Goal: Information Seeking & Learning: Find specific page/section

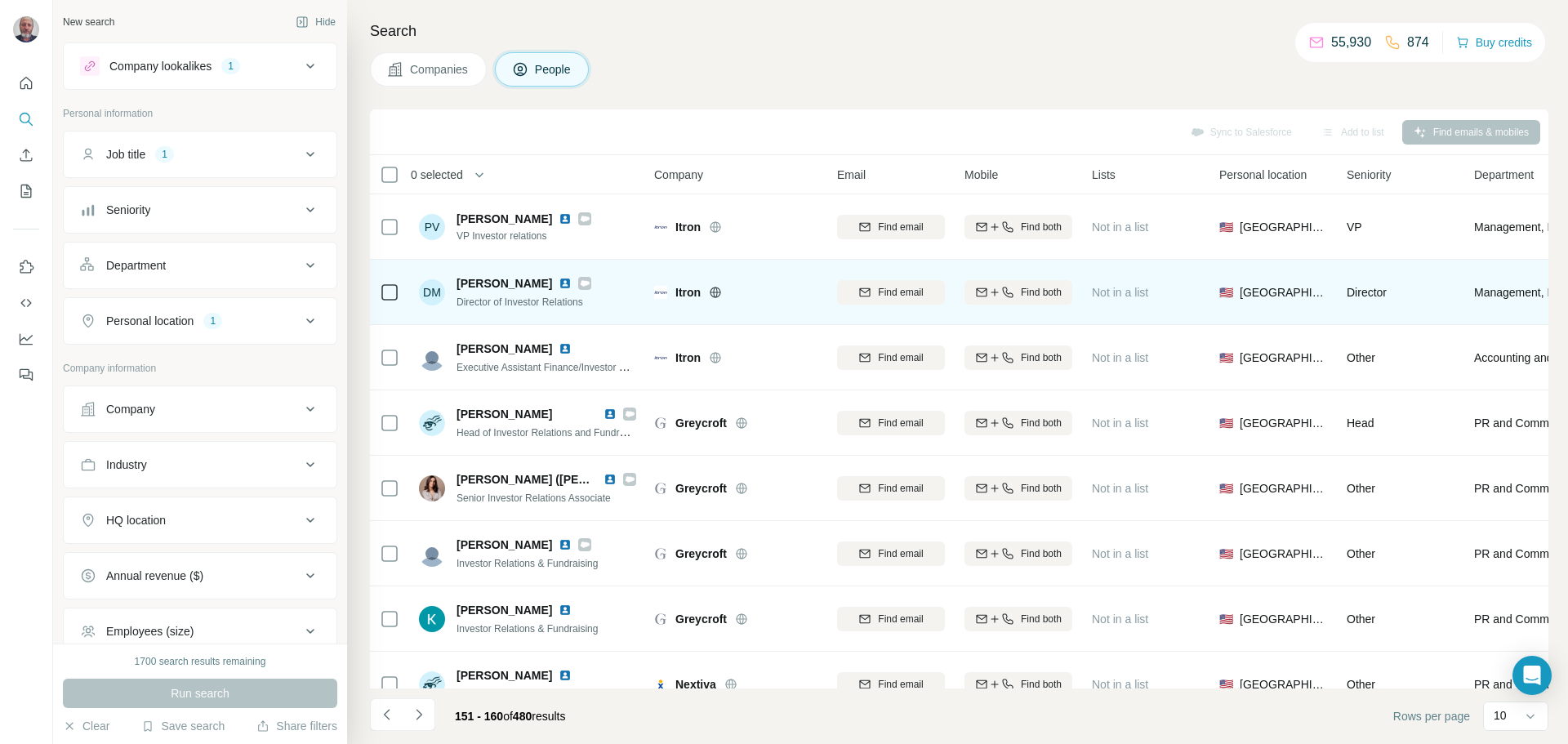
click at [559, 283] on img at bounding box center [564, 283] width 13 height 13
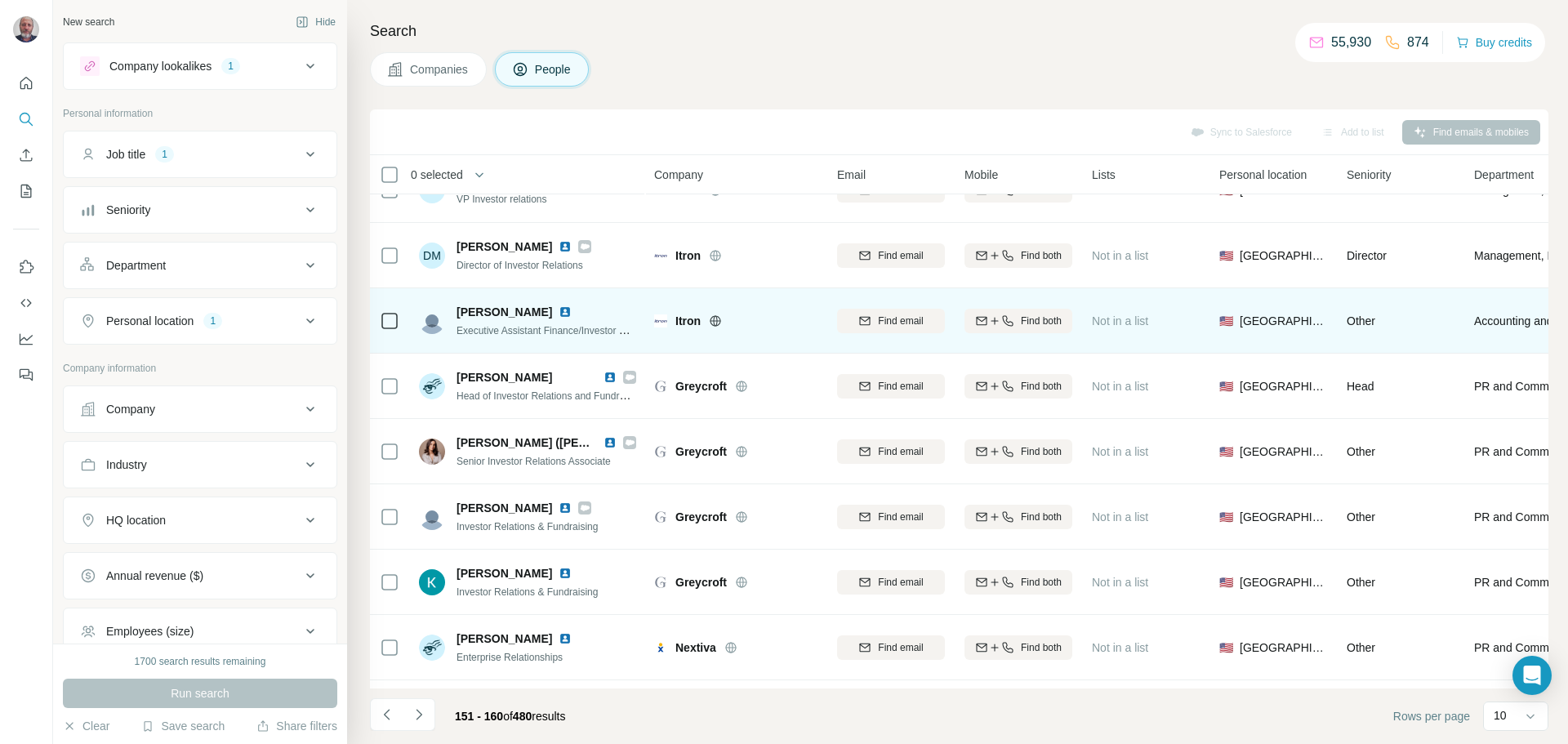
scroll to position [54, 0]
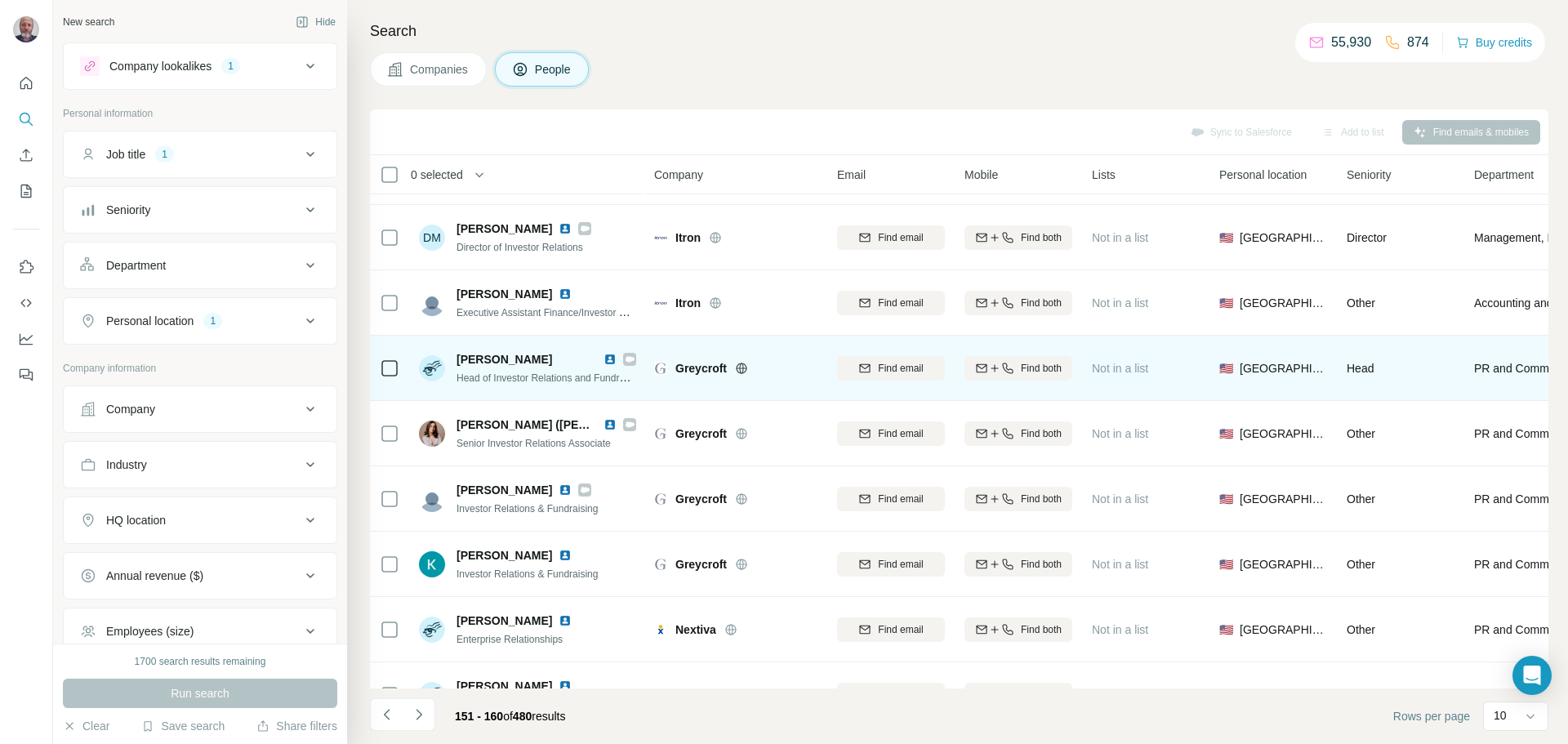
click at [615, 360] on img at bounding box center [609, 358] width 13 height 13
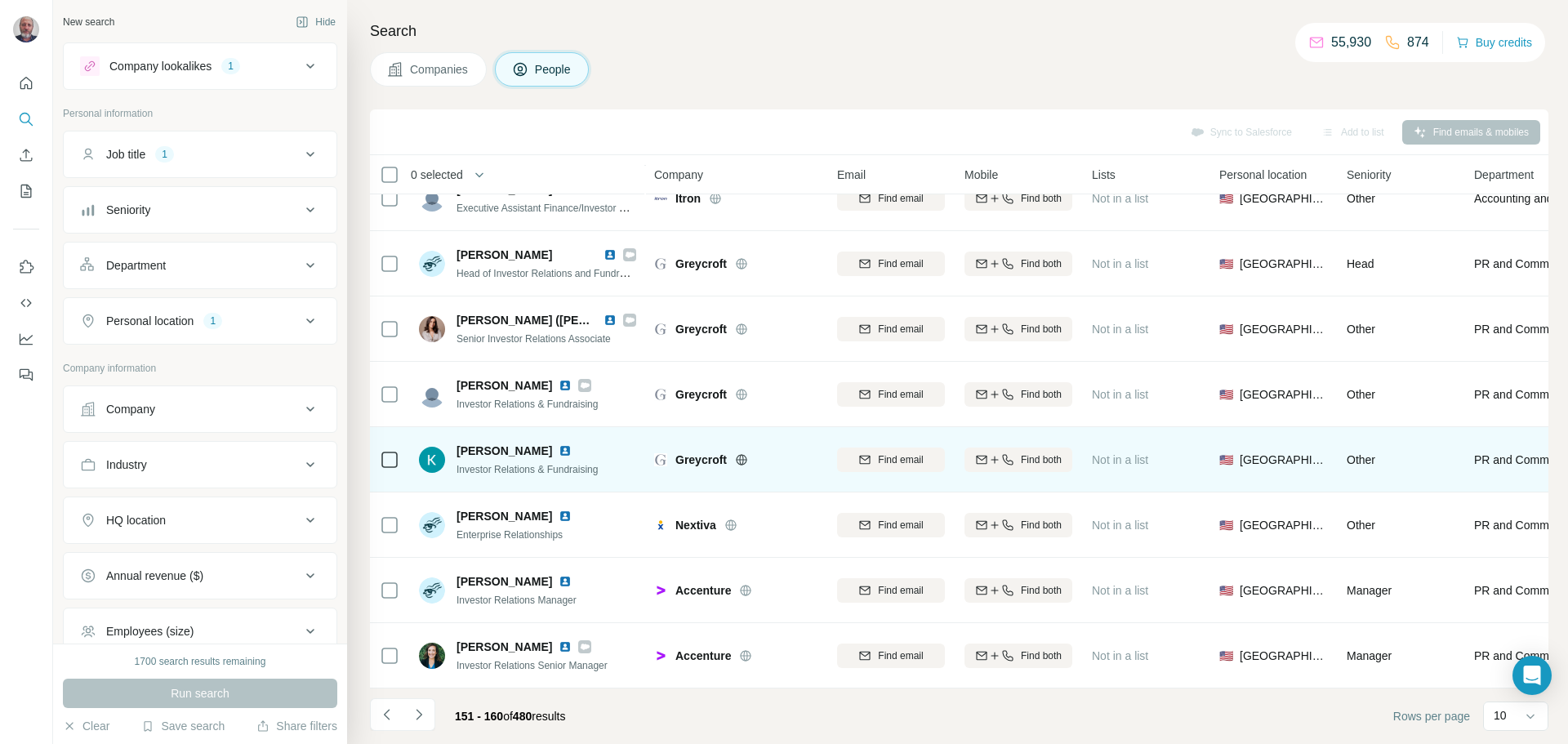
scroll to position [167, 0]
click at [559, 444] on img at bounding box center [564, 450] width 13 height 13
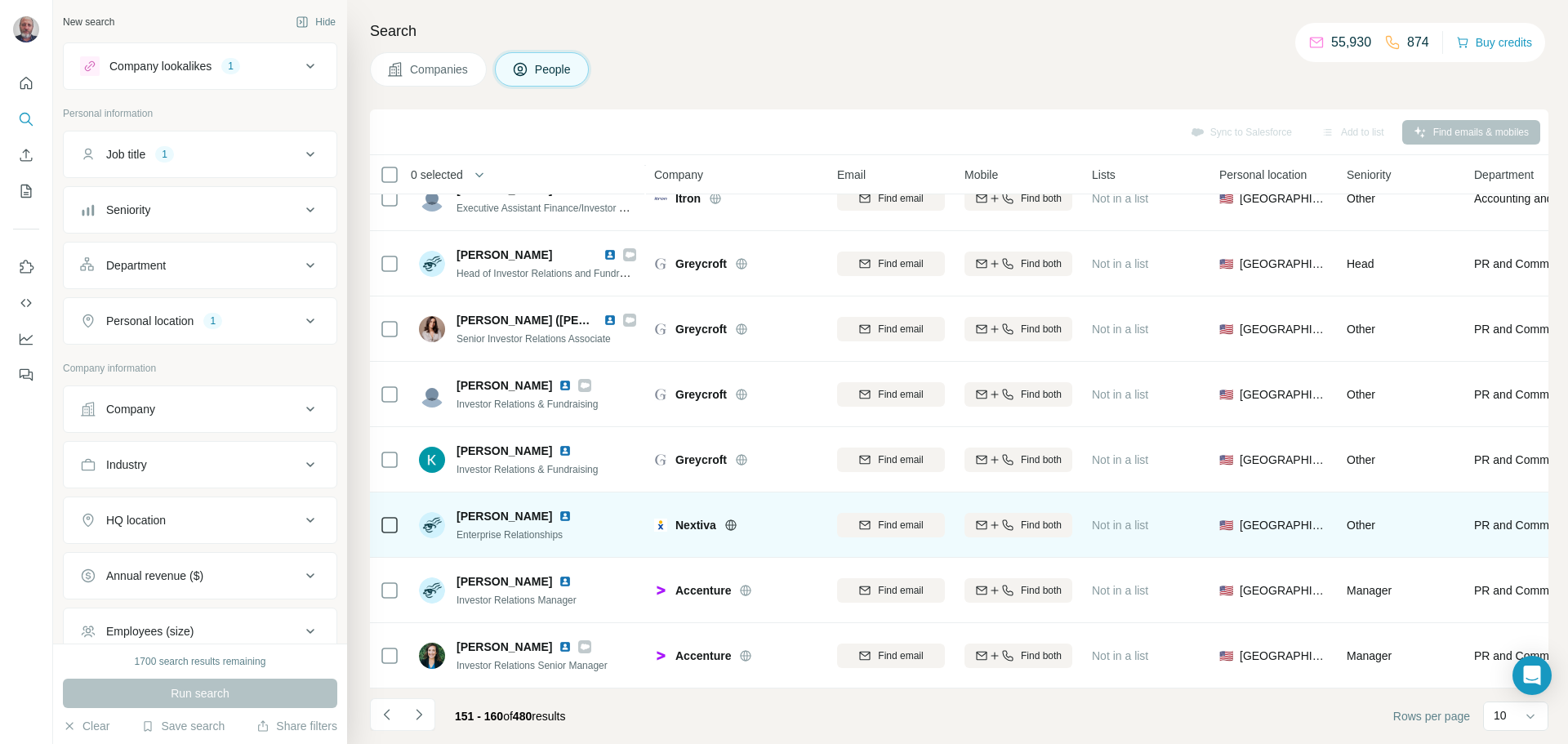
click at [559, 511] on img at bounding box center [564, 516] width 13 height 13
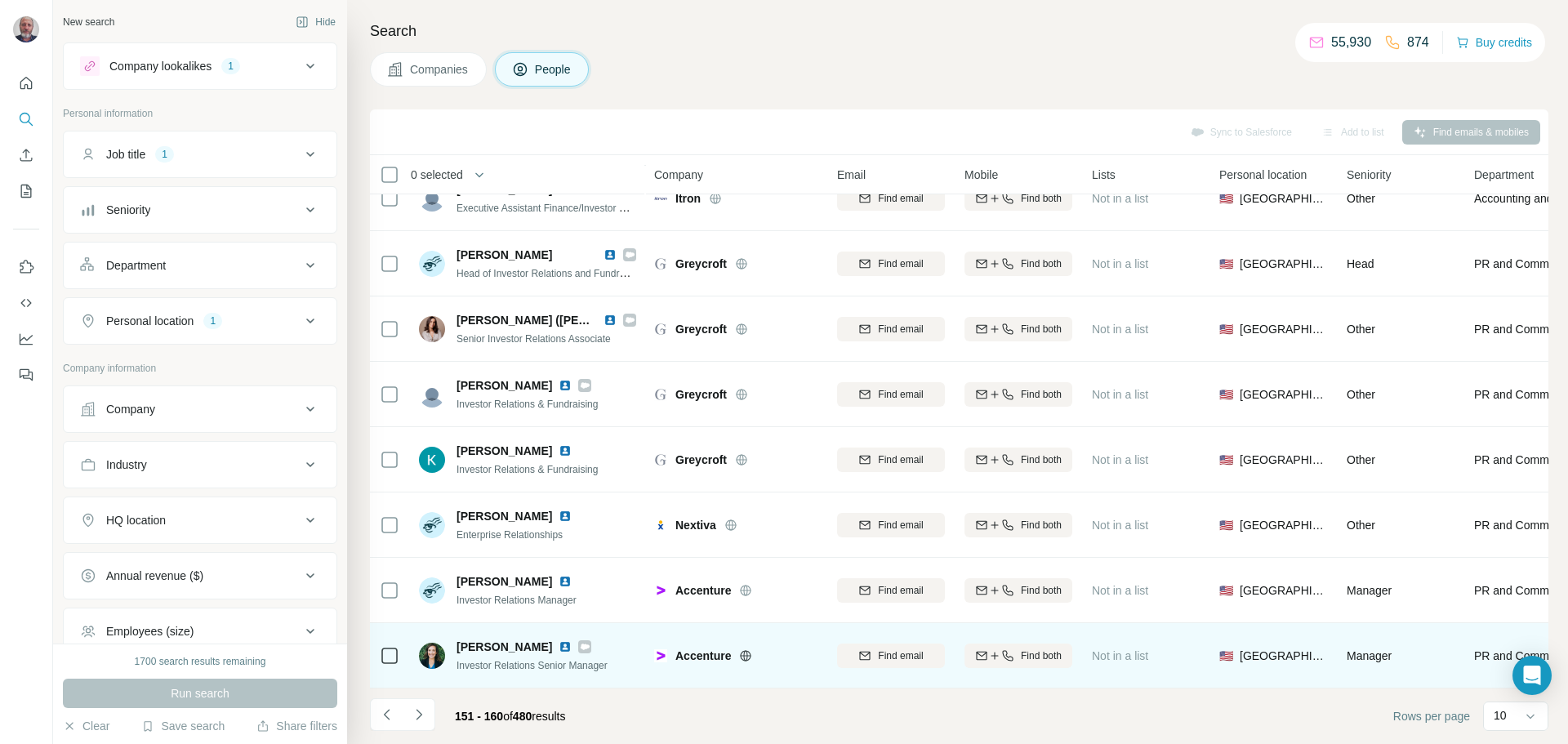
click at [559, 640] on img at bounding box center [564, 646] width 13 height 13
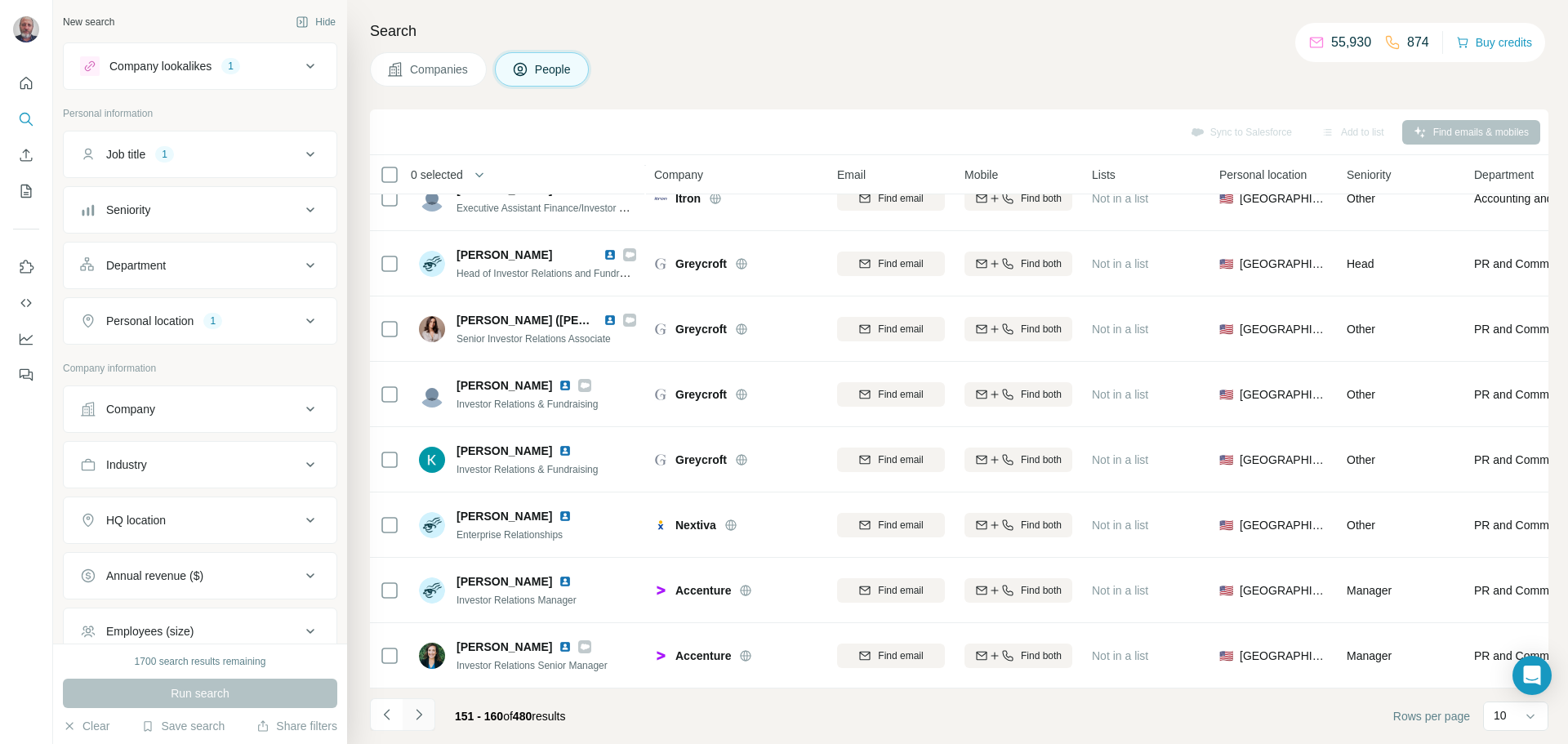
click at [420, 720] on icon "Navigate to next page" at bounding box center [419, 714] width 17 height 17
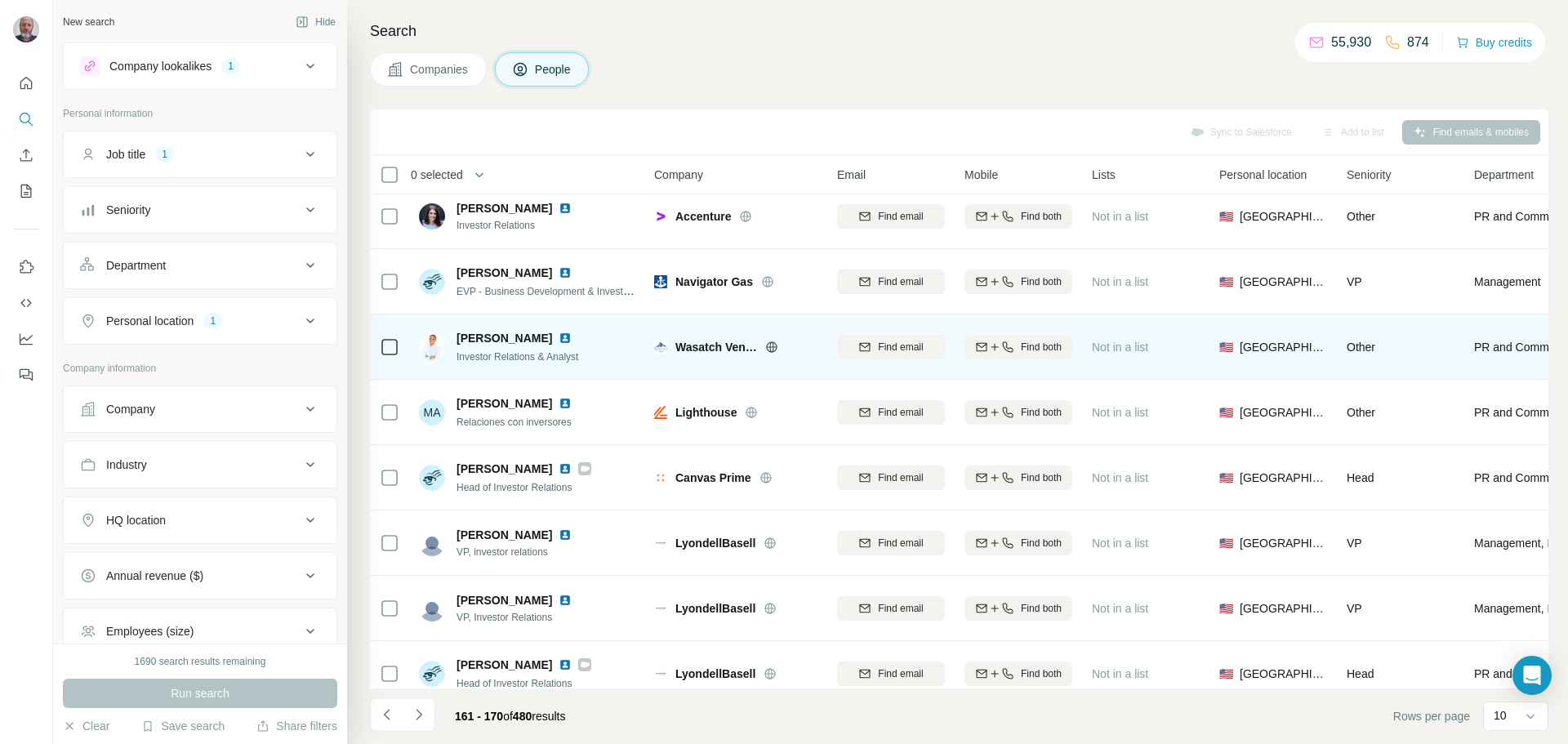
scroll to position [82, 0]
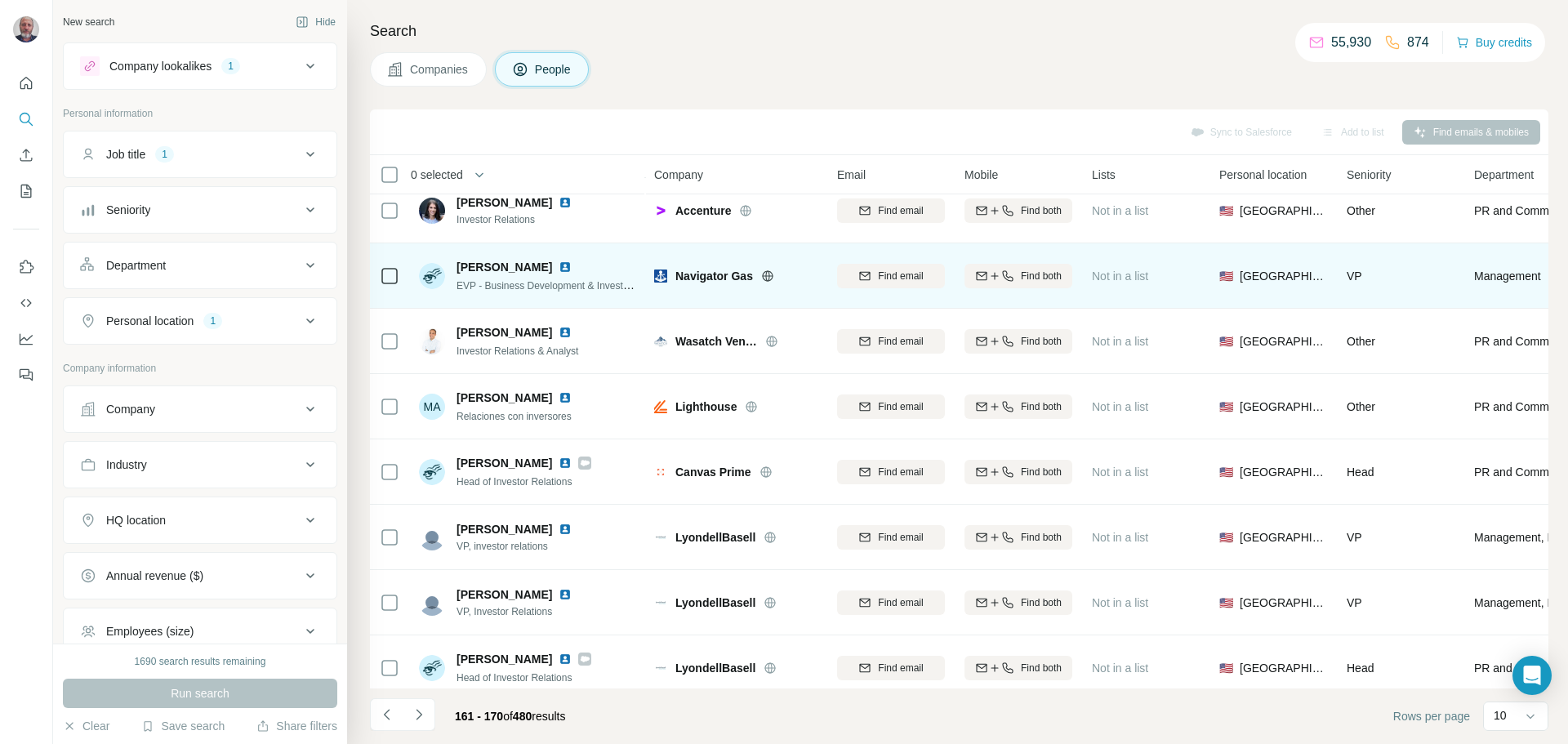
click at [559, 266] on img at bounding box center [564, 266] width 13 height 13
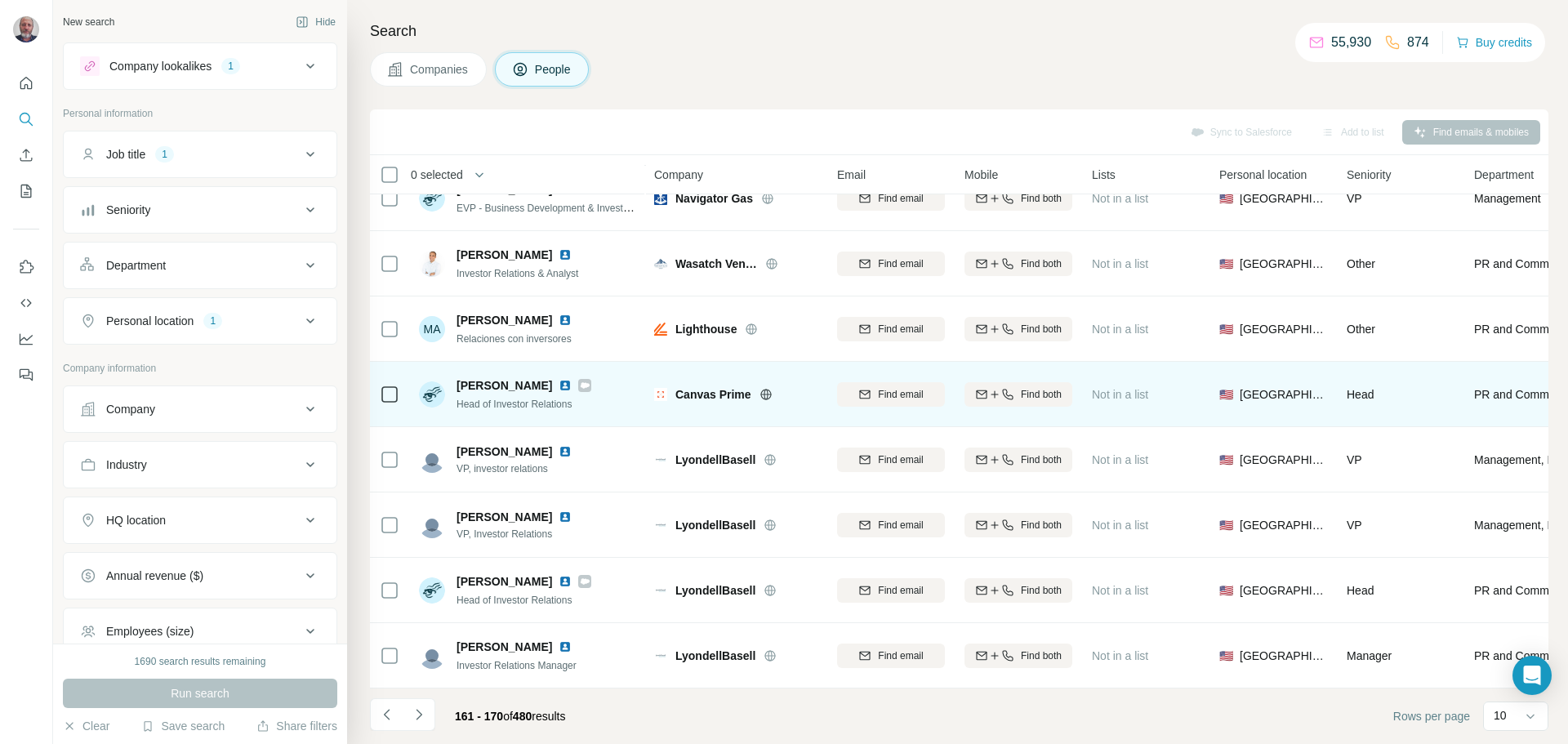
scroll to position [167, 0]
click at [559, 379] on img at bounding box center [564, 385] width 13 height 13
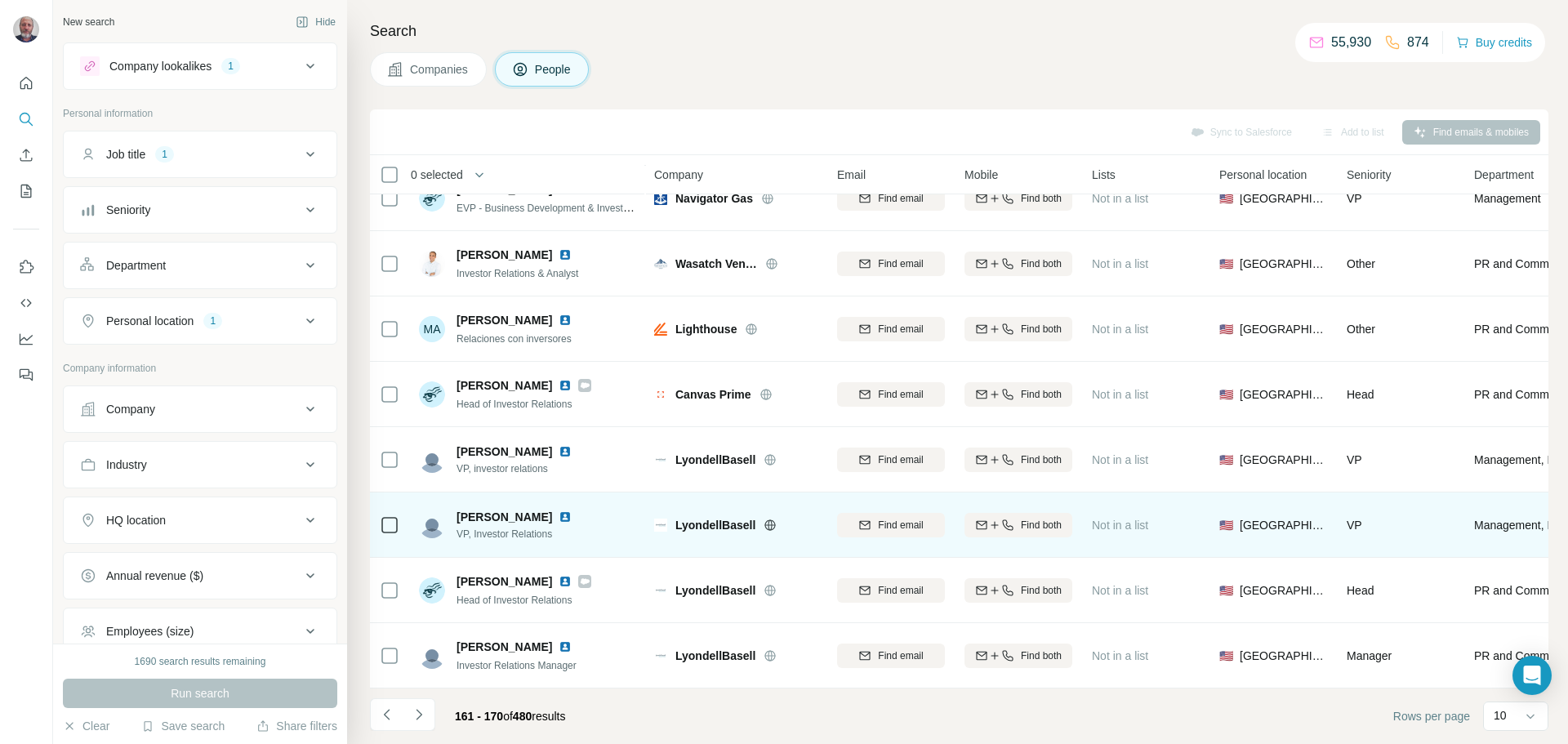
click at [559, 510] on img at bounding box center [564, 516] width 13 height 13
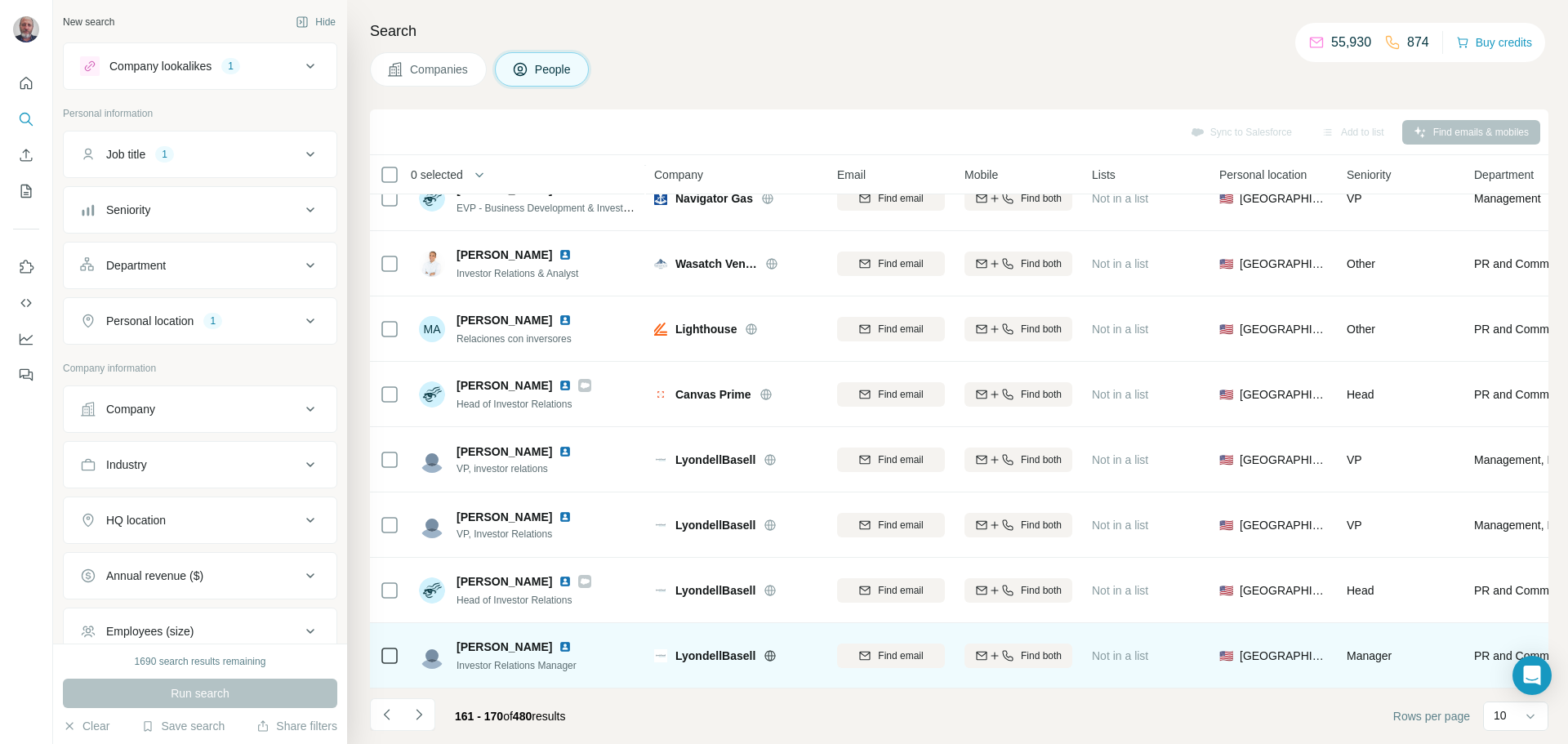
click at [559, 640] on img at bounding box center [564, 646] width 13 height 13
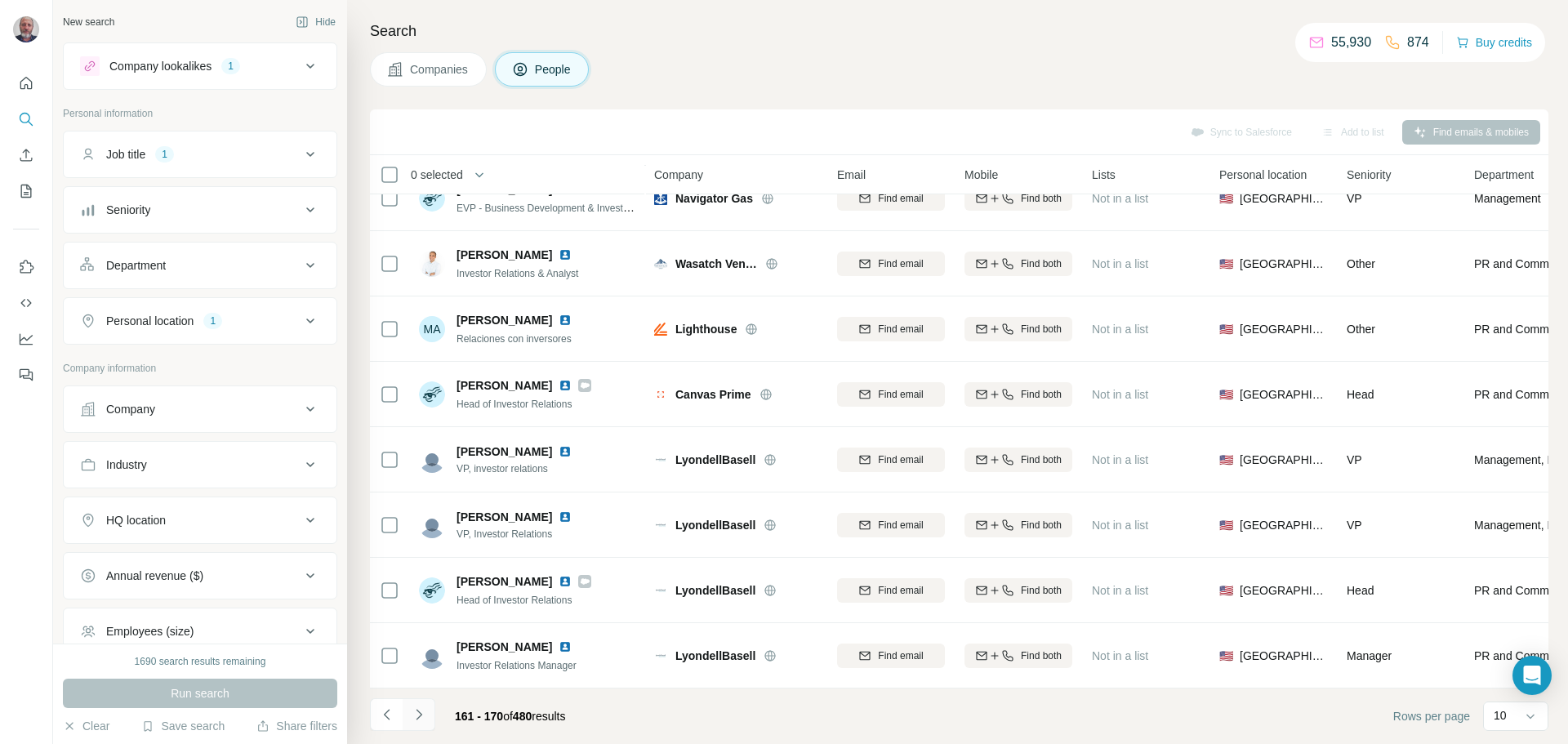
click at [418, 709] on icon "Navigate to next page" at bounding box center [419, 714] width 17 height 17
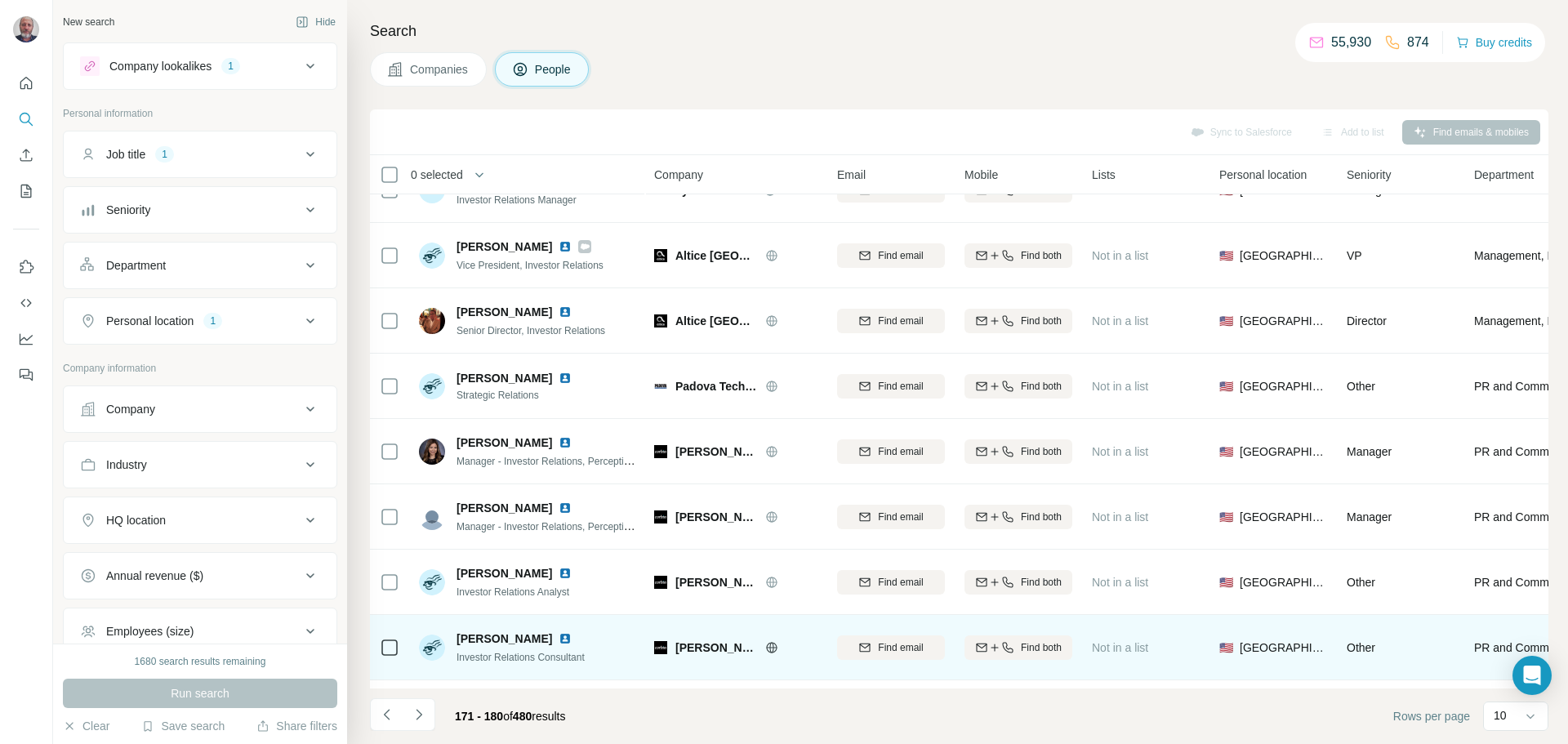
scroll to position [0, 0]
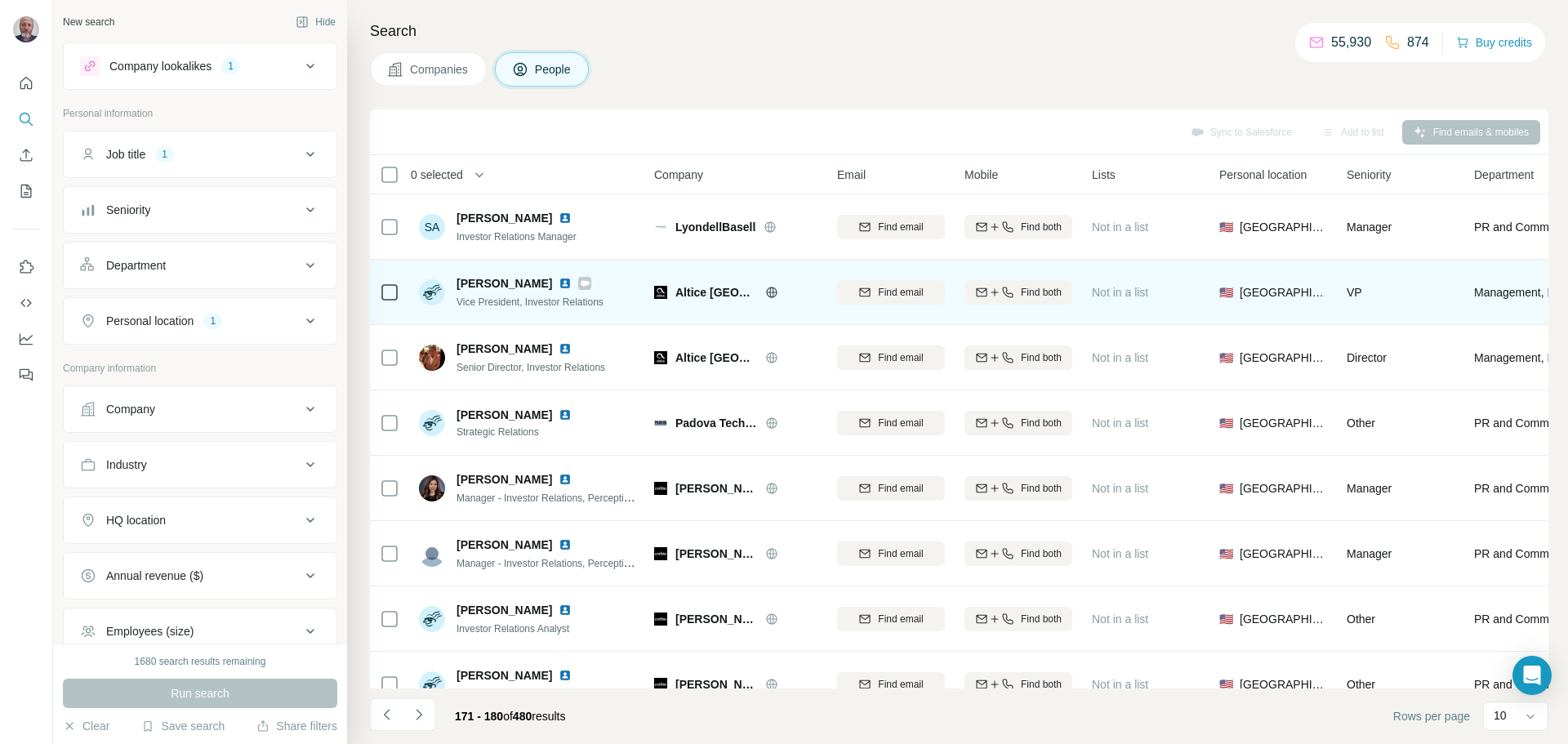
click at [562, 280] on img at bounding box center [564, 283] width 13 height 13
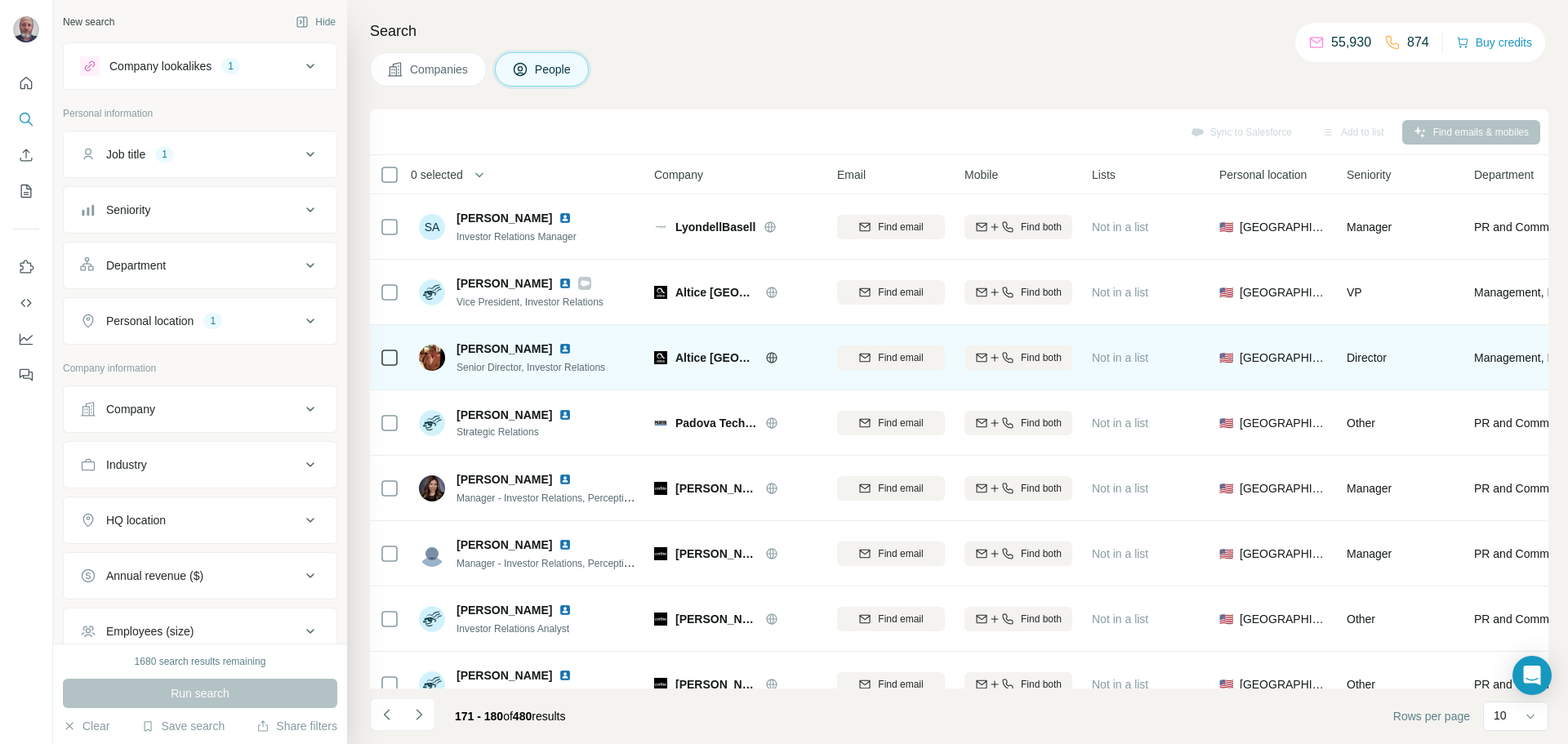
click at [559, 351] on img at bounding box center [564, 348] width 13 height 13
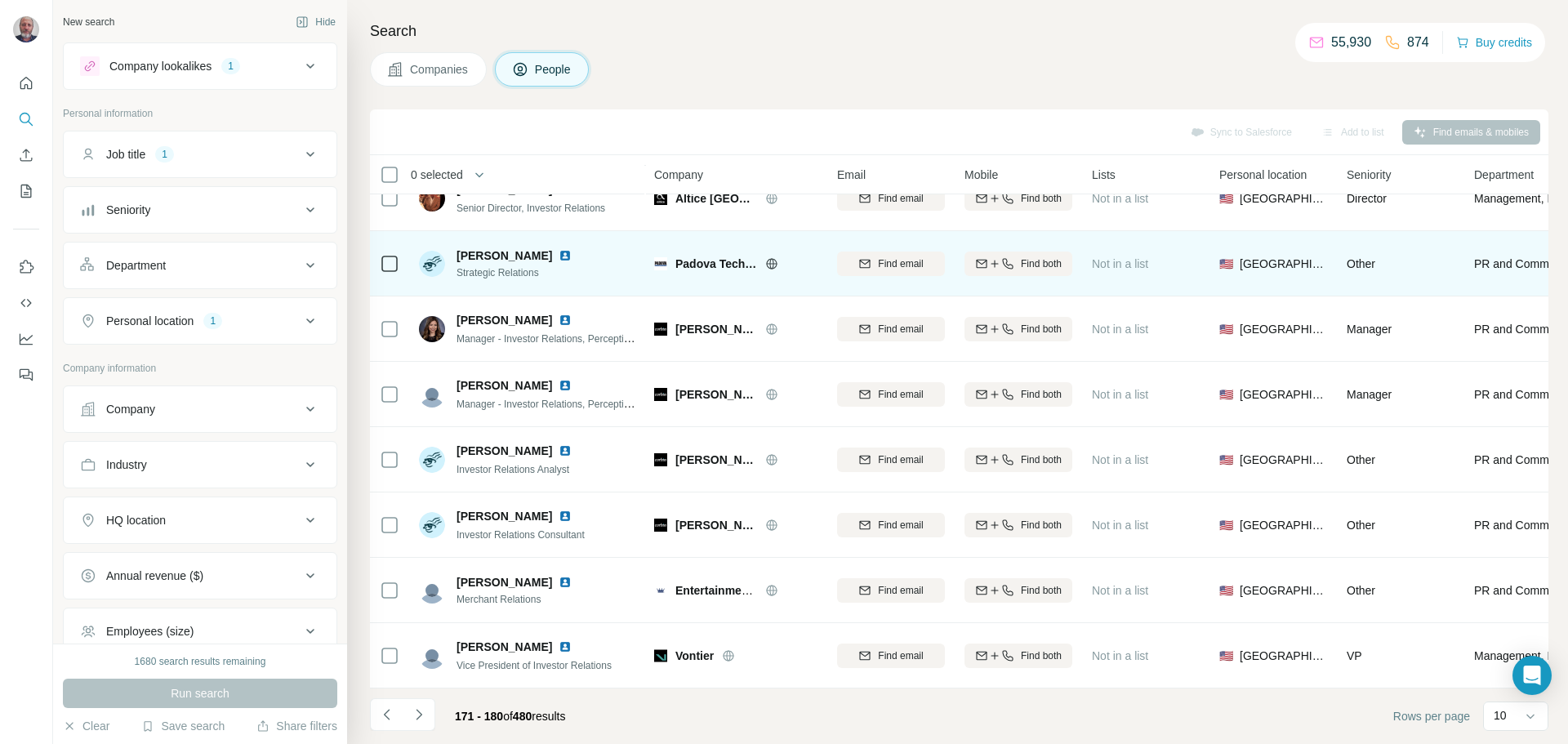
scroll to position [163, 0]
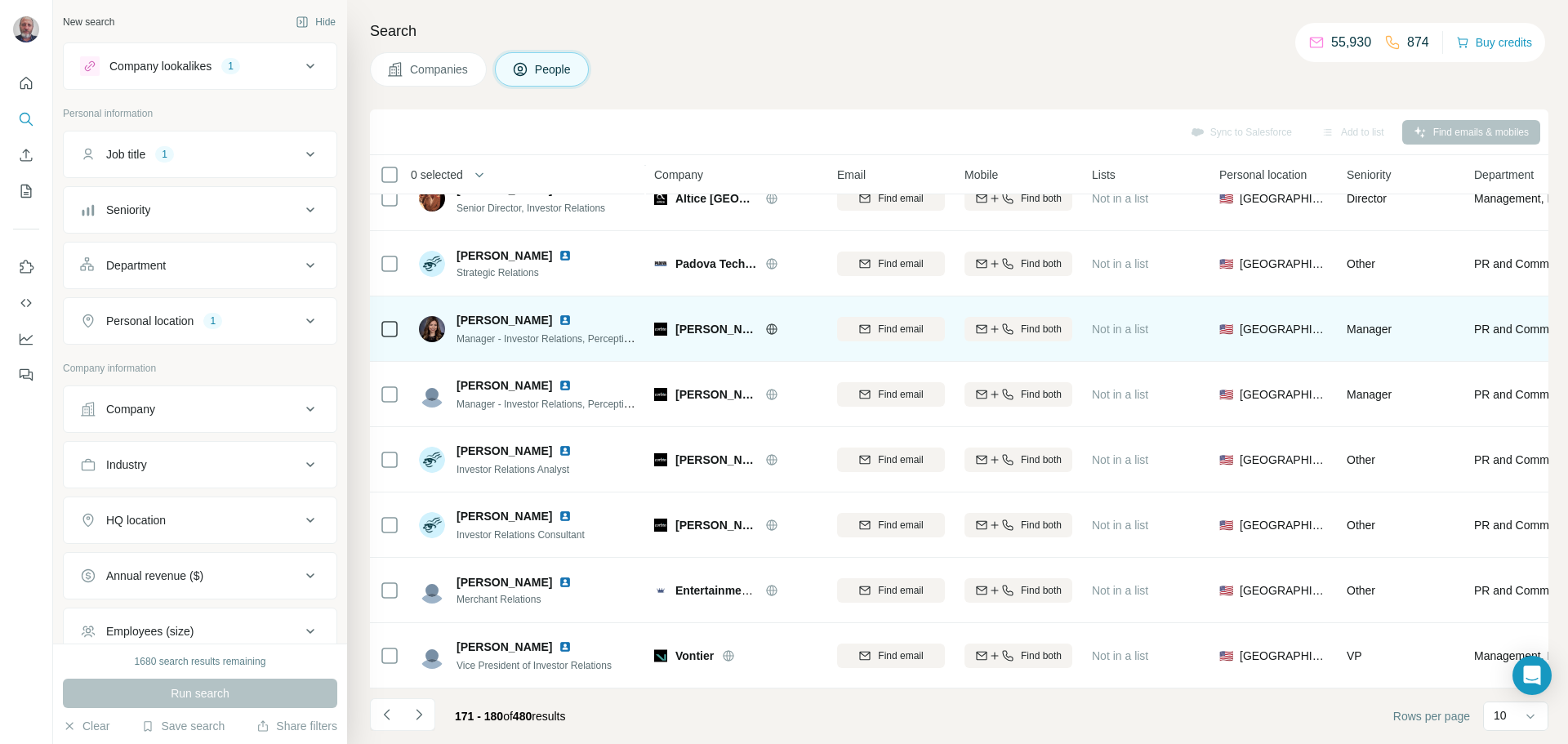
click at [559, 315] on img at bounding box center [564, 320] width 13 height 13
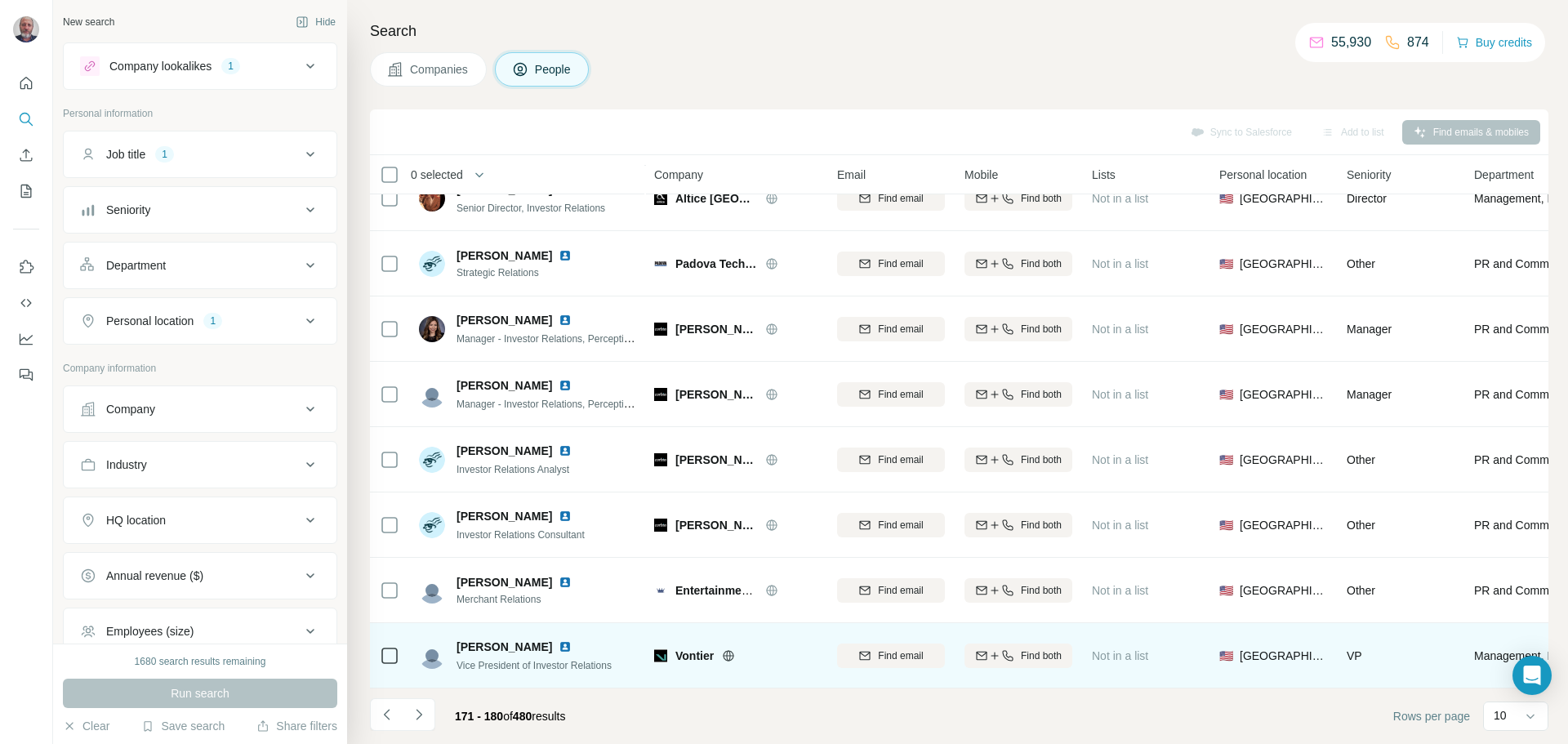
click at [559, 640] on img at bounding box center [564, 646] width 13 height 13
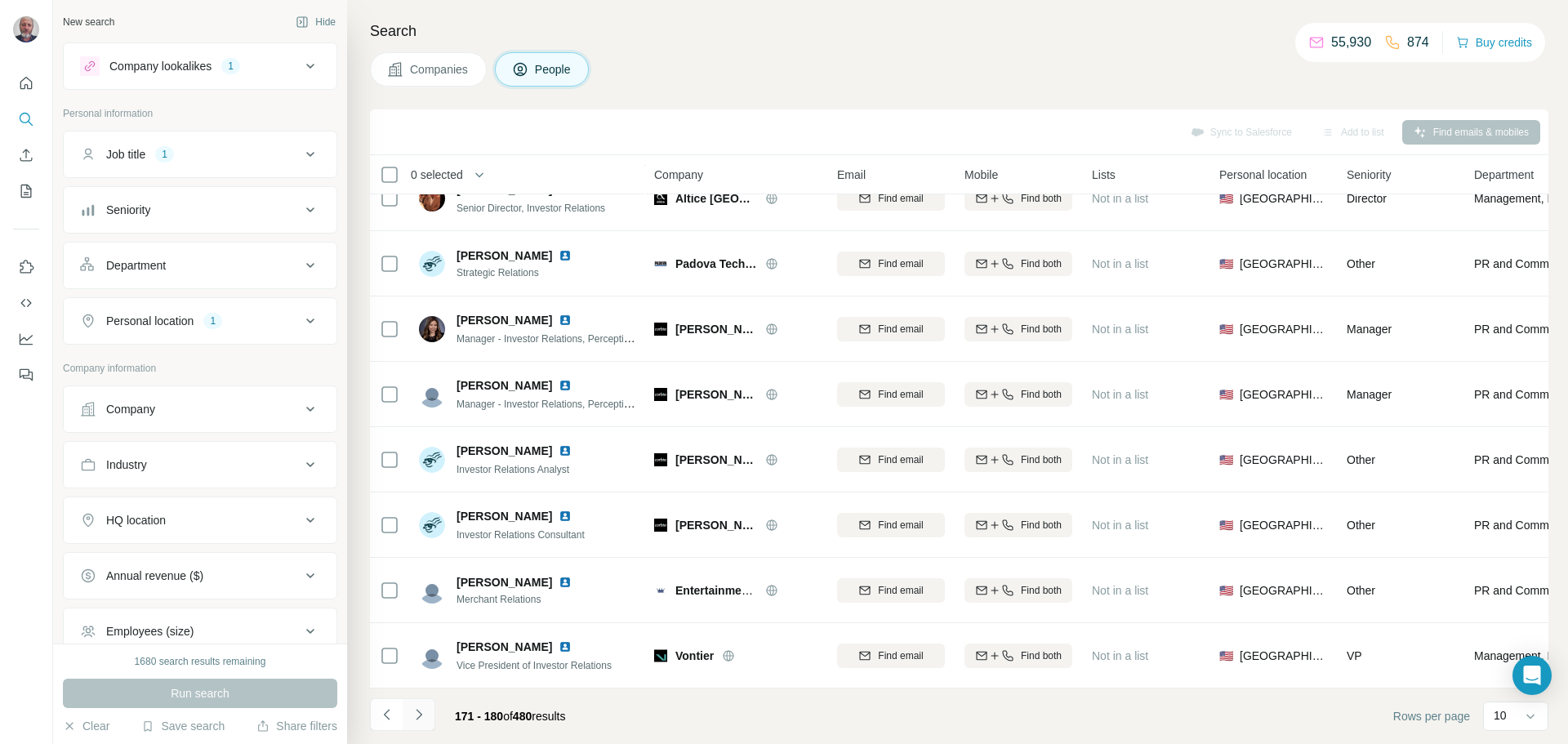
click at [426, 720] on icon "Navigate to next page" at bounding box center [419, 714] width 17 height 17
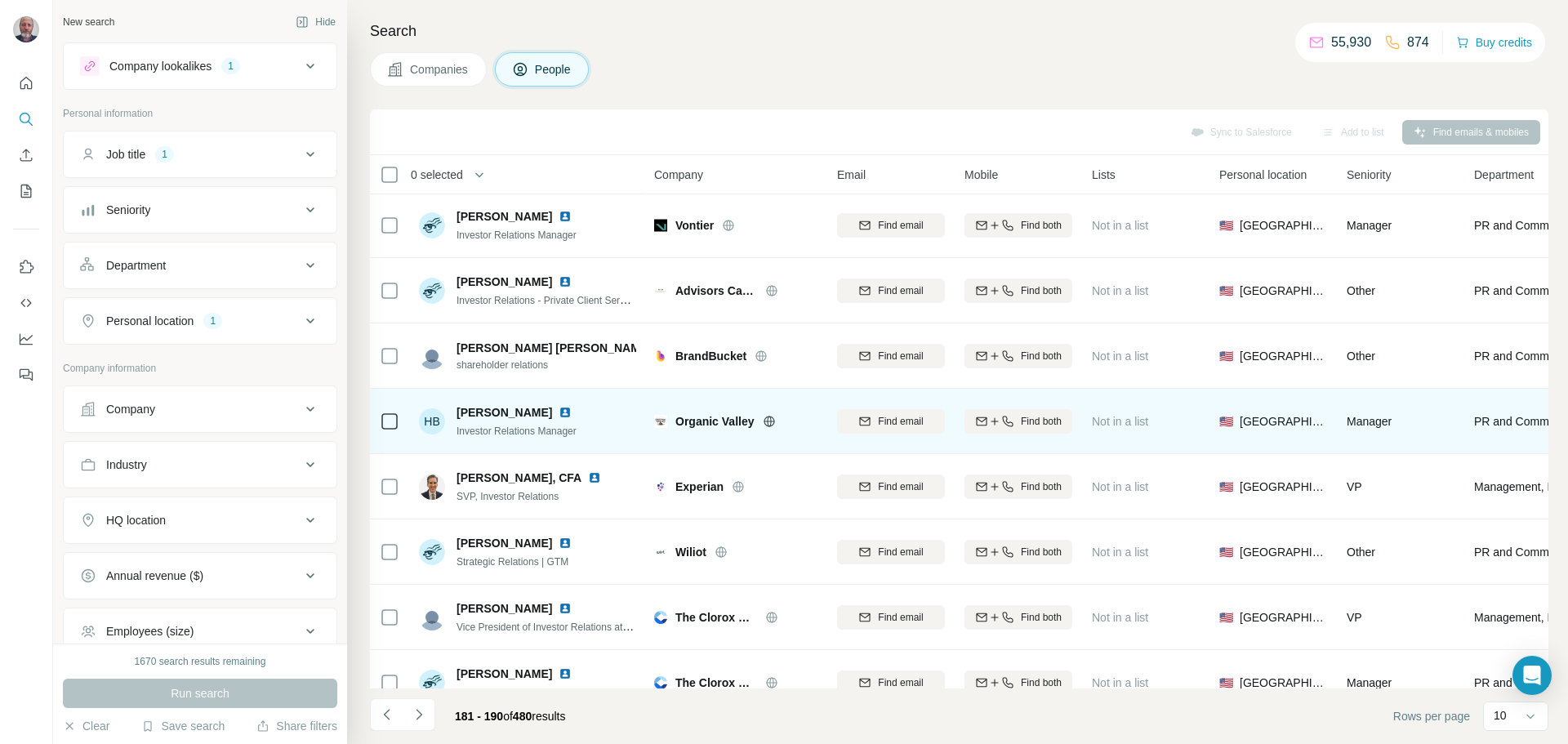
scroll to position [0, 0]
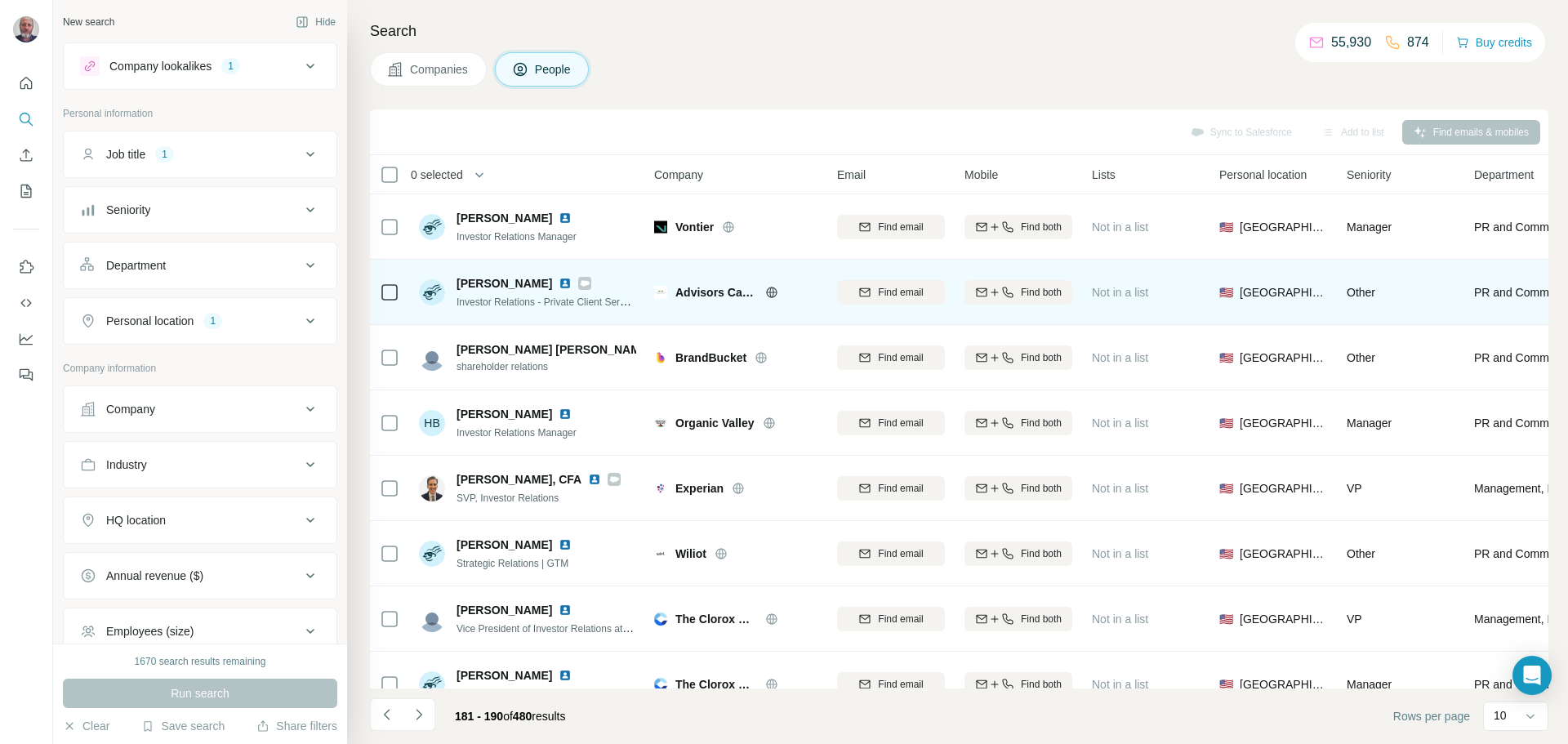
click at [559, 284] on img at bounding box center [564, 283] width 13 height 13
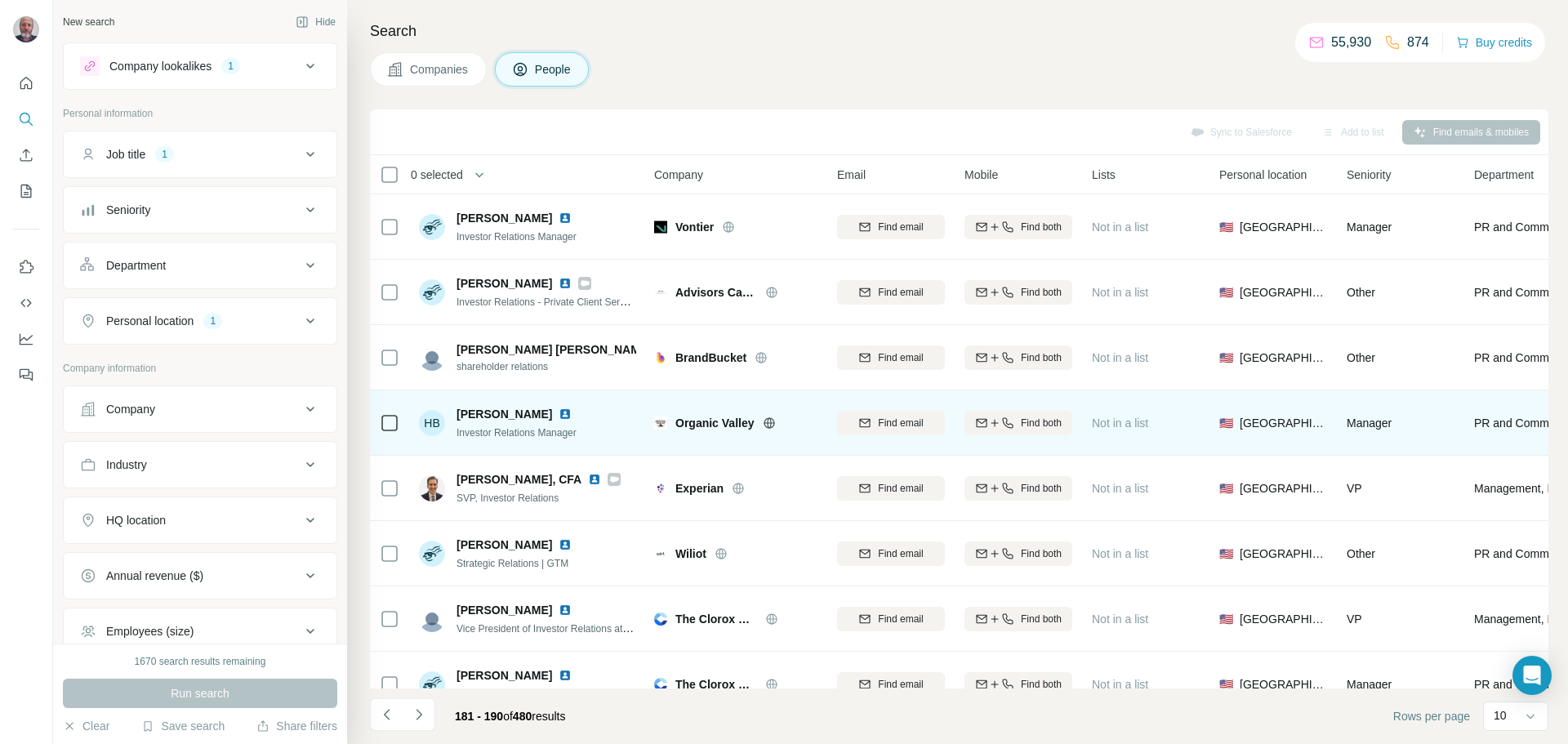
click at [559, 410] on img at bounding box center [564, 414] width 13 height 13
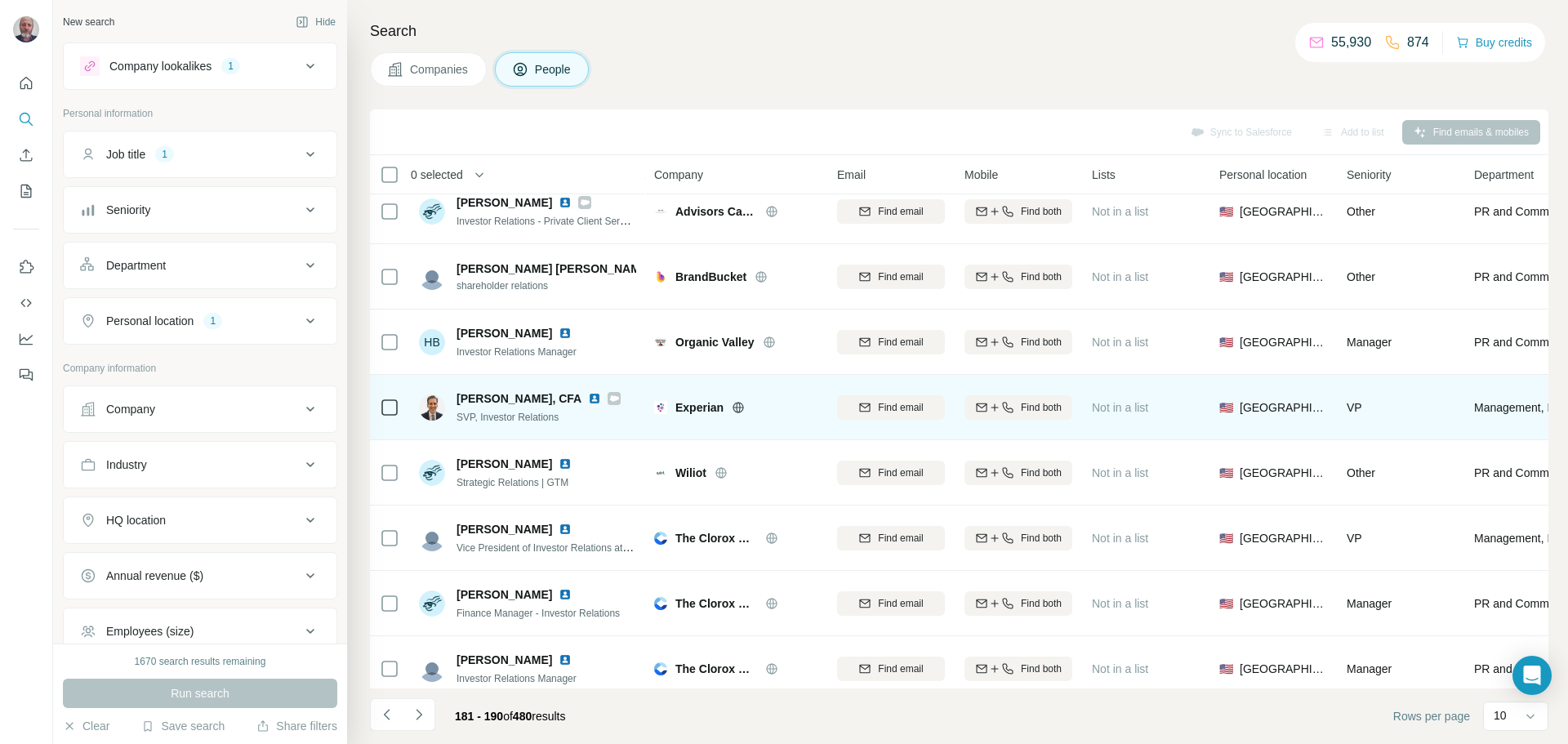
scroll to position [109, 0]
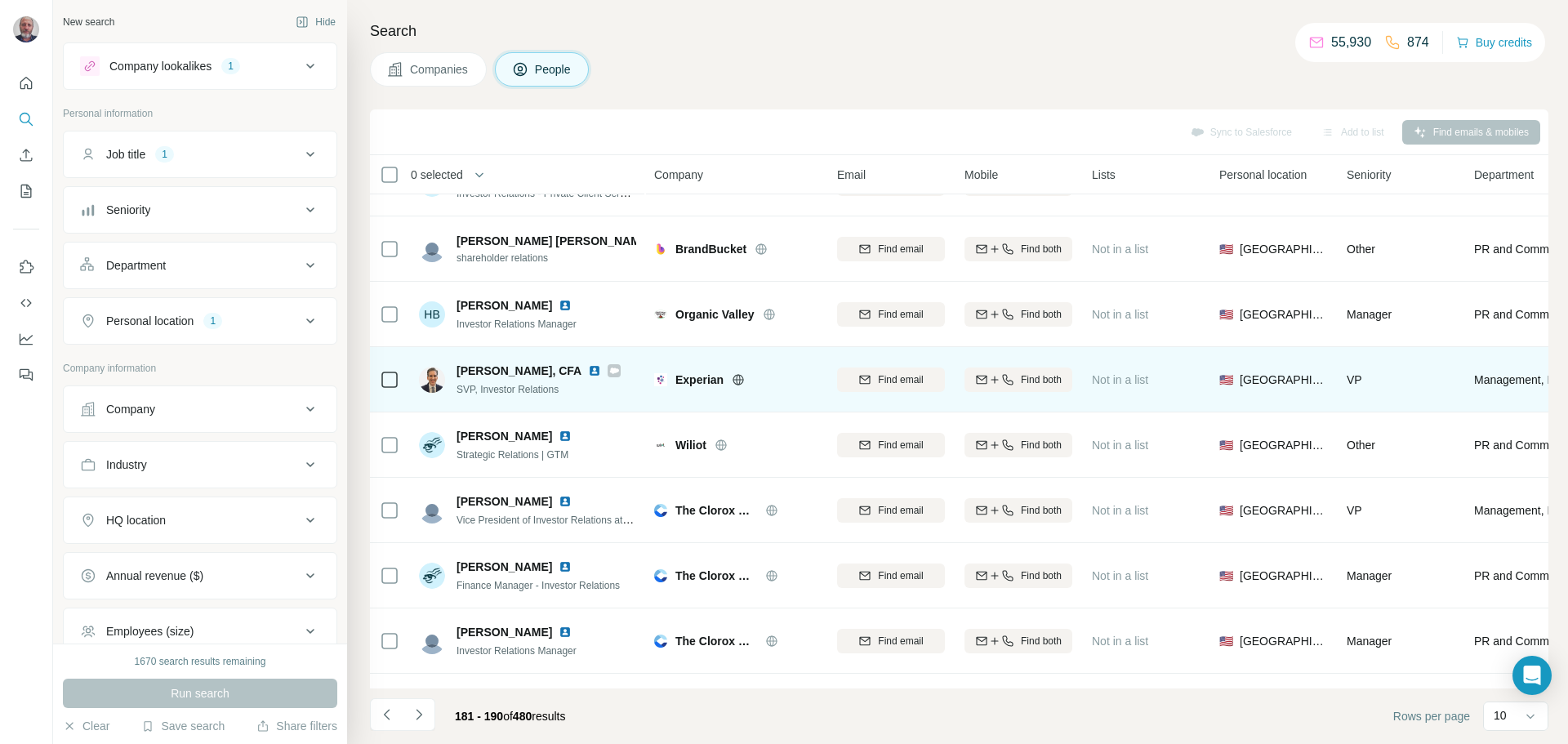
click at [589, 369] on img at bounding box center [594, 370] width 13 height 13
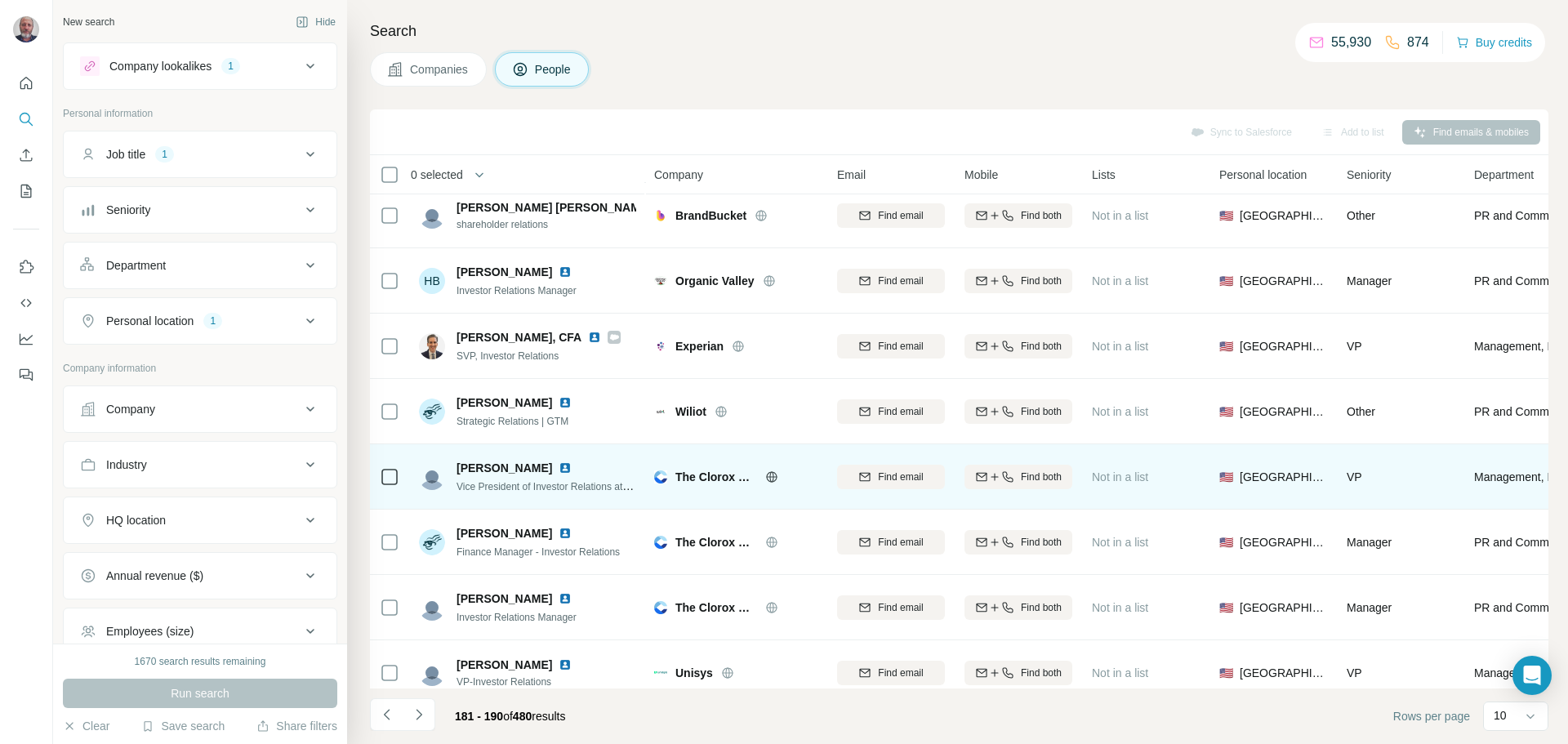
scroll to position [163, 0]
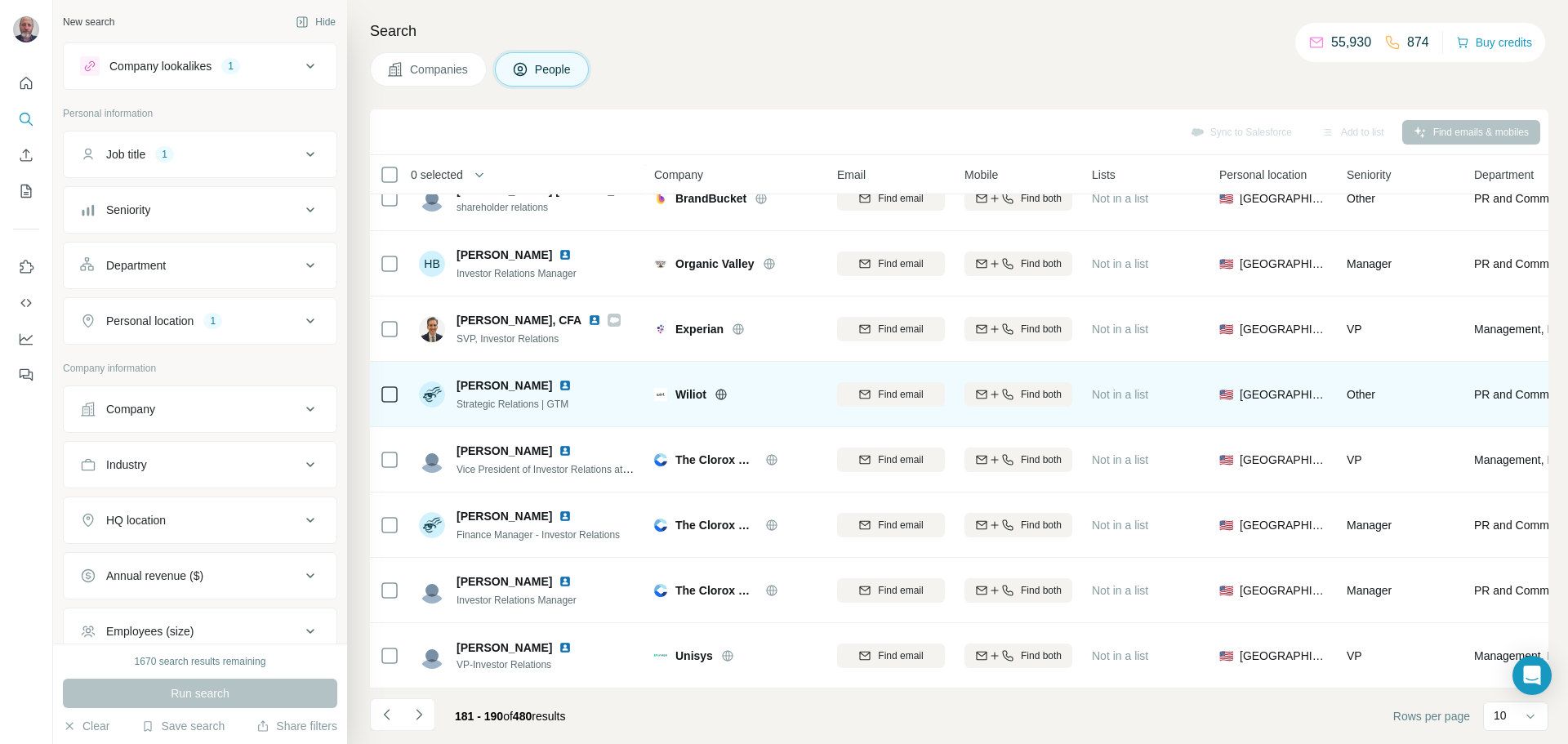
click at [559, 381] on img at bounding box center [564, 385] width 13 height 13
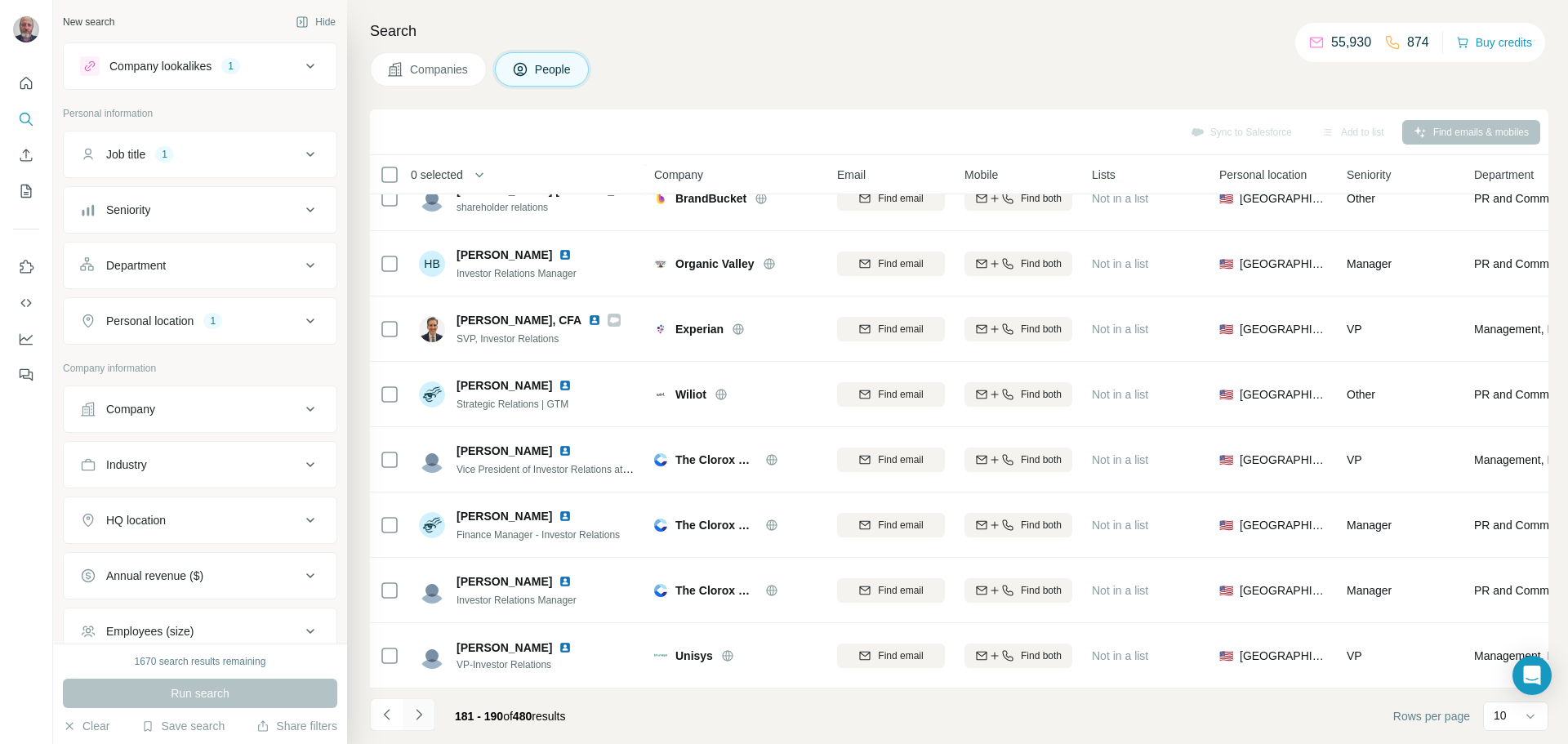
click at [421, 710] on icon "Navigate to next page" at bounding box center [419, 714] width 17 height 17
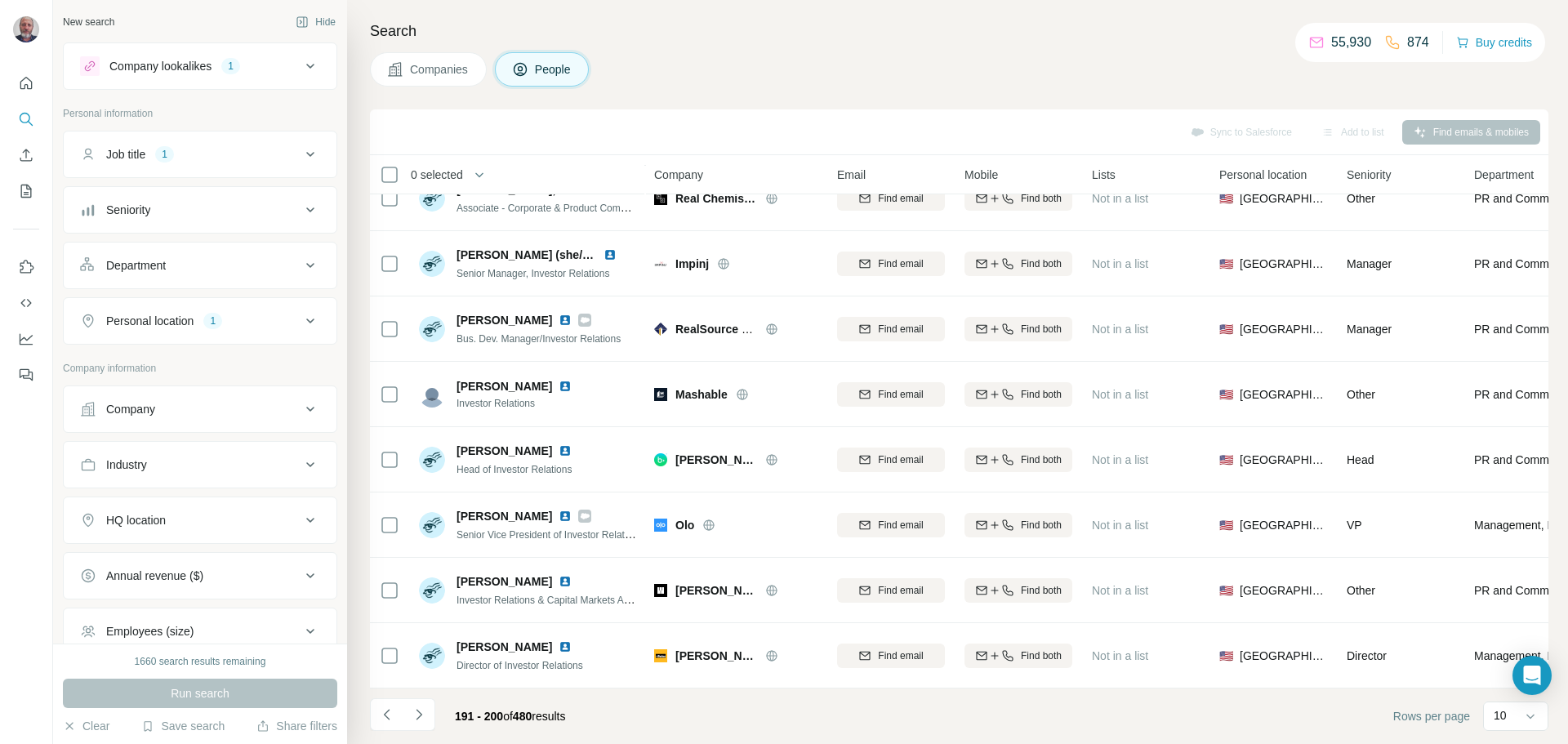
click at [307, 318] on button "Personal location 1" at bounding box center [200, 321] width 273 height 39
click at [190, 397] on icon "button" at bounding box center [196, 398] width 13 height 13
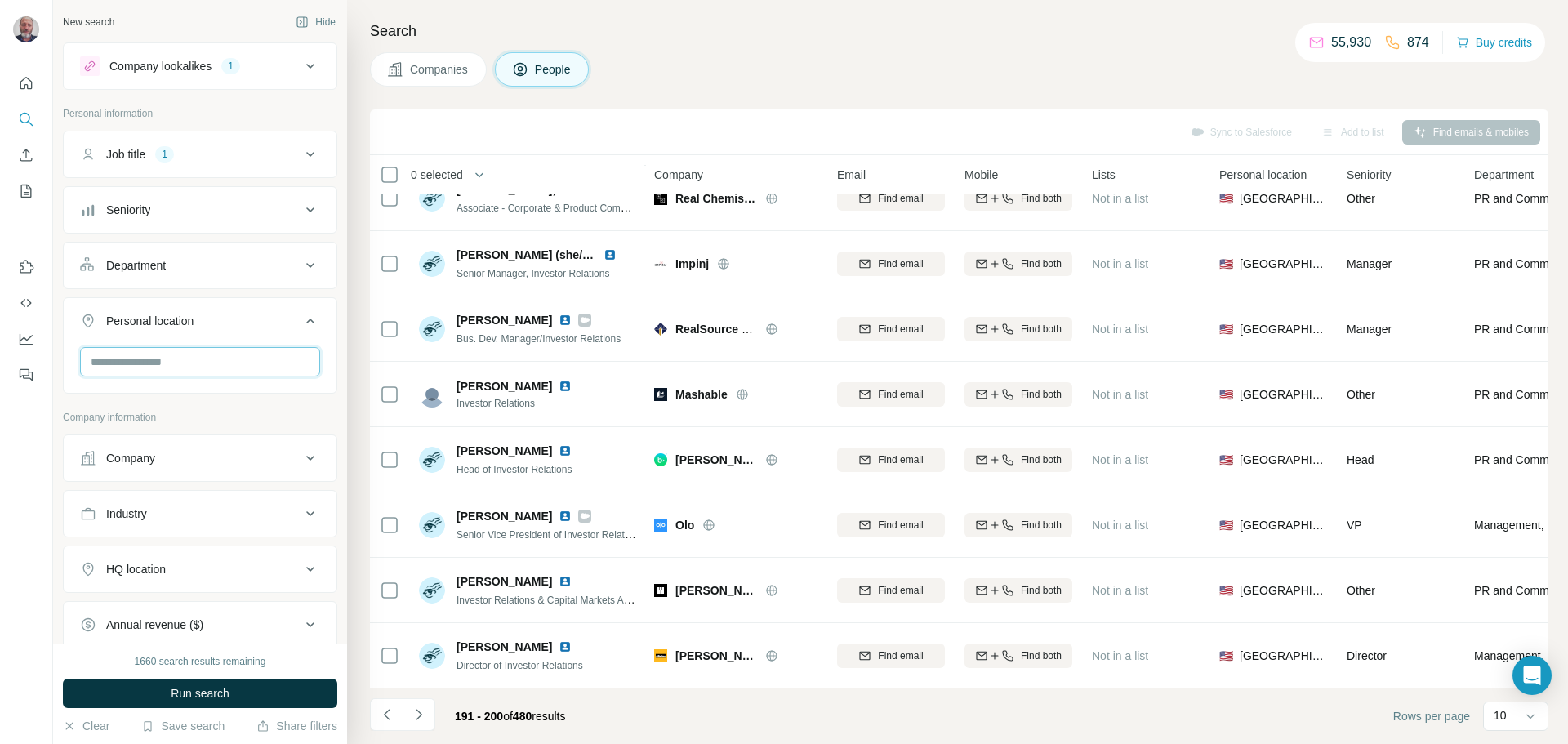
click at [170, 358] on input "text" at bounding box center [199, 361] width 240 height 29
type input "*"
type input "******"
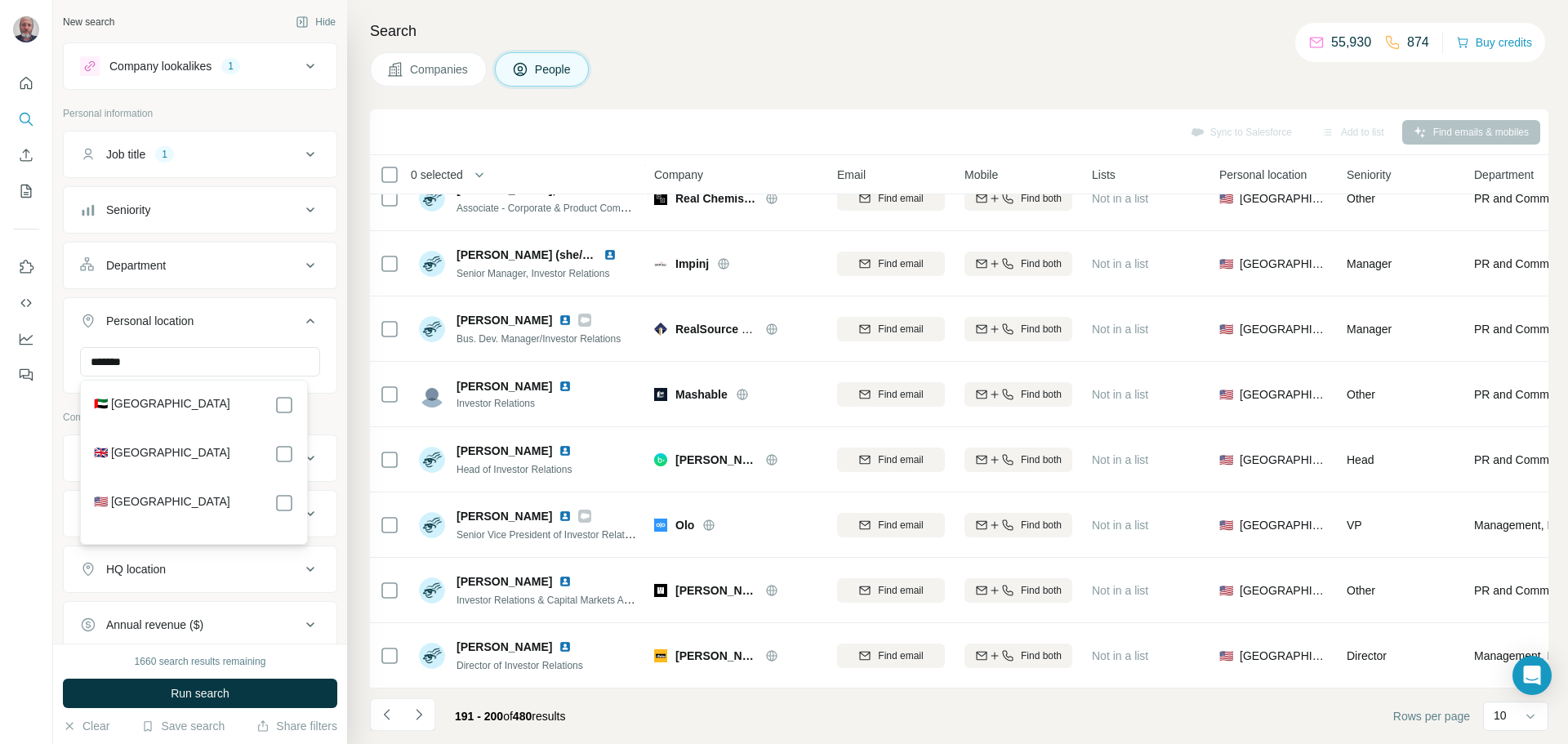
click at [181, 437] on div "🇦🇪 [GEOGRAPHIC_DATA] 🇬🇧 [GEOGRAPHIC_DATA] 🇺🇸 [GEOGRAPHIC_DATA]" at bounding box center [194, 461] width 220 height 156
click at [182, 448] on label "🇬🇧 [GEOGRAPHIC_DATA]" at bounding box center [162, 454] width 136 height 19
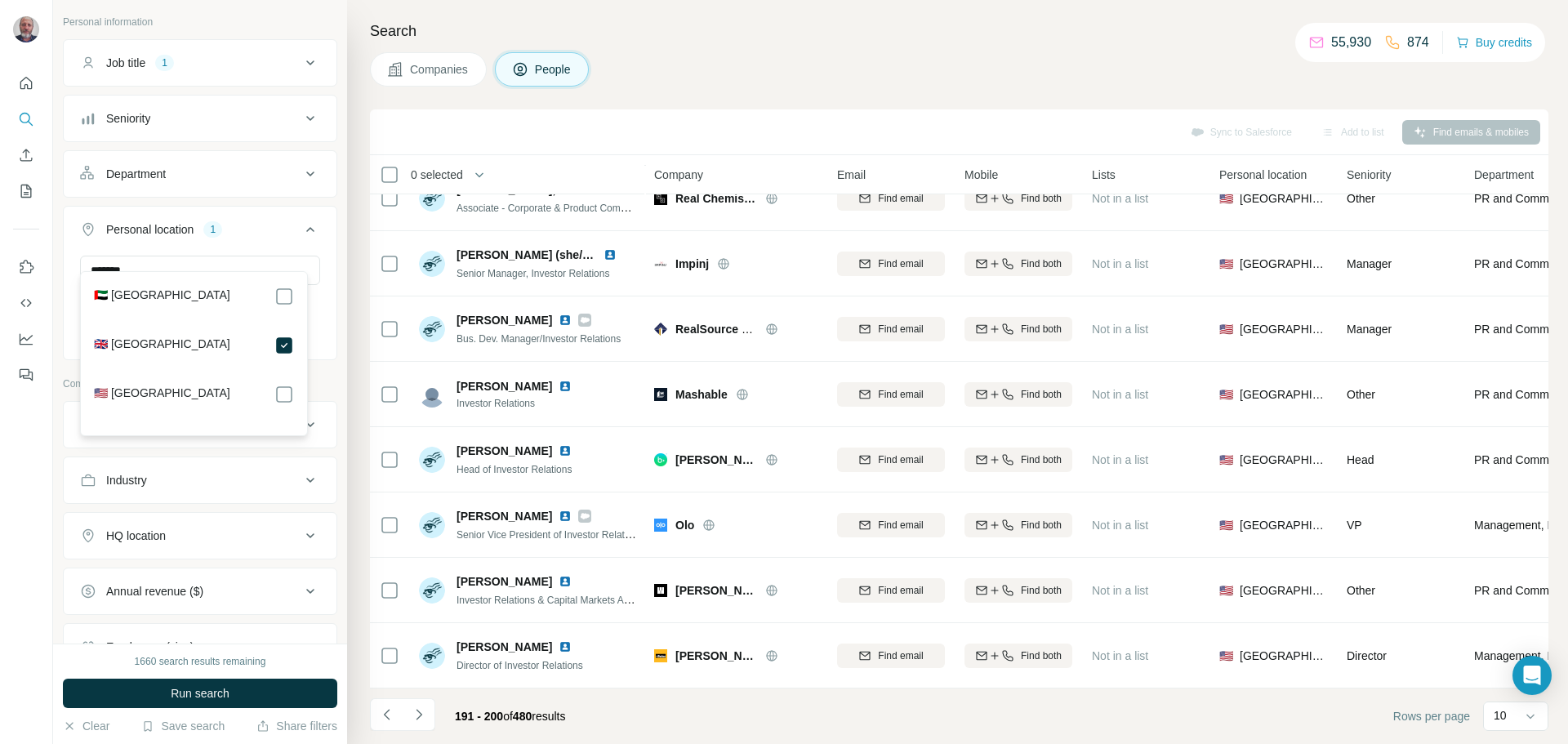
scroll to position [109, 0]
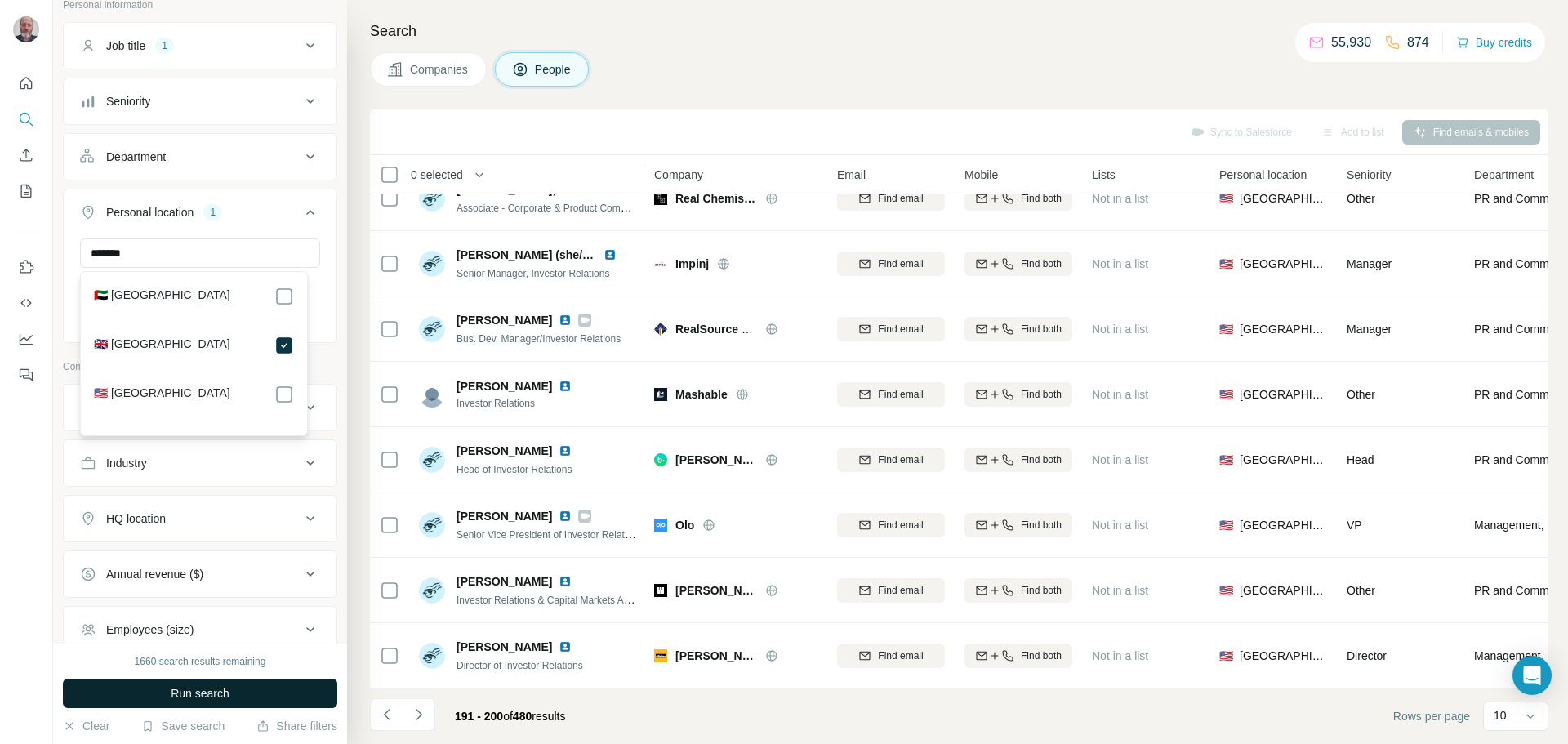
click at [248, 694] on button "Run search" at bounding box center [200, 693] width 274 height 29
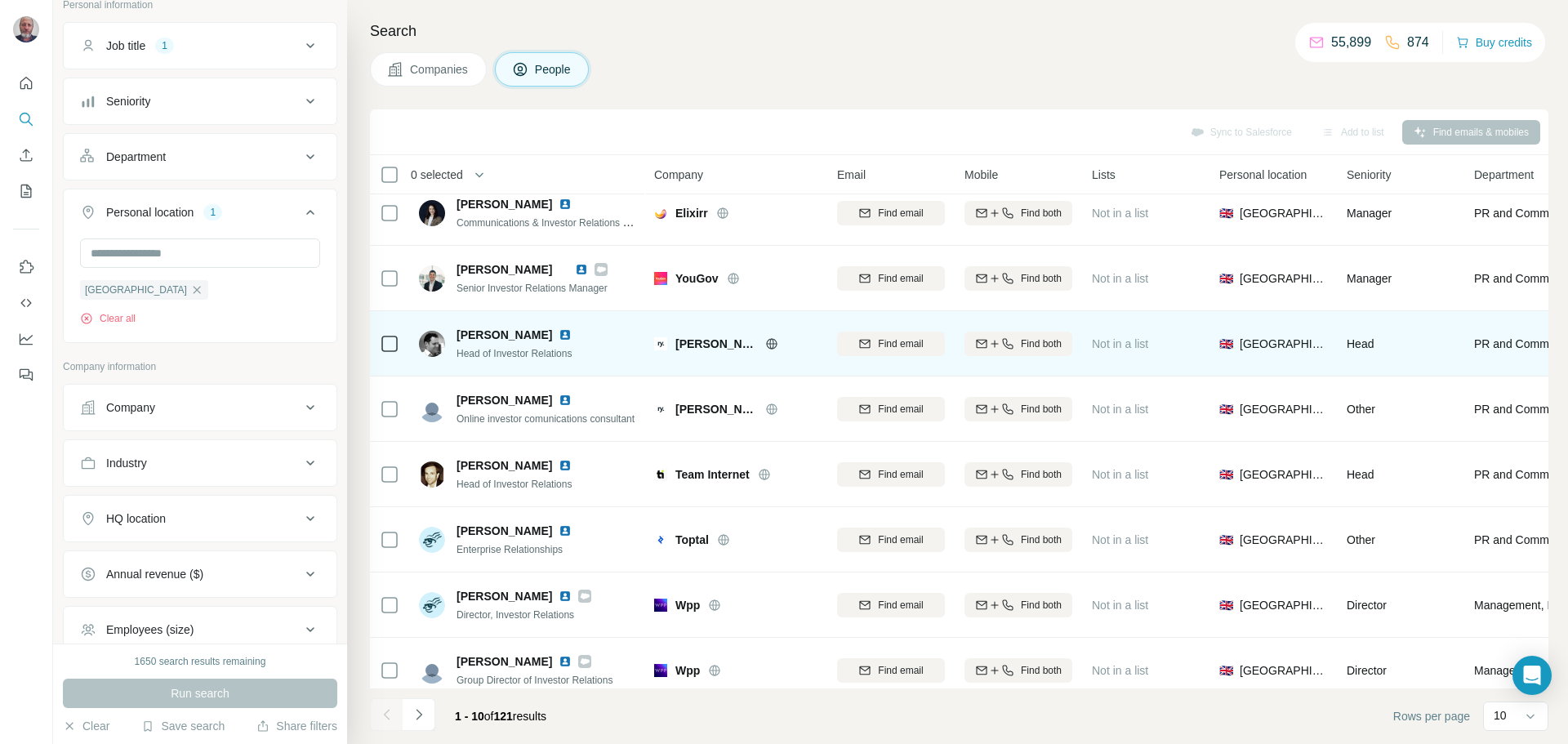
scroll to position [0, 0]
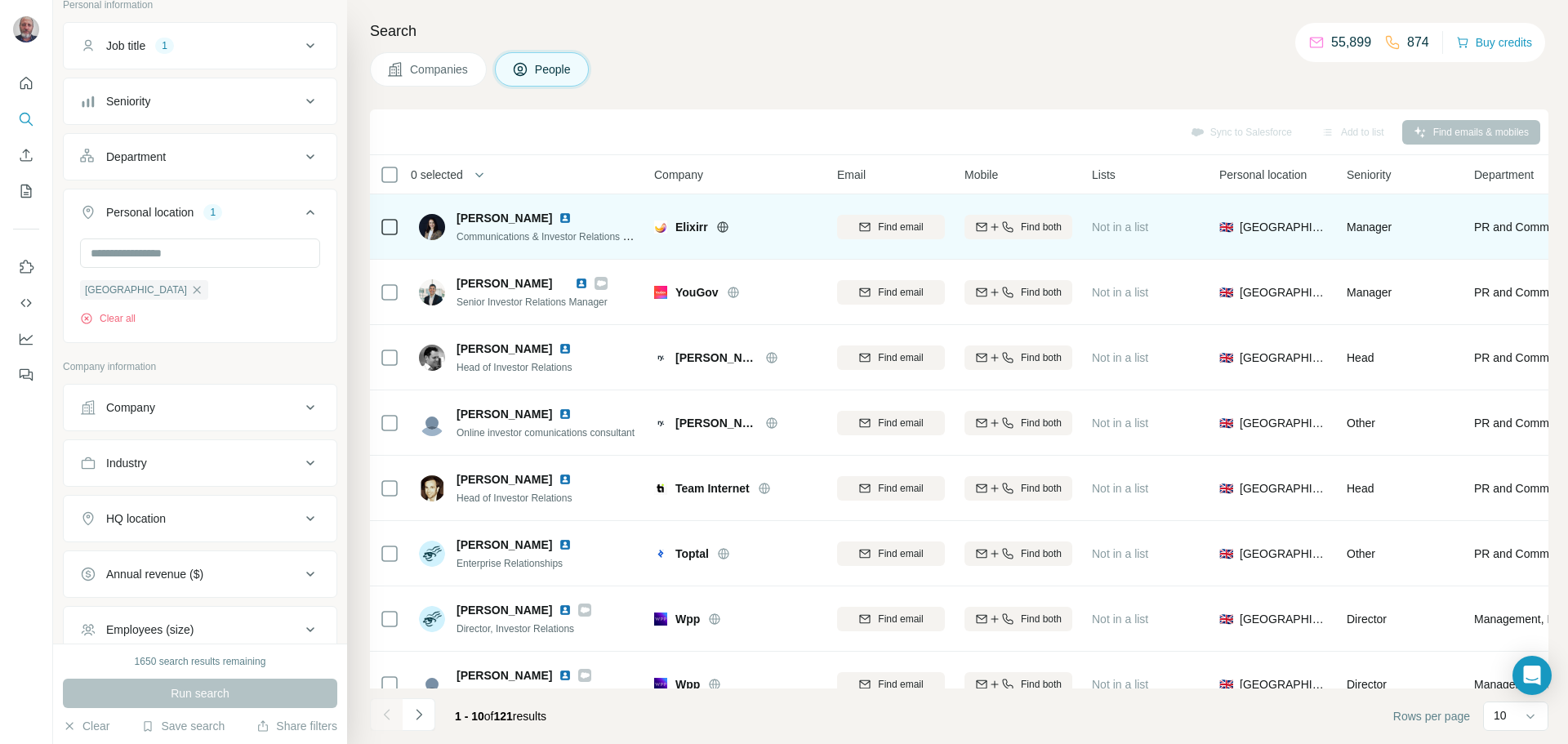
click at [559, 217] on img at bounding box center [564, 218] width 13 height 13
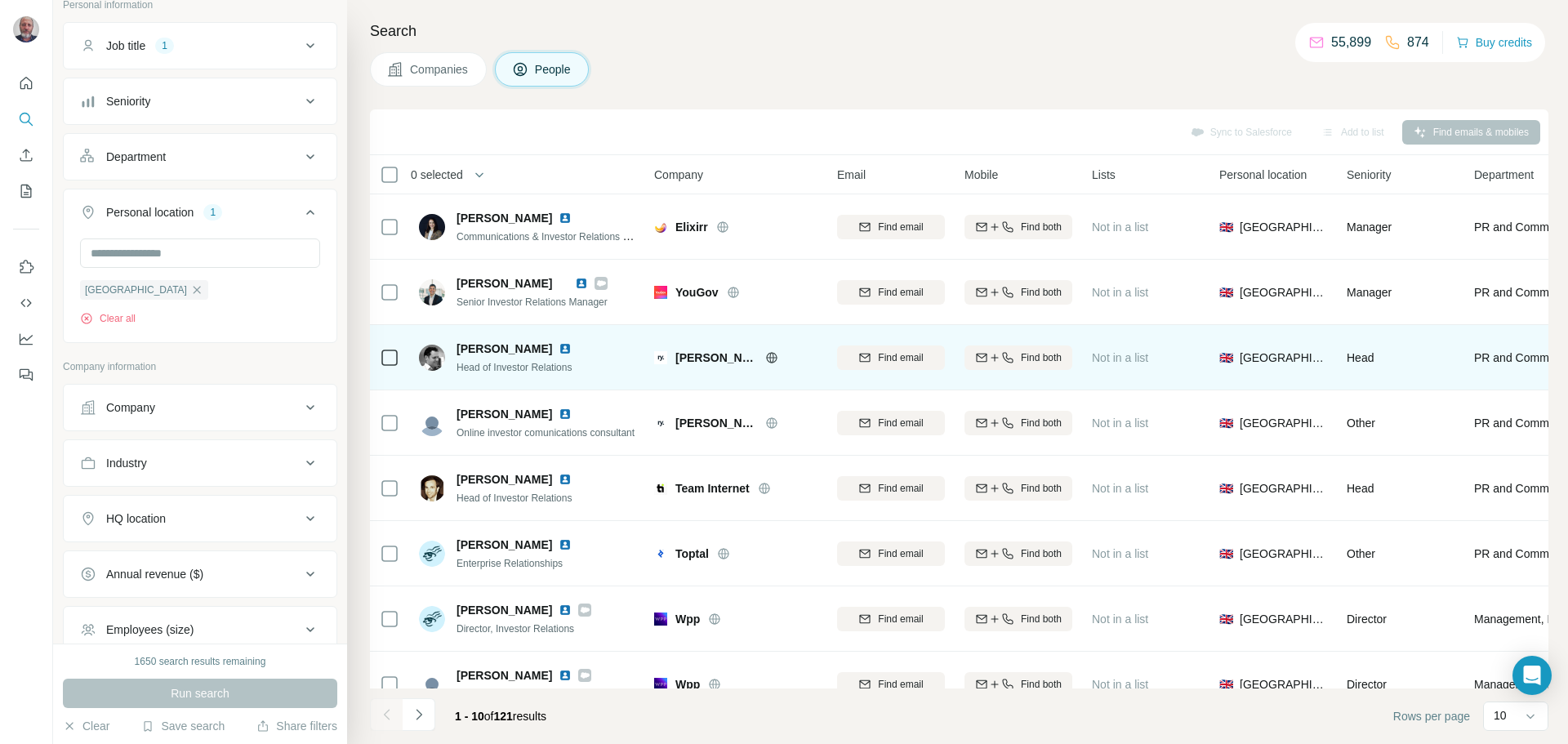
click at [559, 349] on img at bounding box center [564, 348] width 13 height 13
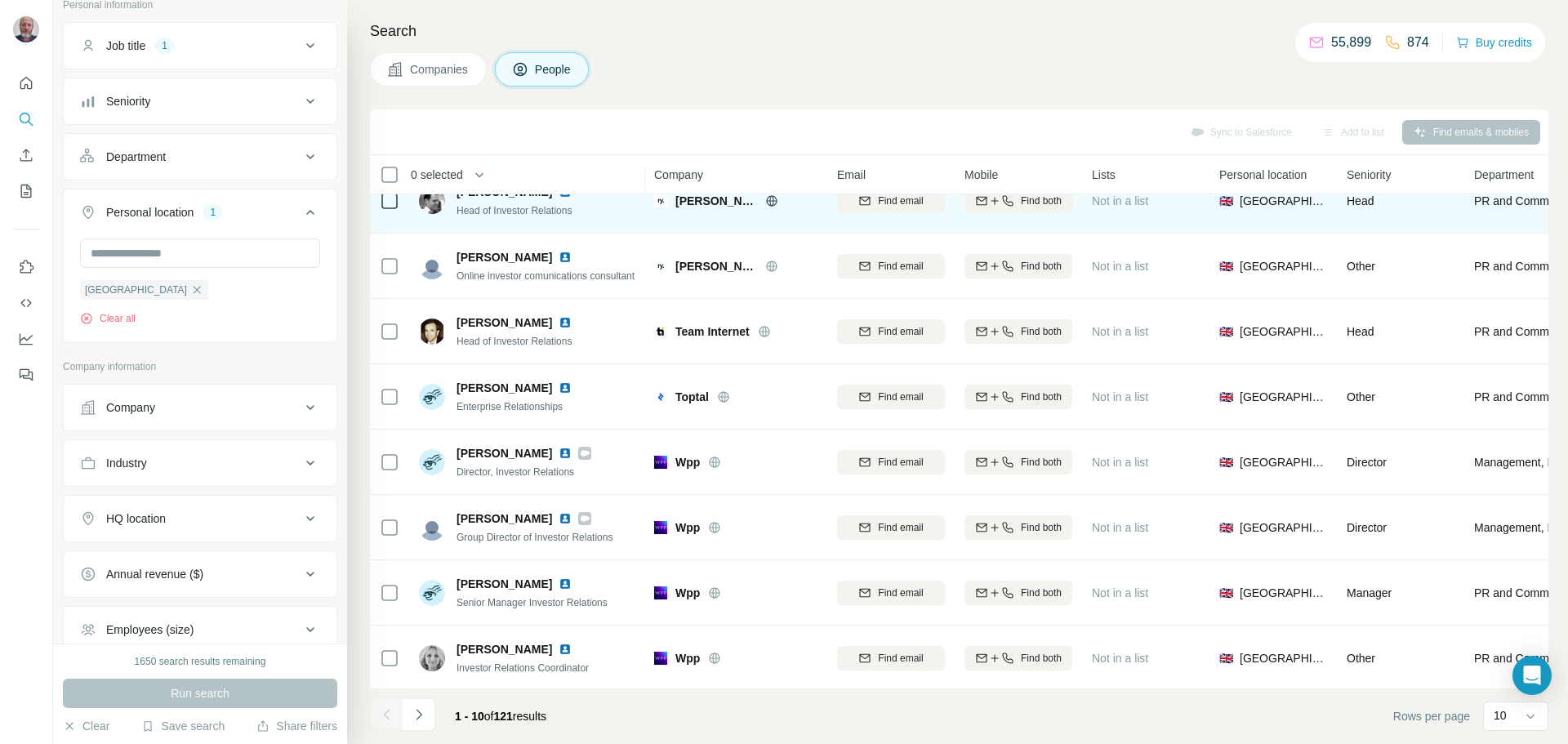
scroll to position [167, 0]
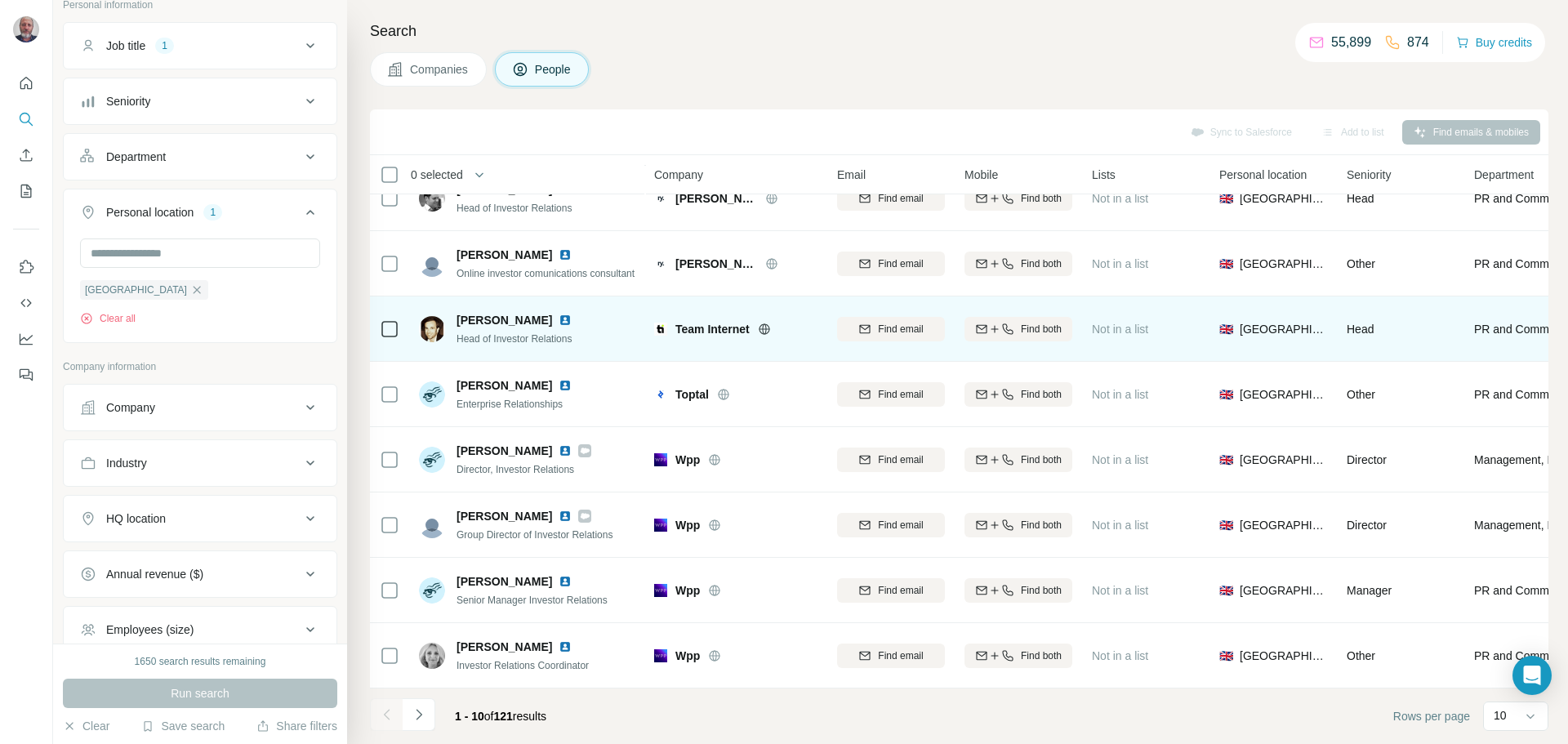
click at [559, 316] on img at bounding box center [564, 320] width 13 height 13
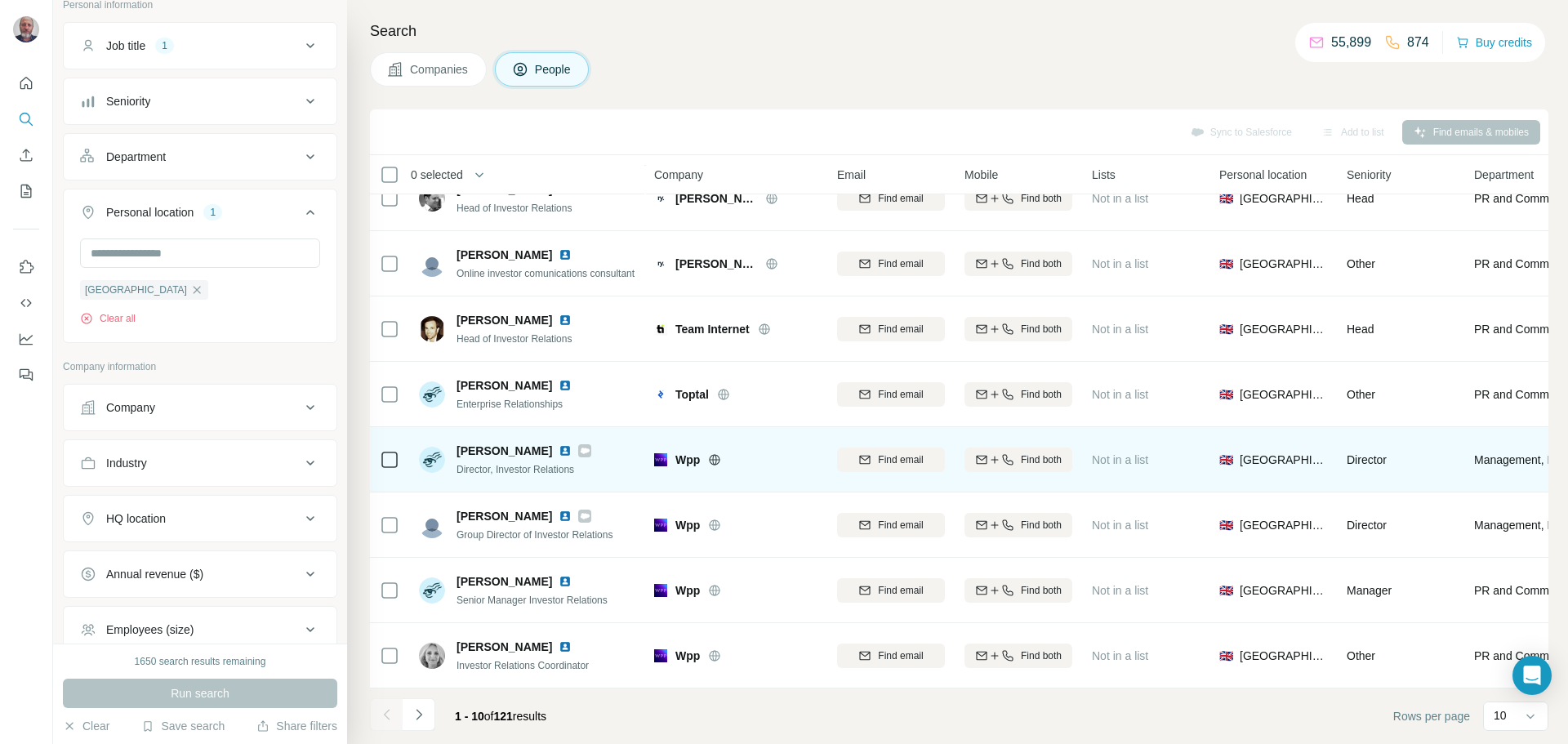
click at [558, 443] on div "[PERSON_NAME]" at bounding box center [524, 451] width 135 height 17
click at [562, 444] on img at bounding box center [564, 450] width 13 height 13
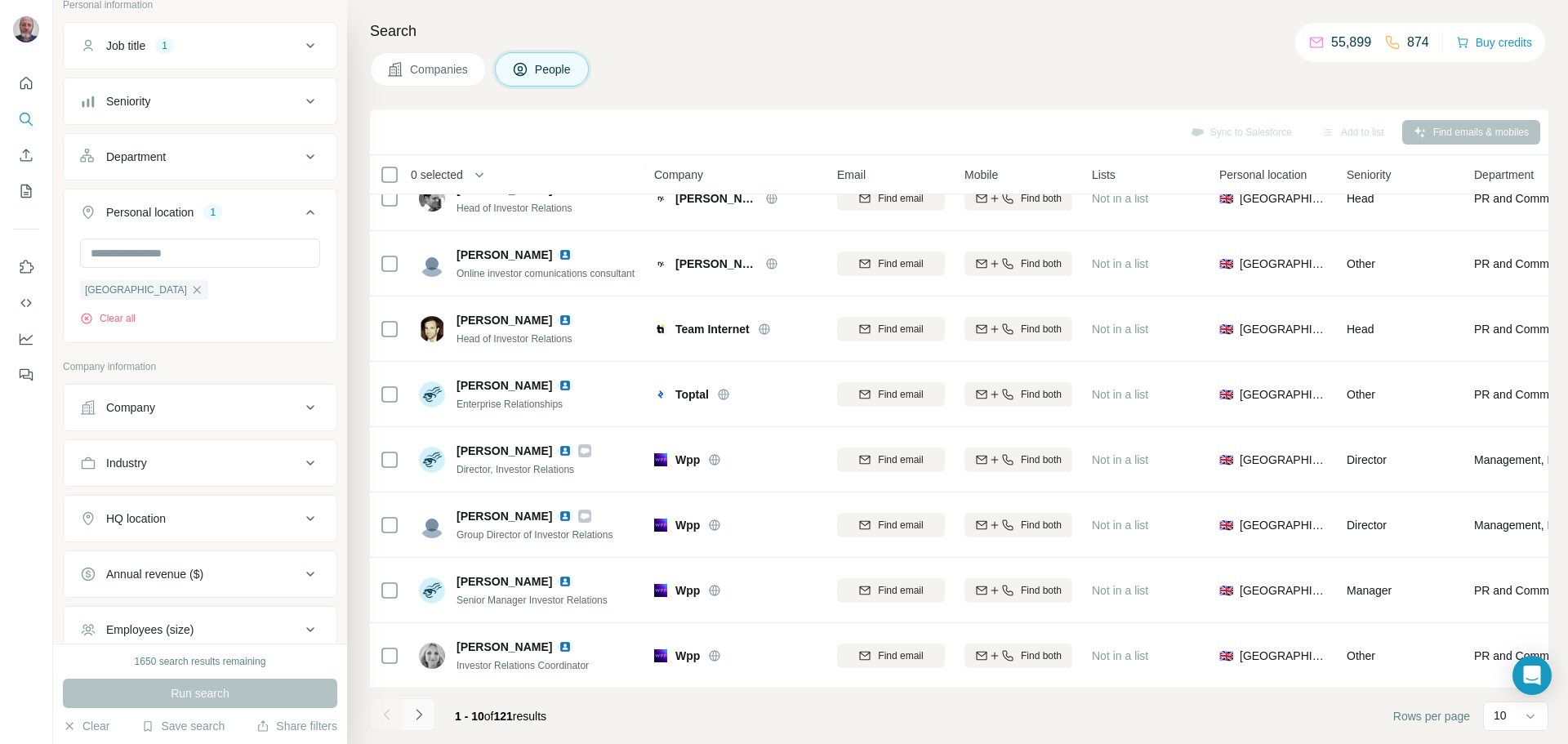
click at [424, 724] on button "Navigate to next page" at bounding box center [420, 715] width 33 height 33
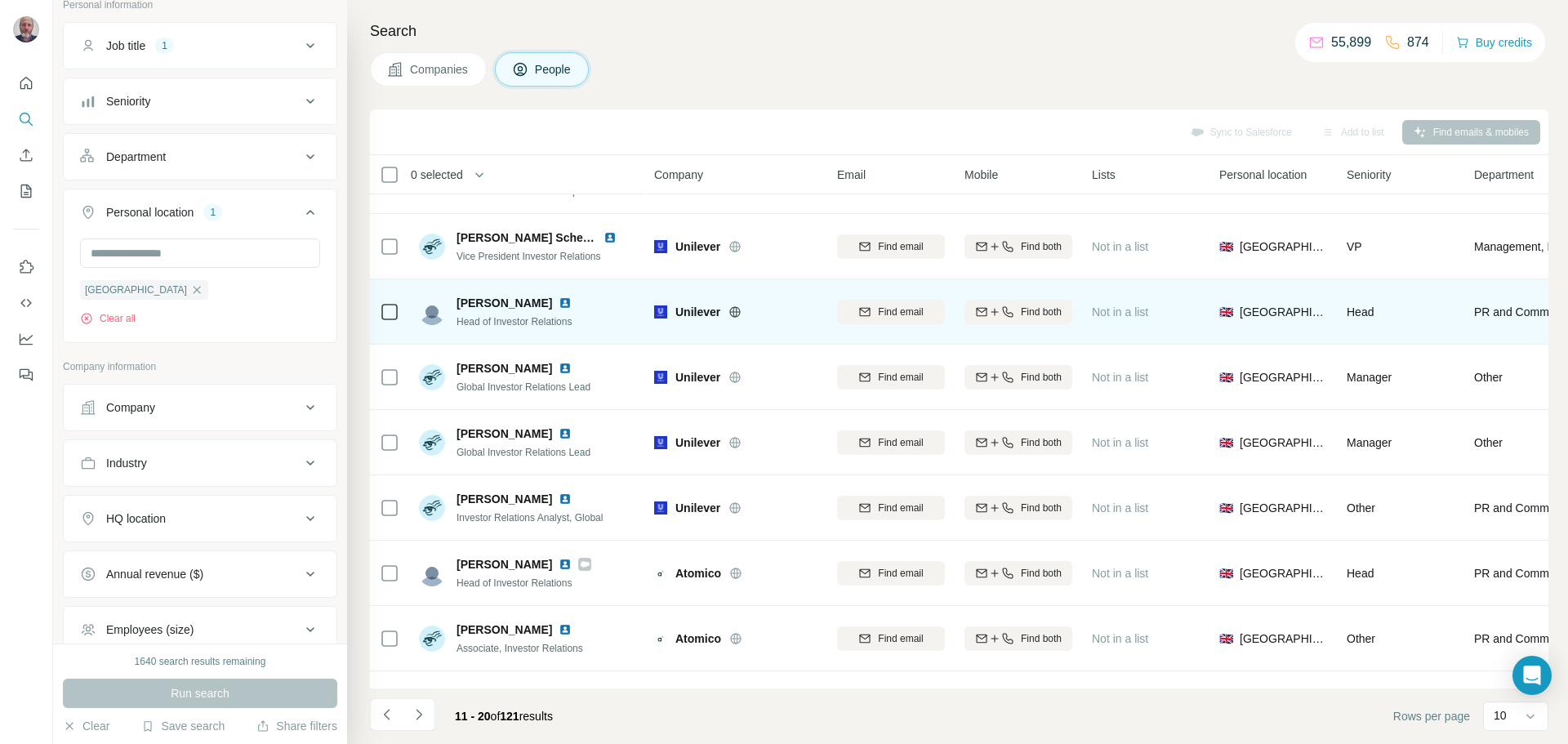
scroll to position [0, 0]
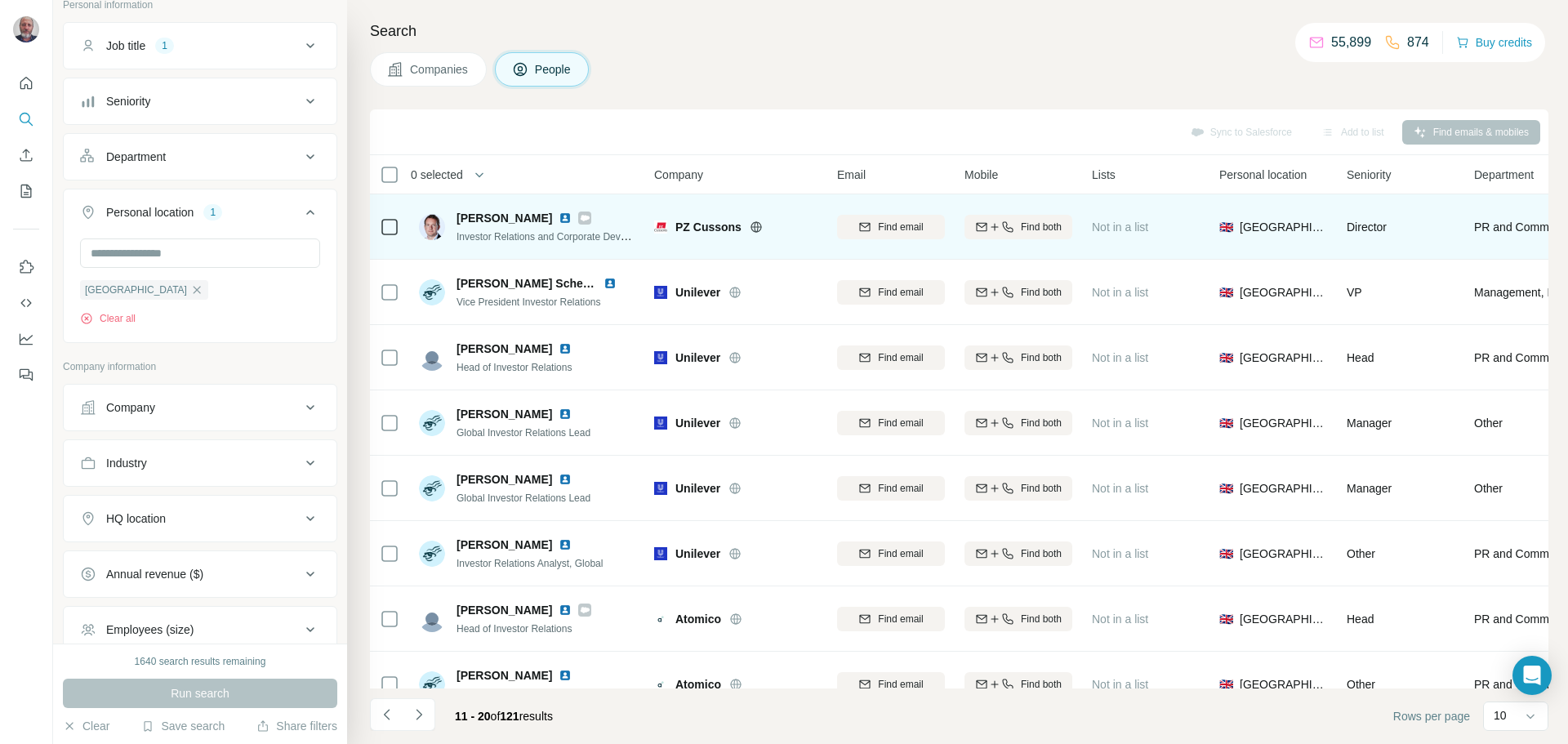
click at [572, 221] on img at bounding box center [564, 218] width 13 height 13
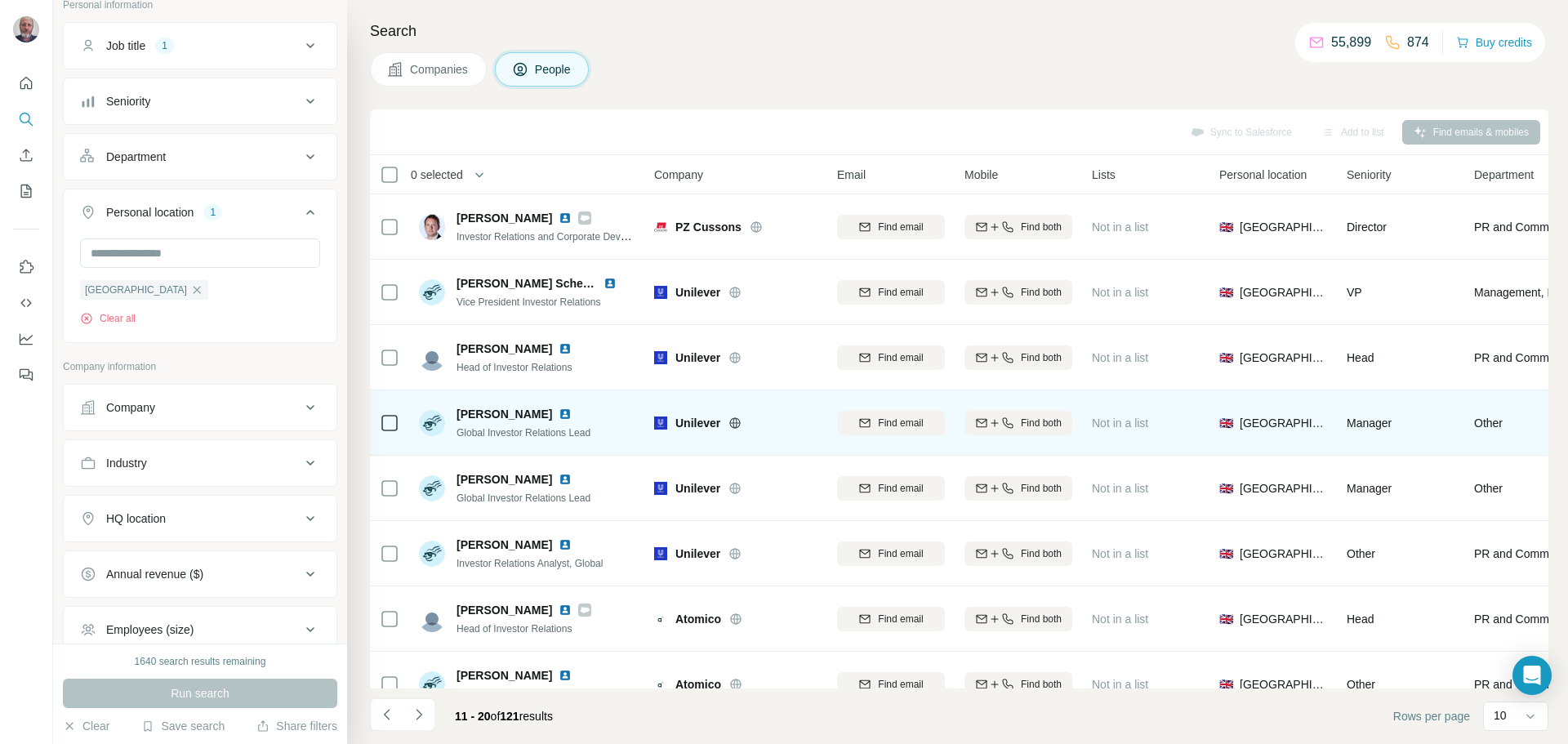
click at [559, 418] on img at bounding box center [564, 414] width 13 height 13
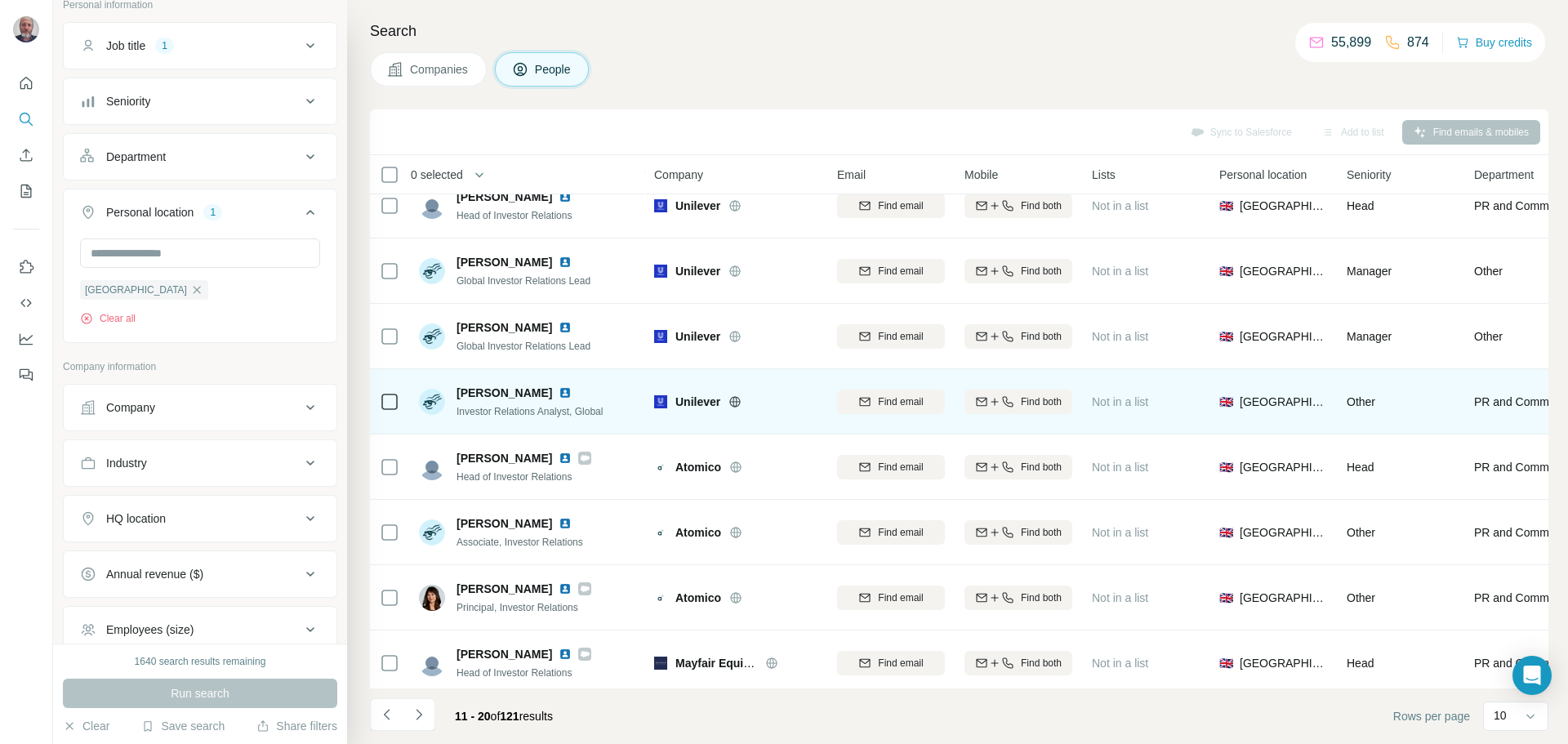
scroll to position [167, 0]
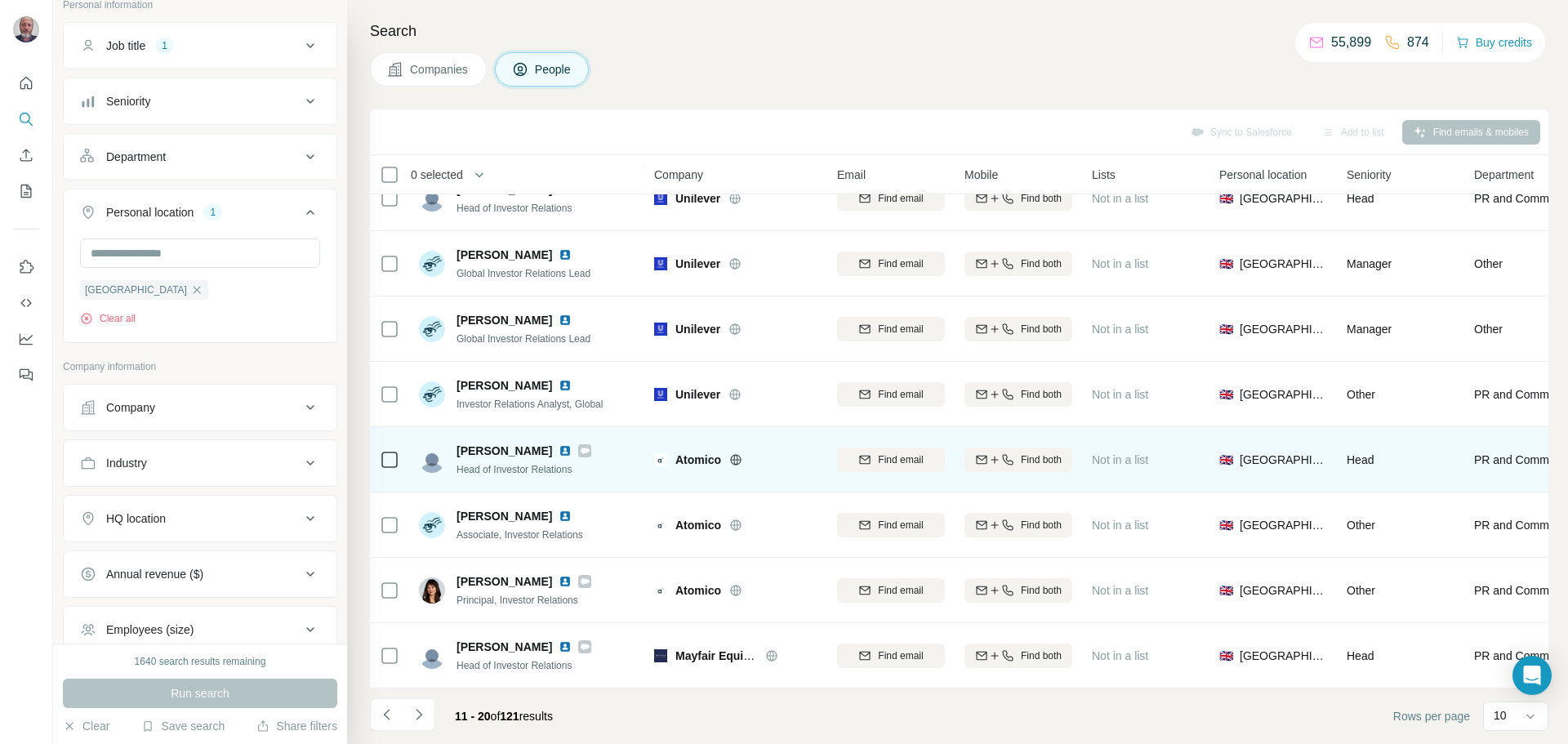
click at [559, 446] on img at bounding box center [564, 450] width 13 height 13
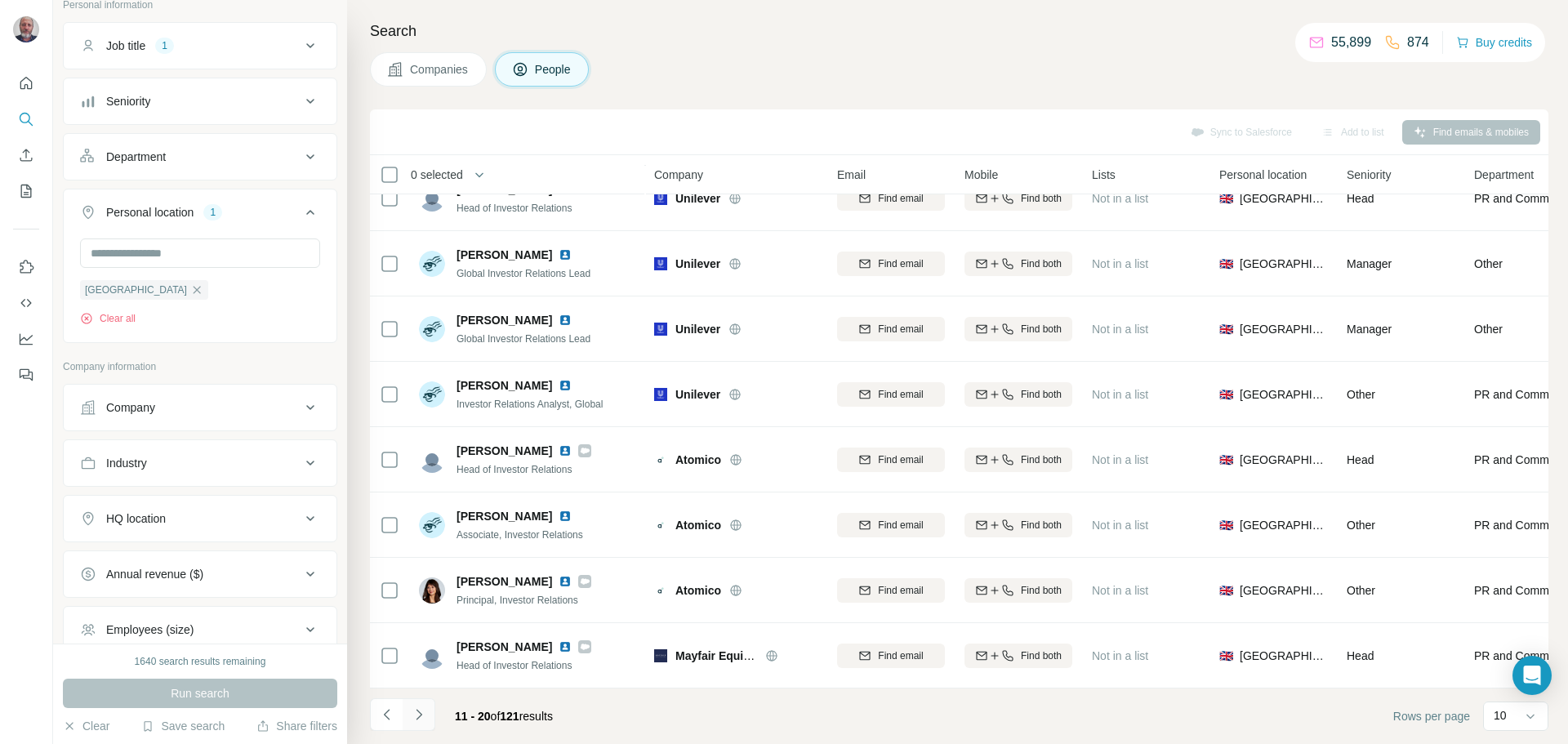
click at [416, 714] on icon "Navigate to next page" at bounding box center [419, 714] width 17 height 17
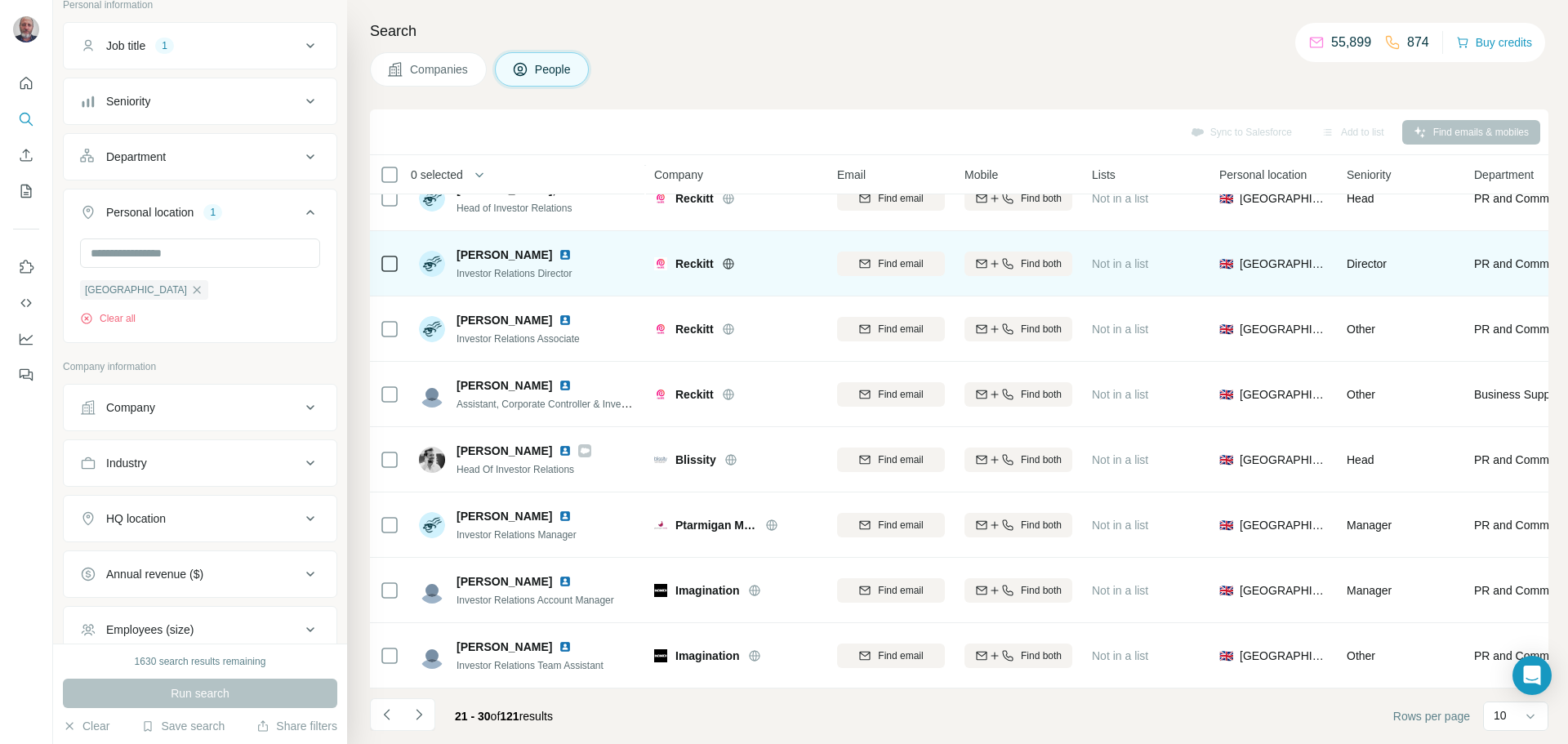
click at [559, 249] on img at bounding box center [564, 254] width 13 height 13
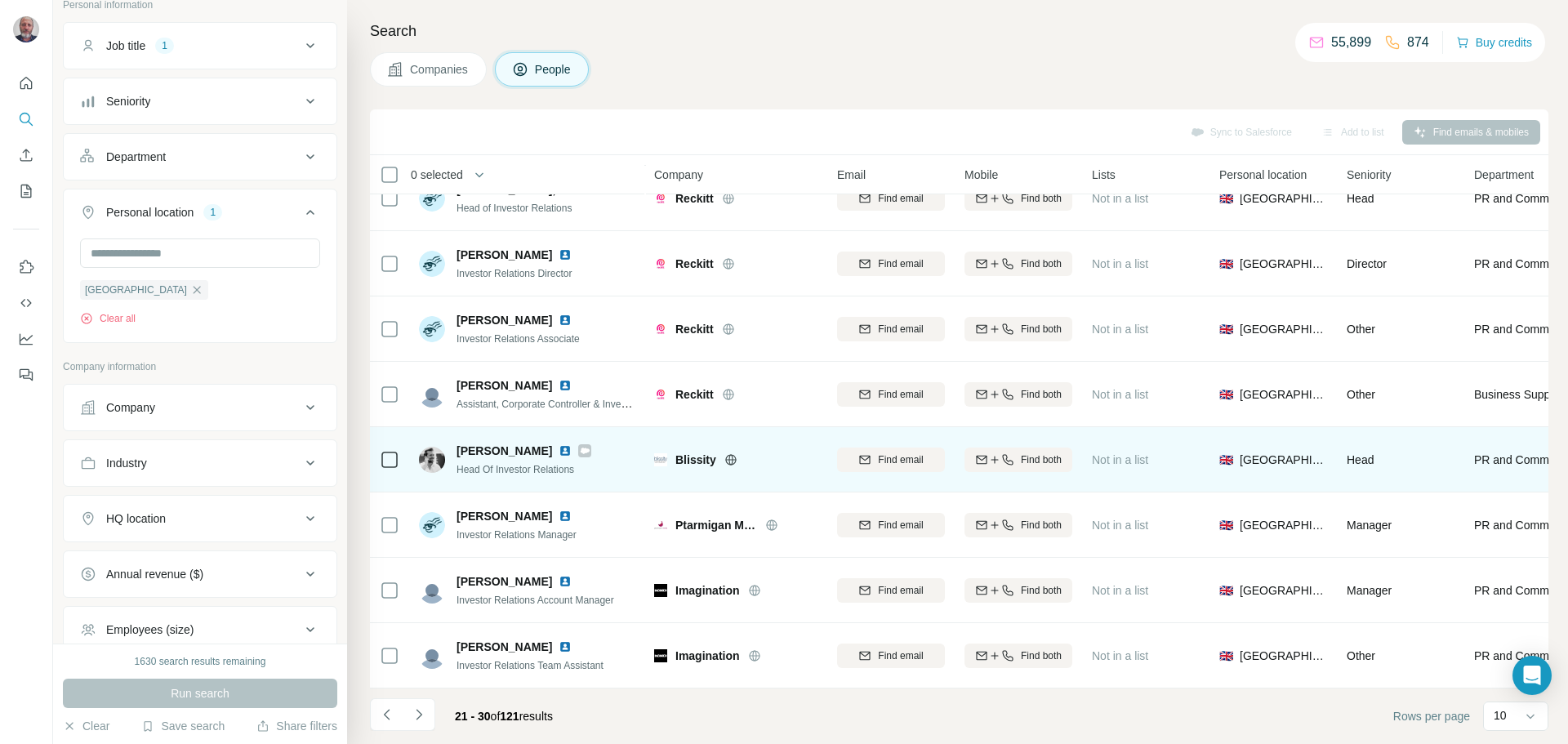
click at [559, 444] on img at bounding box center [564, 450] width 13 height 13
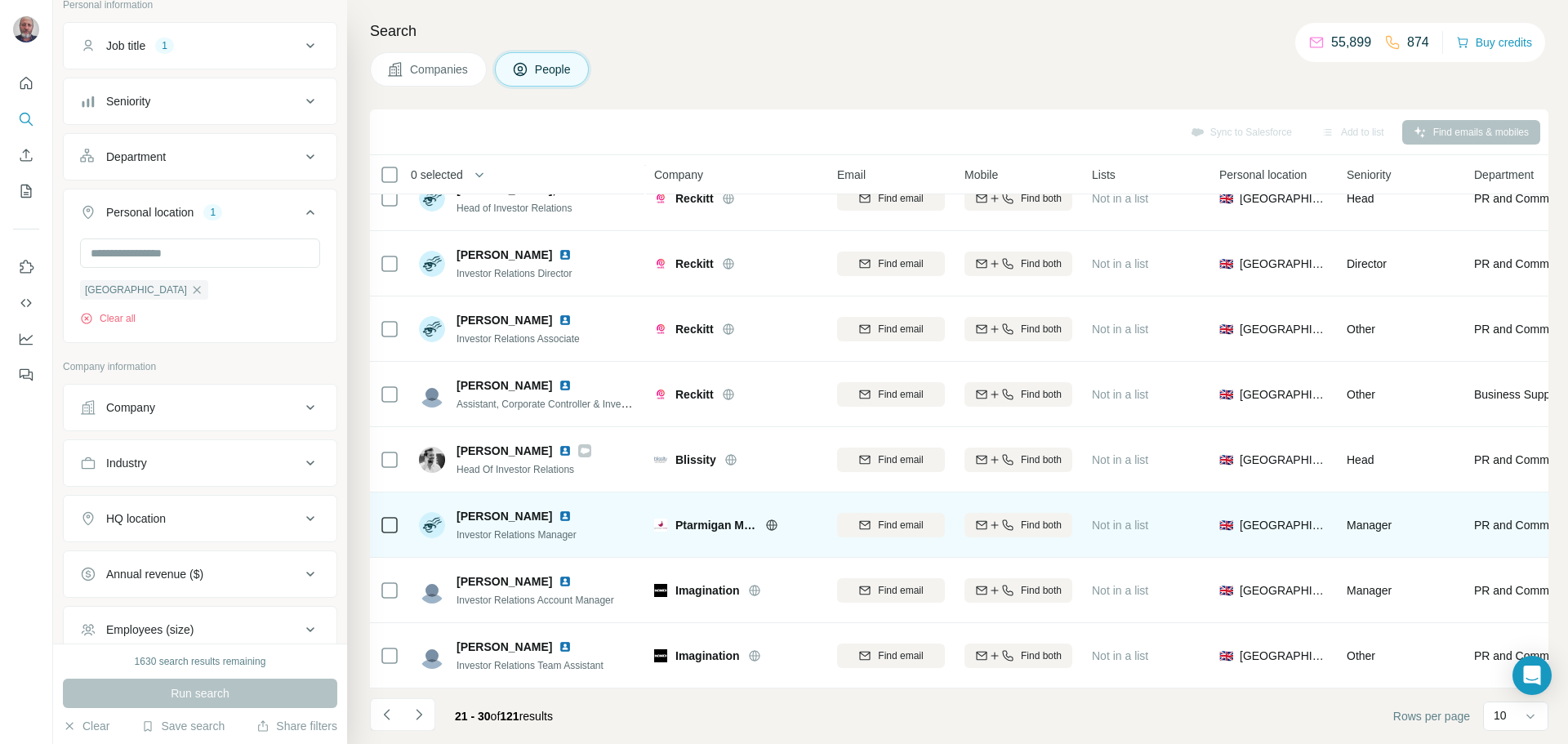
click at [572, 510] on img at bounding box center [564, 516] width 13 height 13
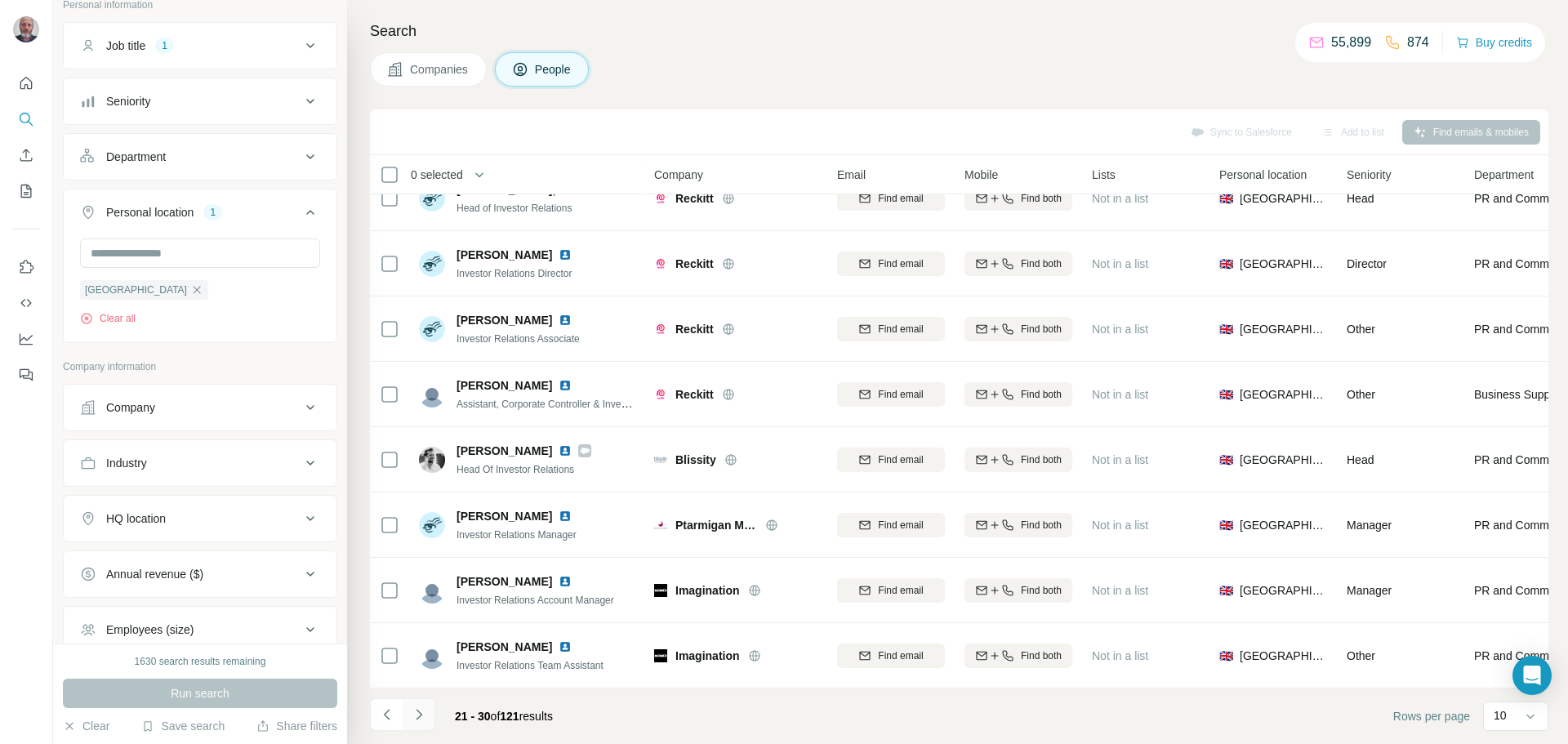
click at [420, 715] on icon "Navigate to next page" at bounding box center [419, 714] width 17 height 17
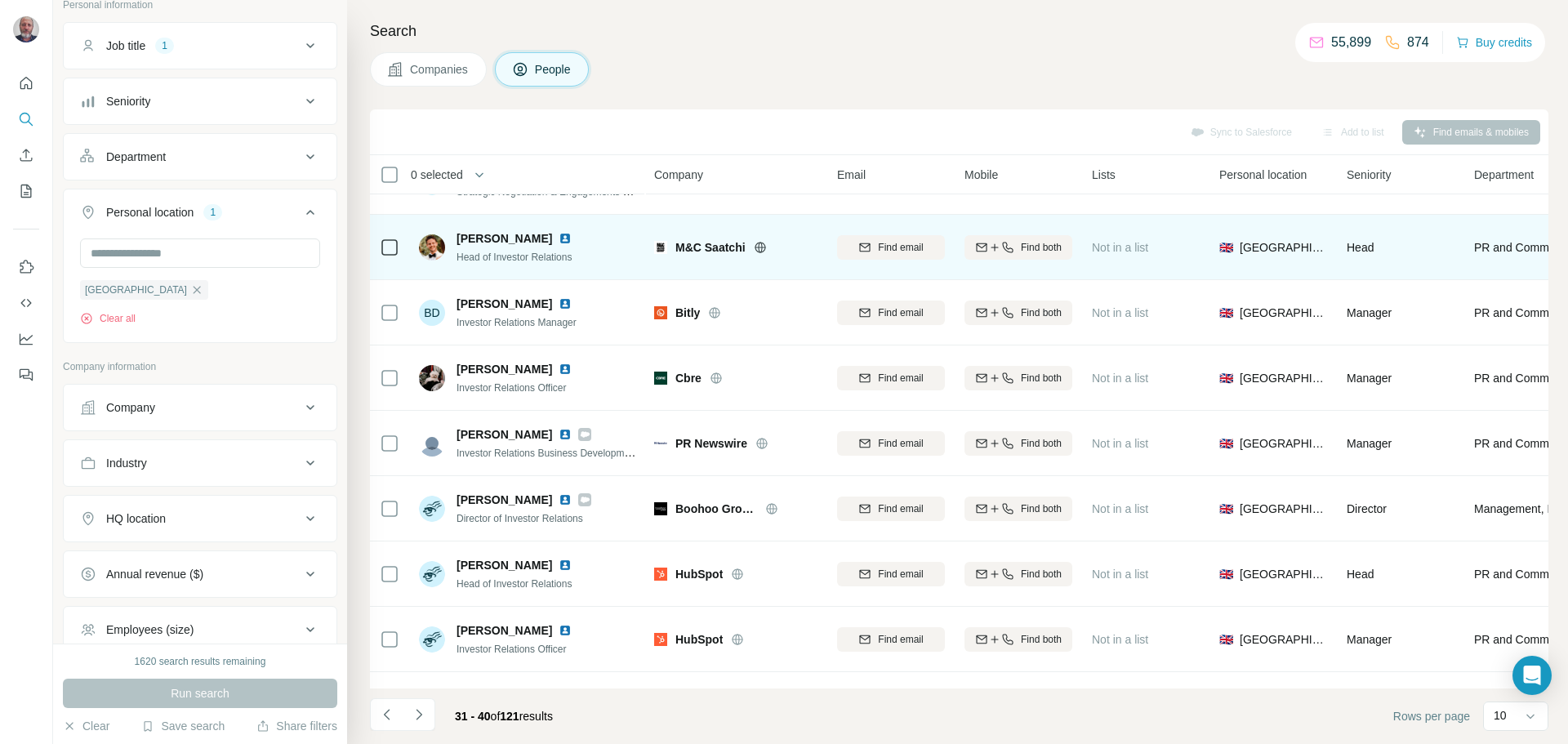
scroll to position [0, 0]
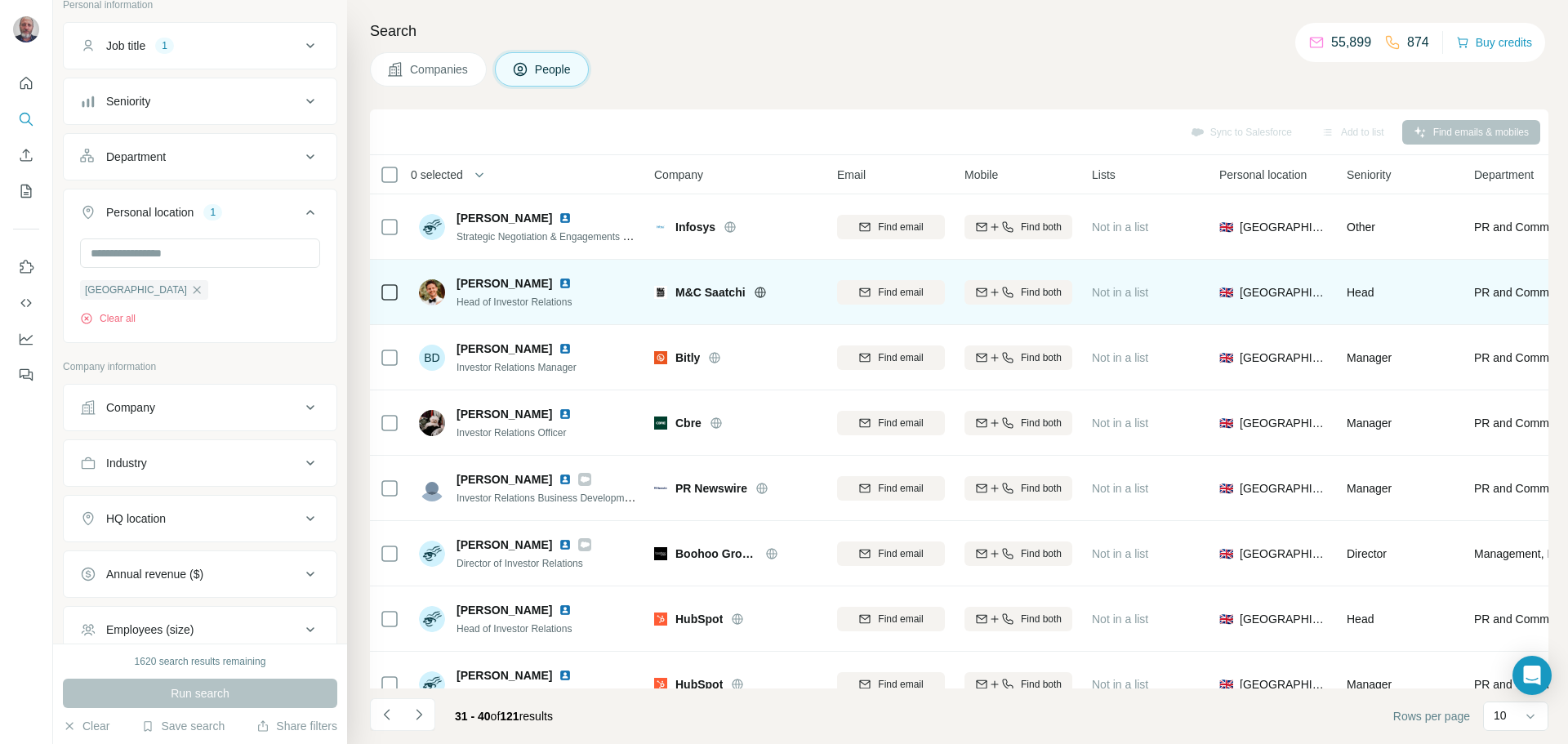
click at [559, 285] on img at bounding box center [564, 283] width 13 height 13
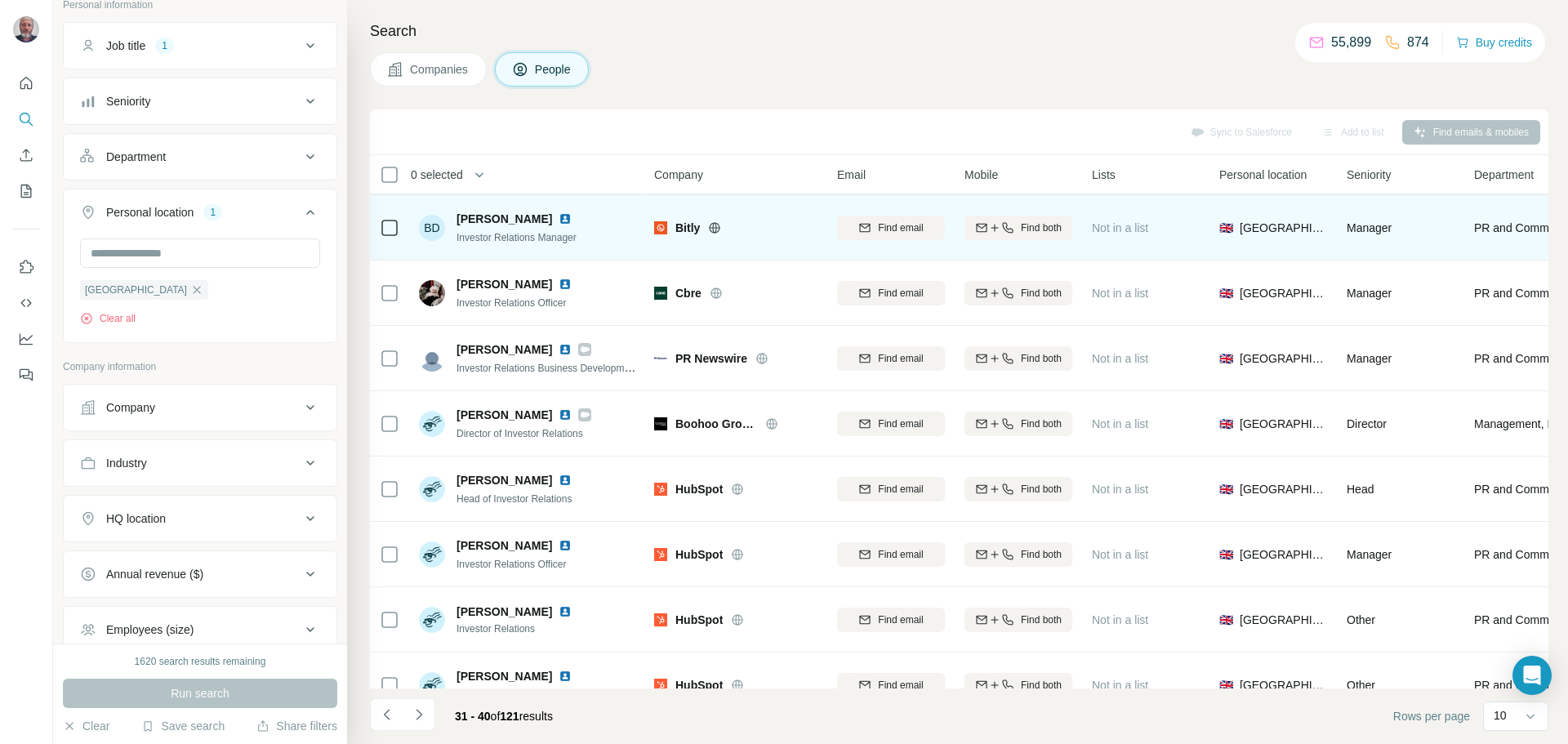
scroll to position [136, 0]
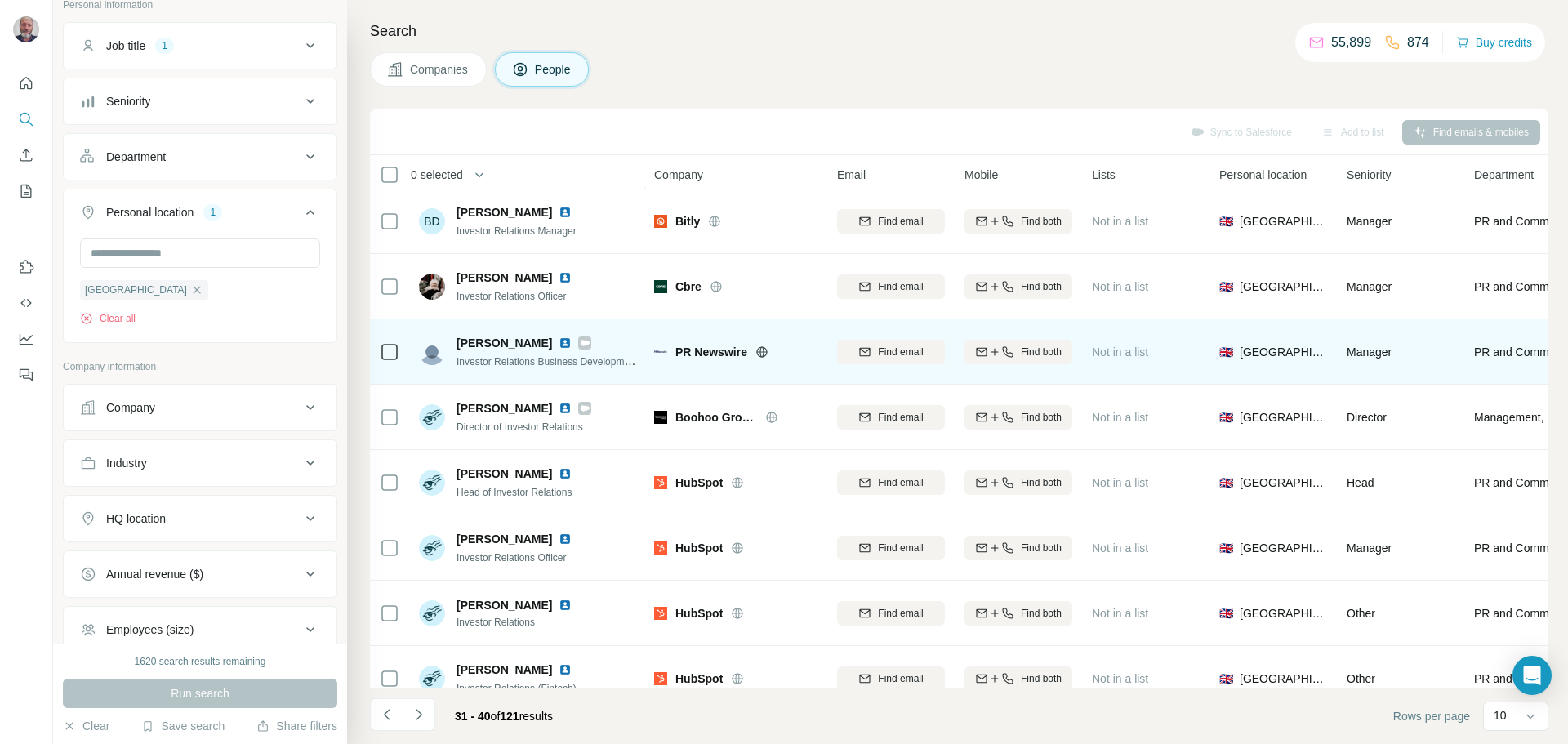
click at [559, 342] on img at bounding box center [564, 342] width 13 height 13
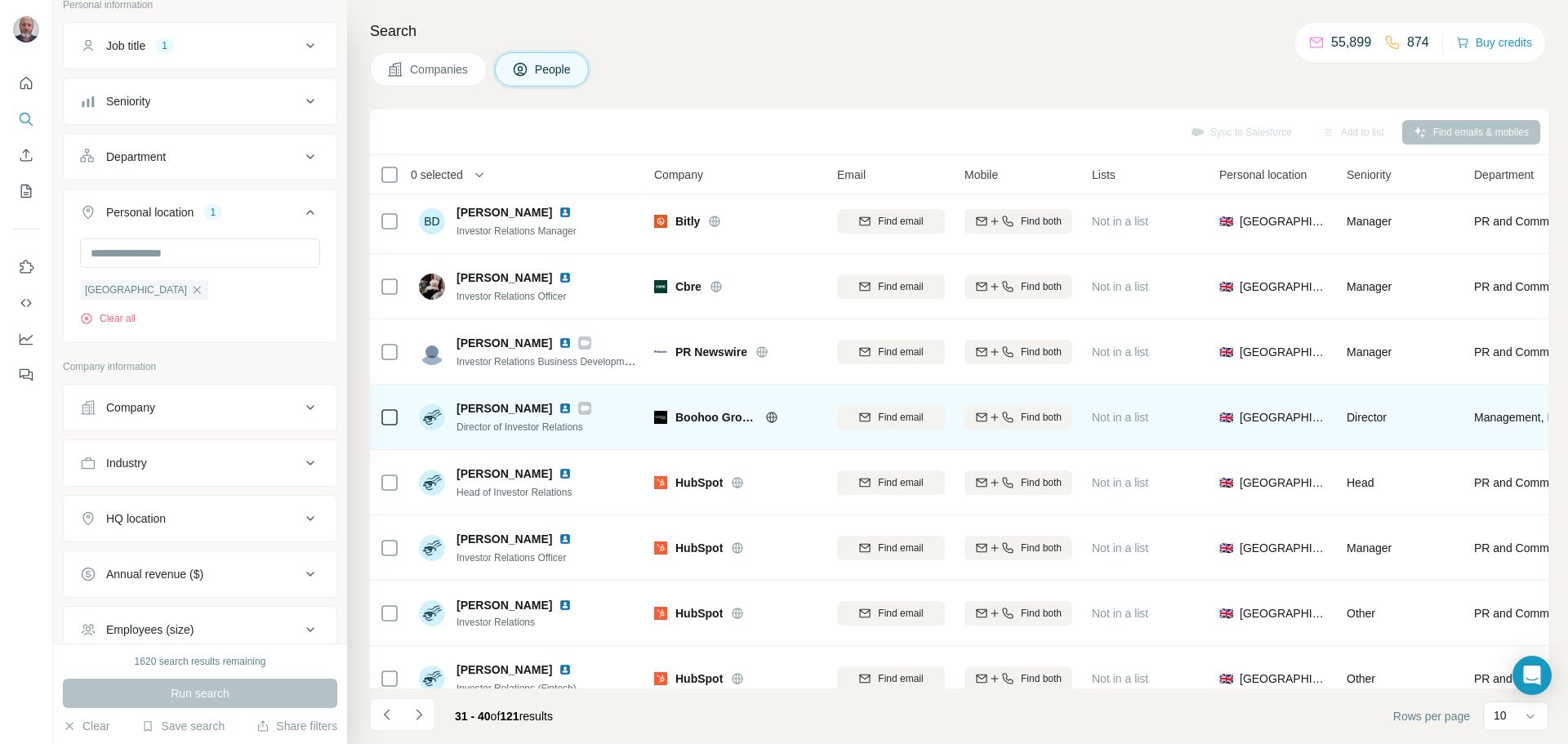
scroll to position [167, 0]
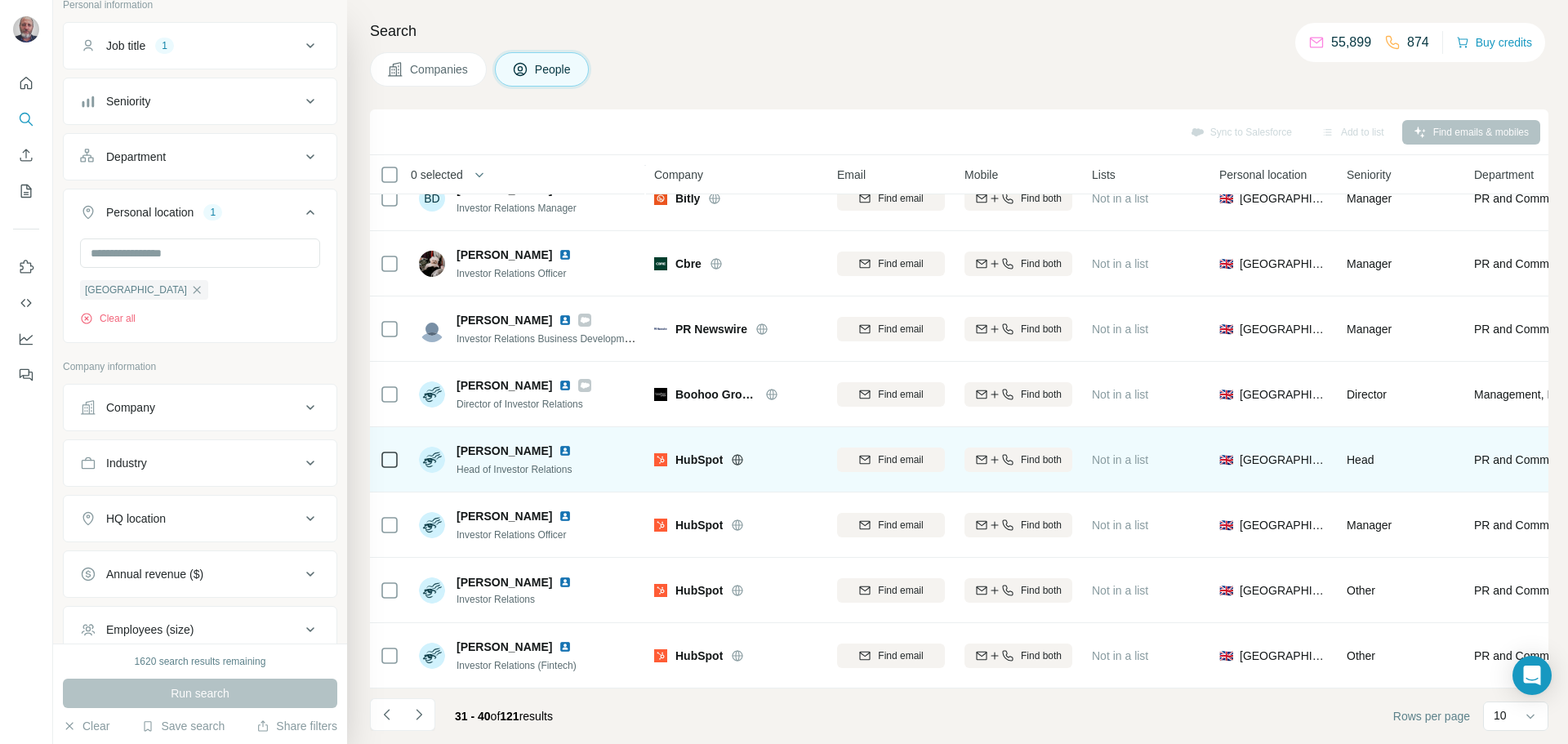
click at [559, 444] on img at bounding box center [564, 450] width 13 height 13
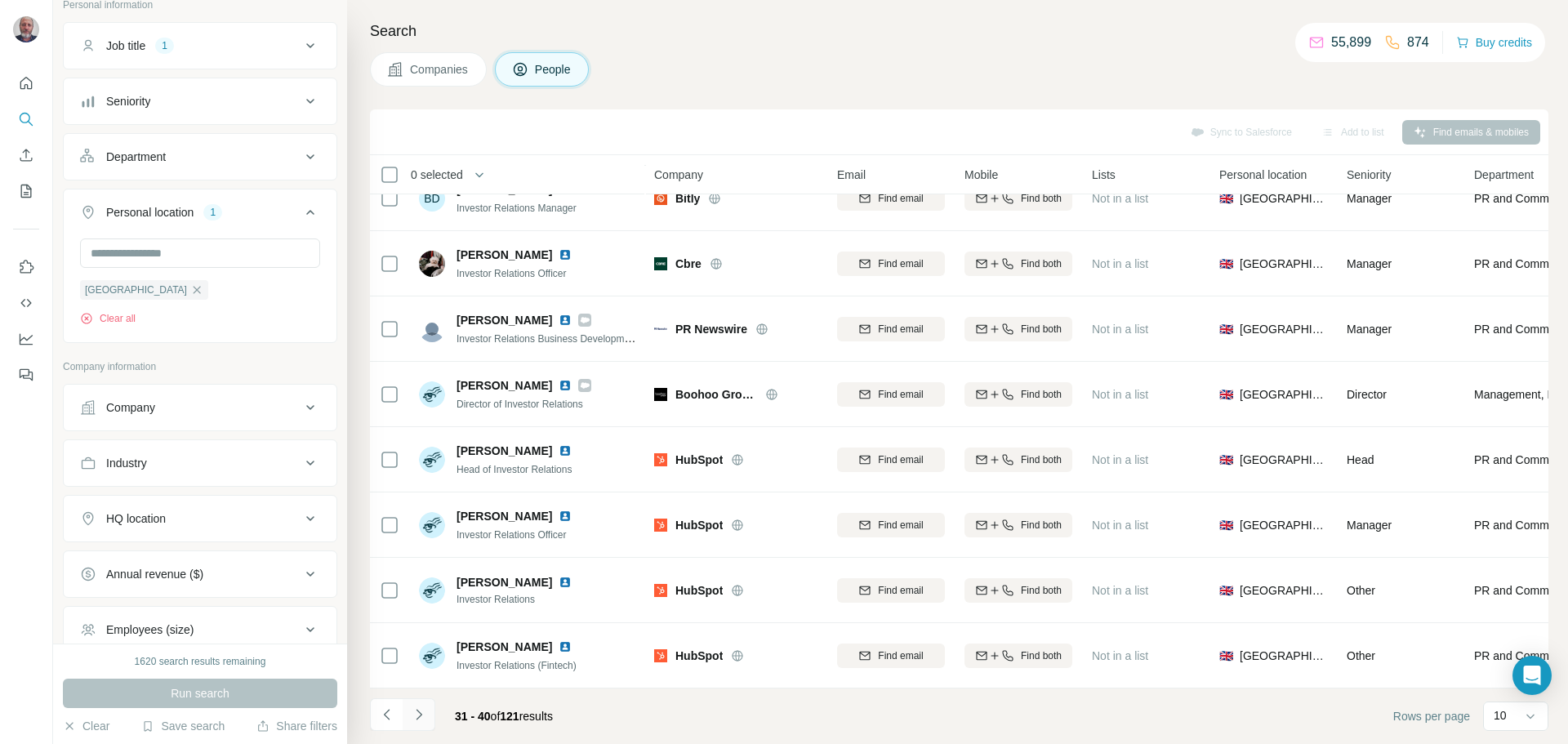
click at [421, 716] on icon "Navigate to next page" at bounding box center [419, 714] width 6 height 11
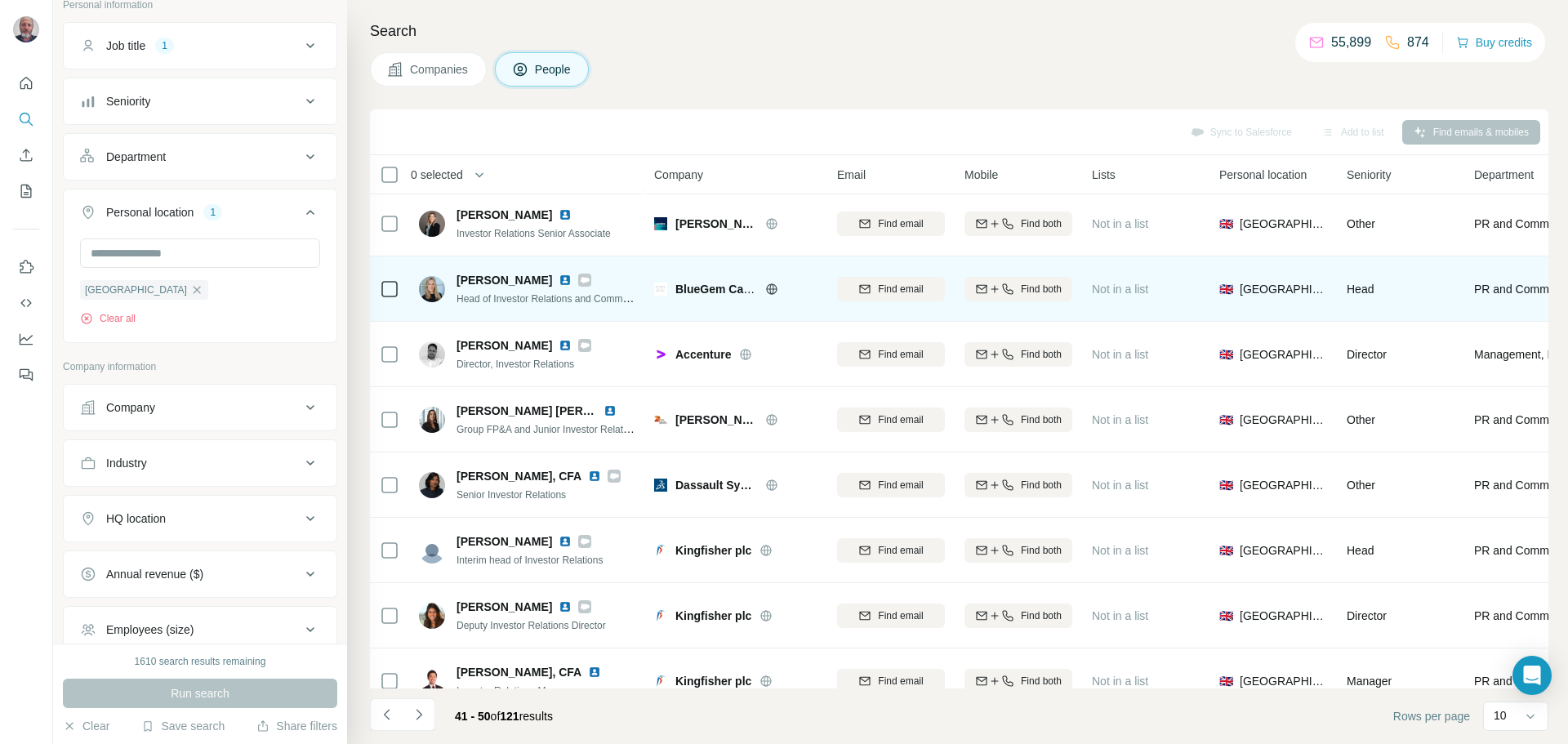
scroll to position [0, 0]
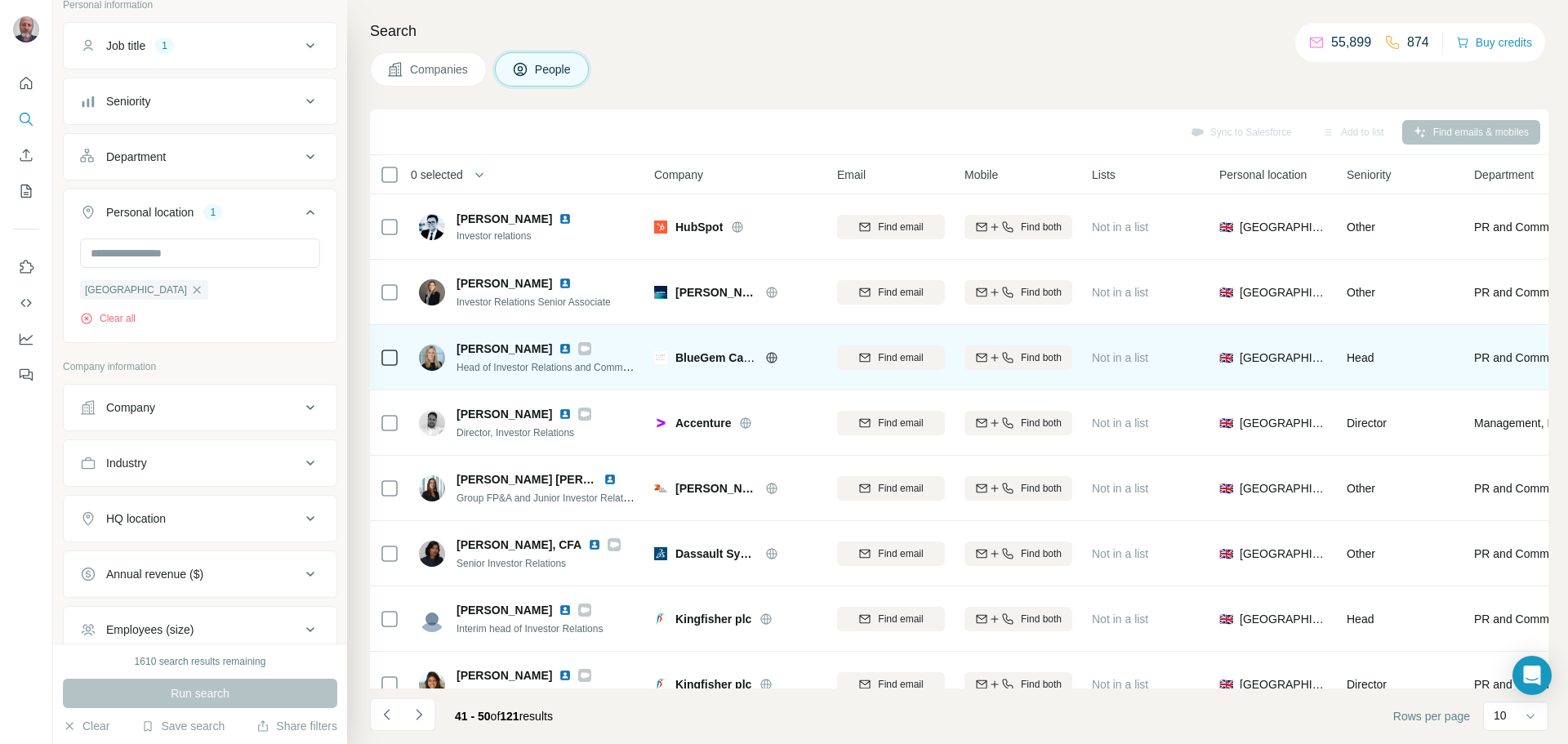
click at [559, 346] on img at bounding box center [564, 348] width 13 height 13
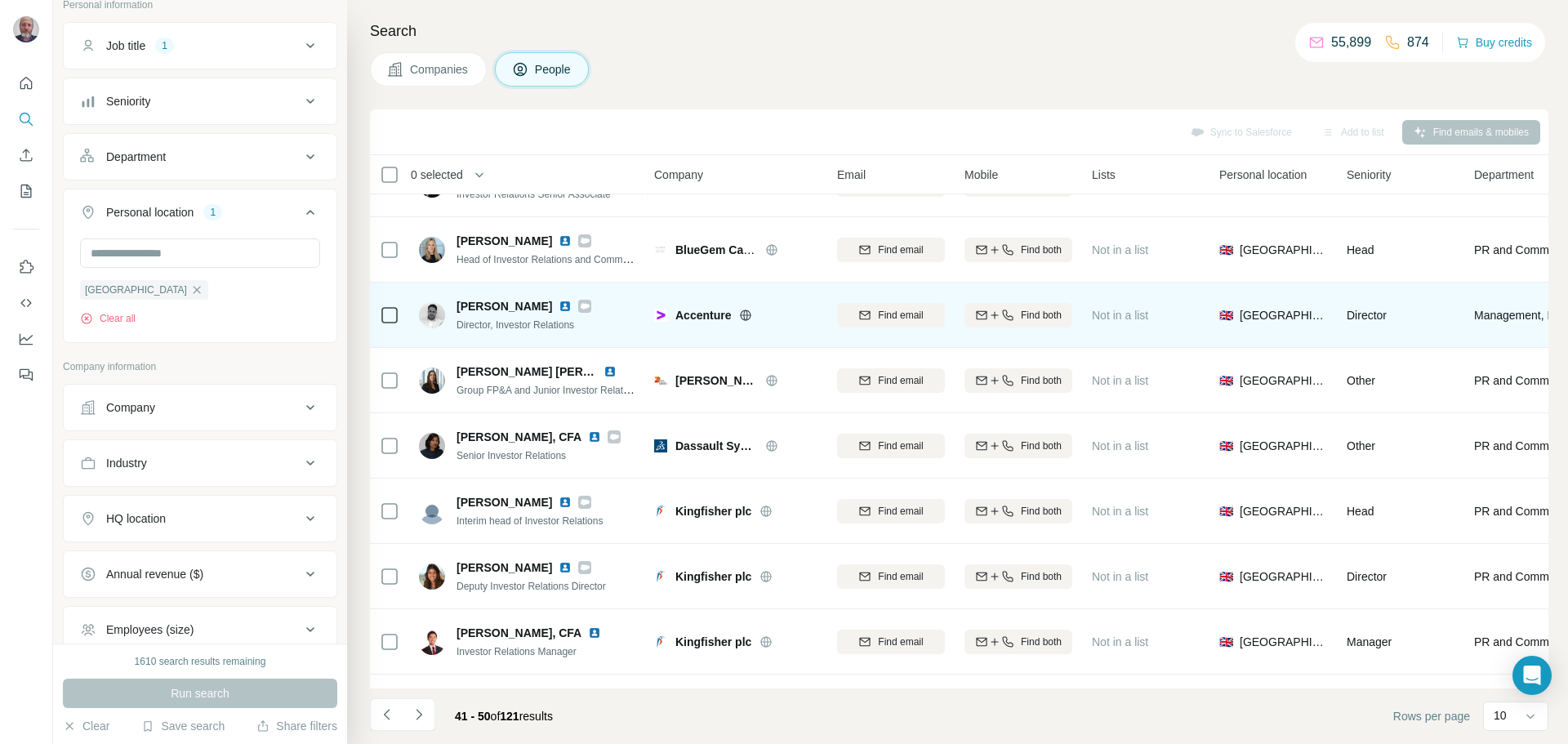
scroll to position [109, 0]
click at [568, 313] on div "[PERSON_NAME]" at bounding box center [524, 305] width 135 height 17
click at [562, 306] on img at bounding box center [564, 305] width 13 height 13
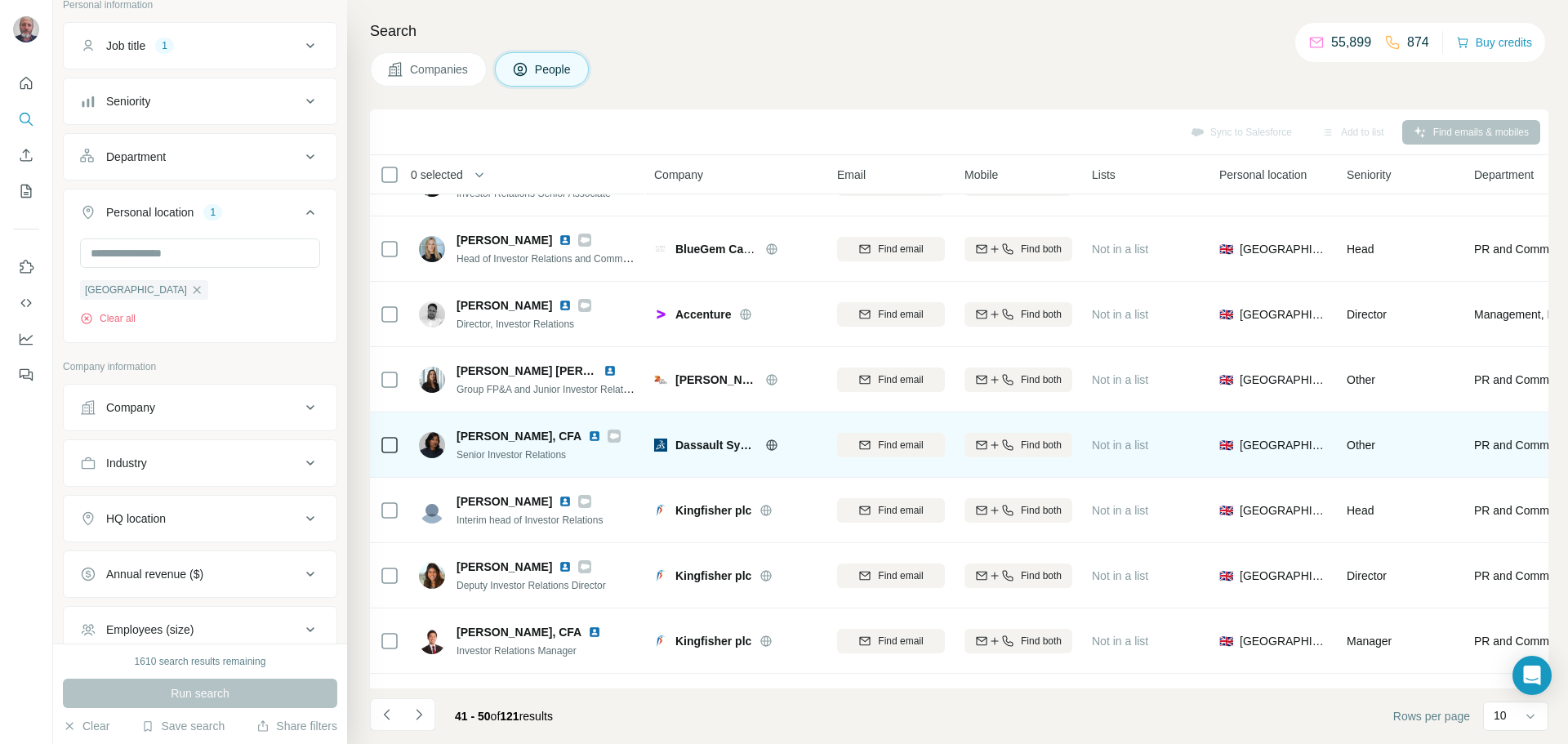
click at [597, 436] on img at bounding box center [594, 435] width 13 height 13
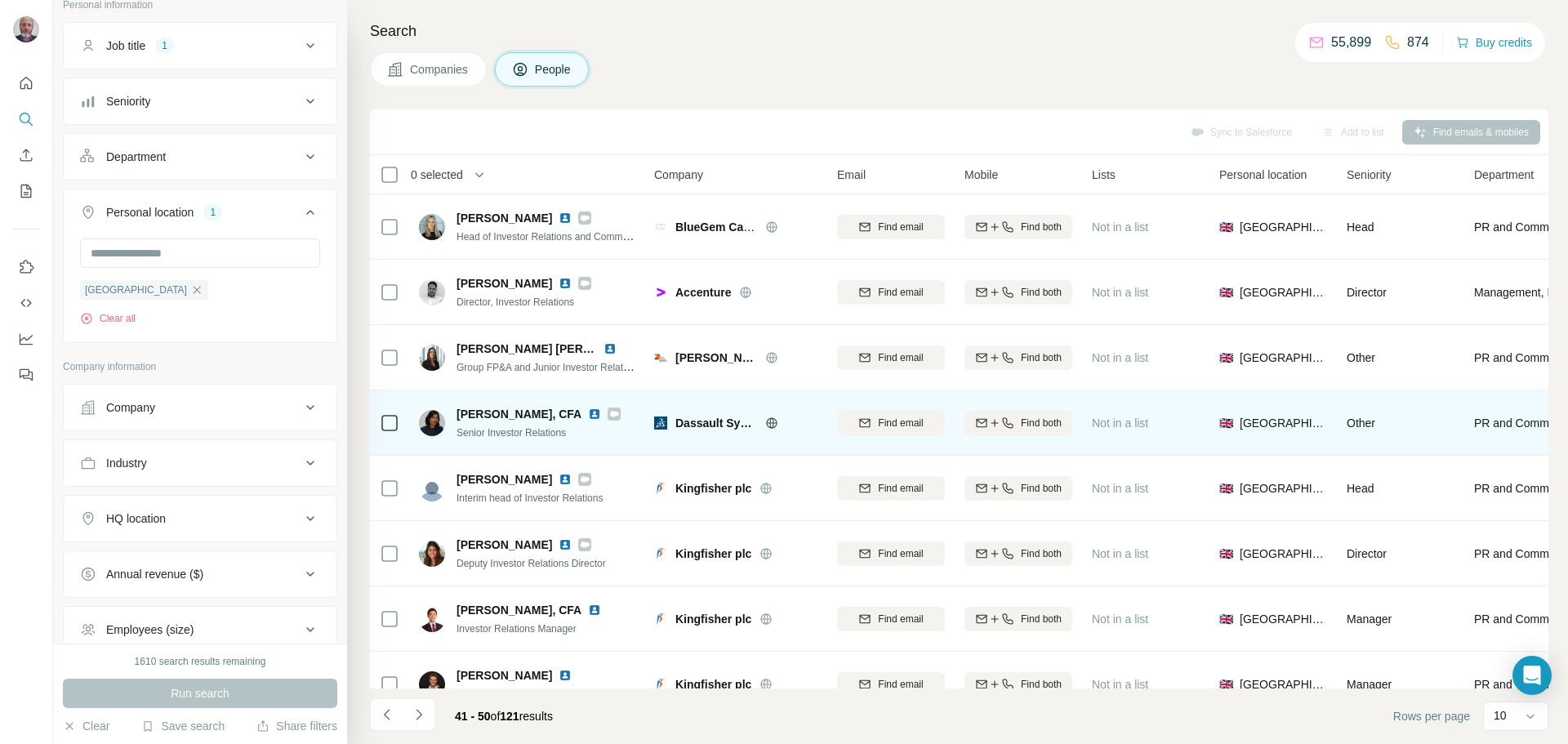
scroll to position [167, 0]
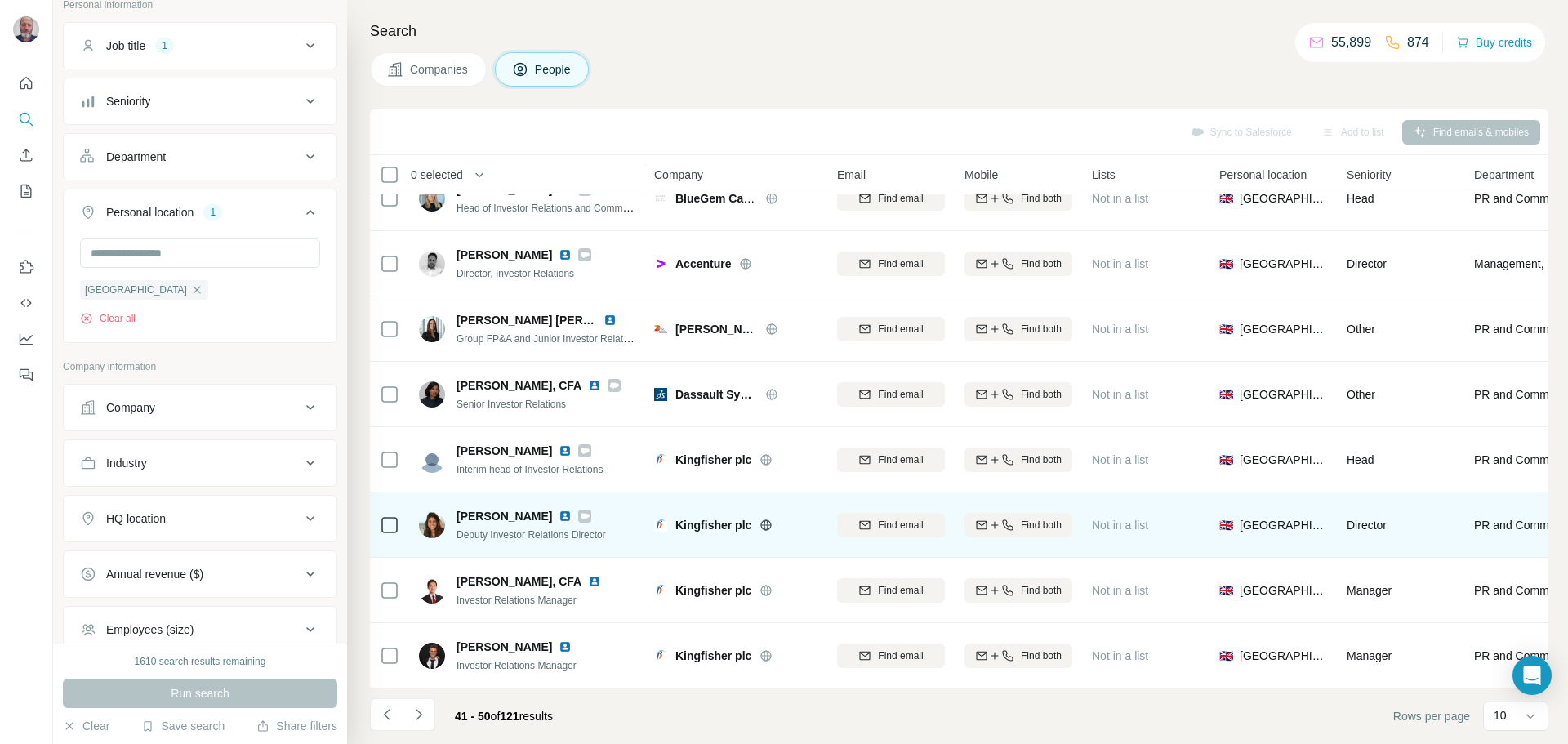
click at [559, 510] on img at bounding box center [564, 516] width 13 height 13
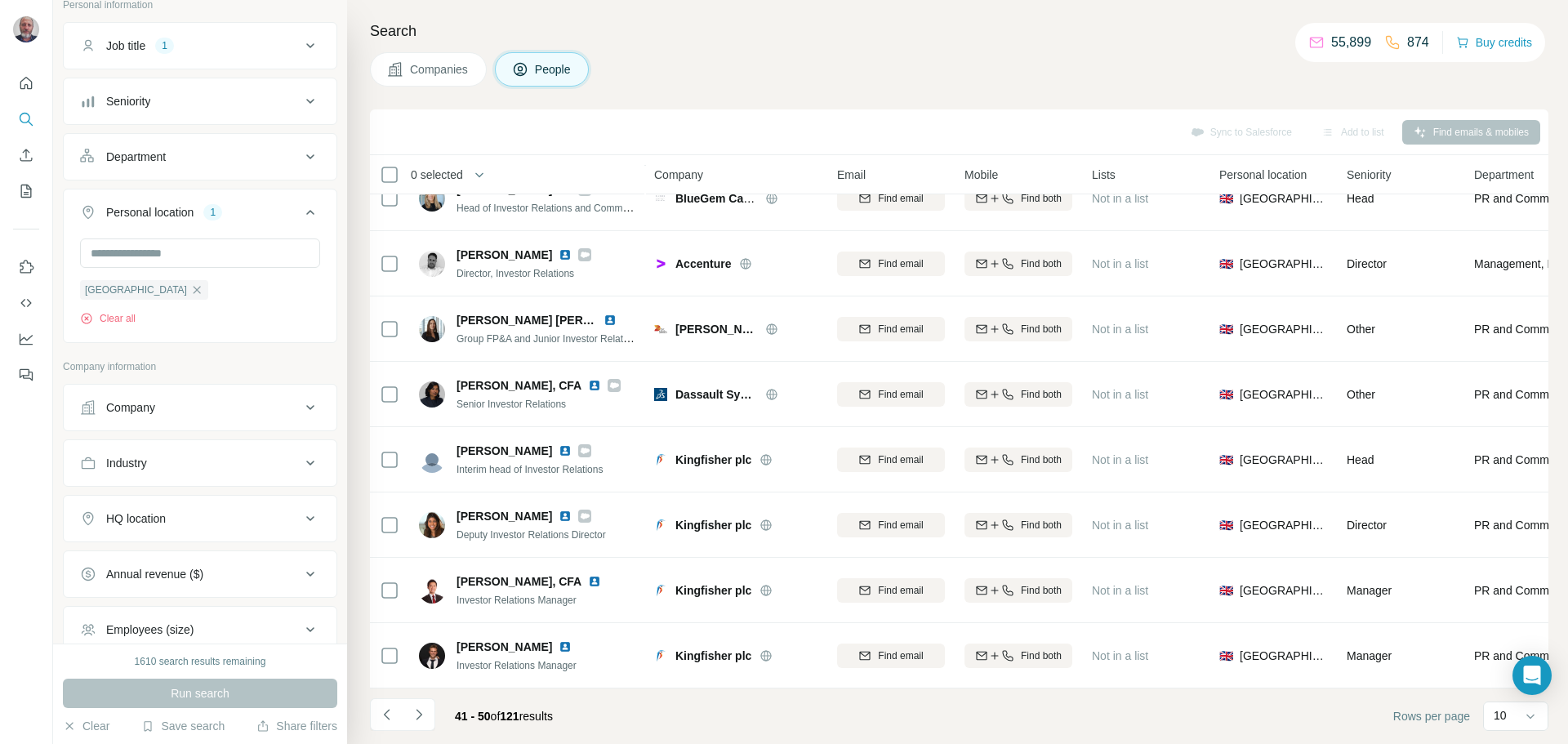
click at [424, 704] on button "Navigate to next page" at bounding box center [420, 715] width 33 height 33
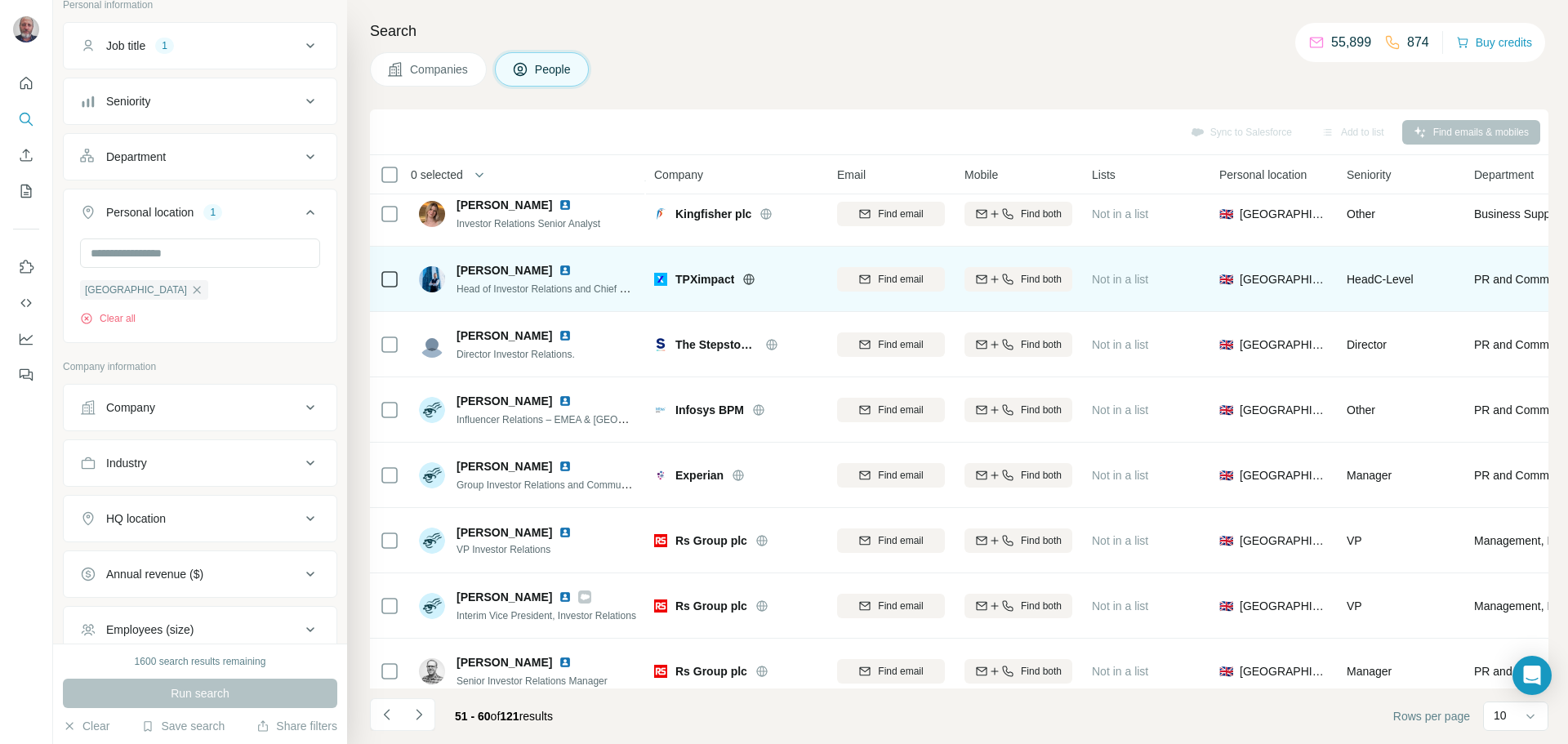
scroll to position [0, 0]
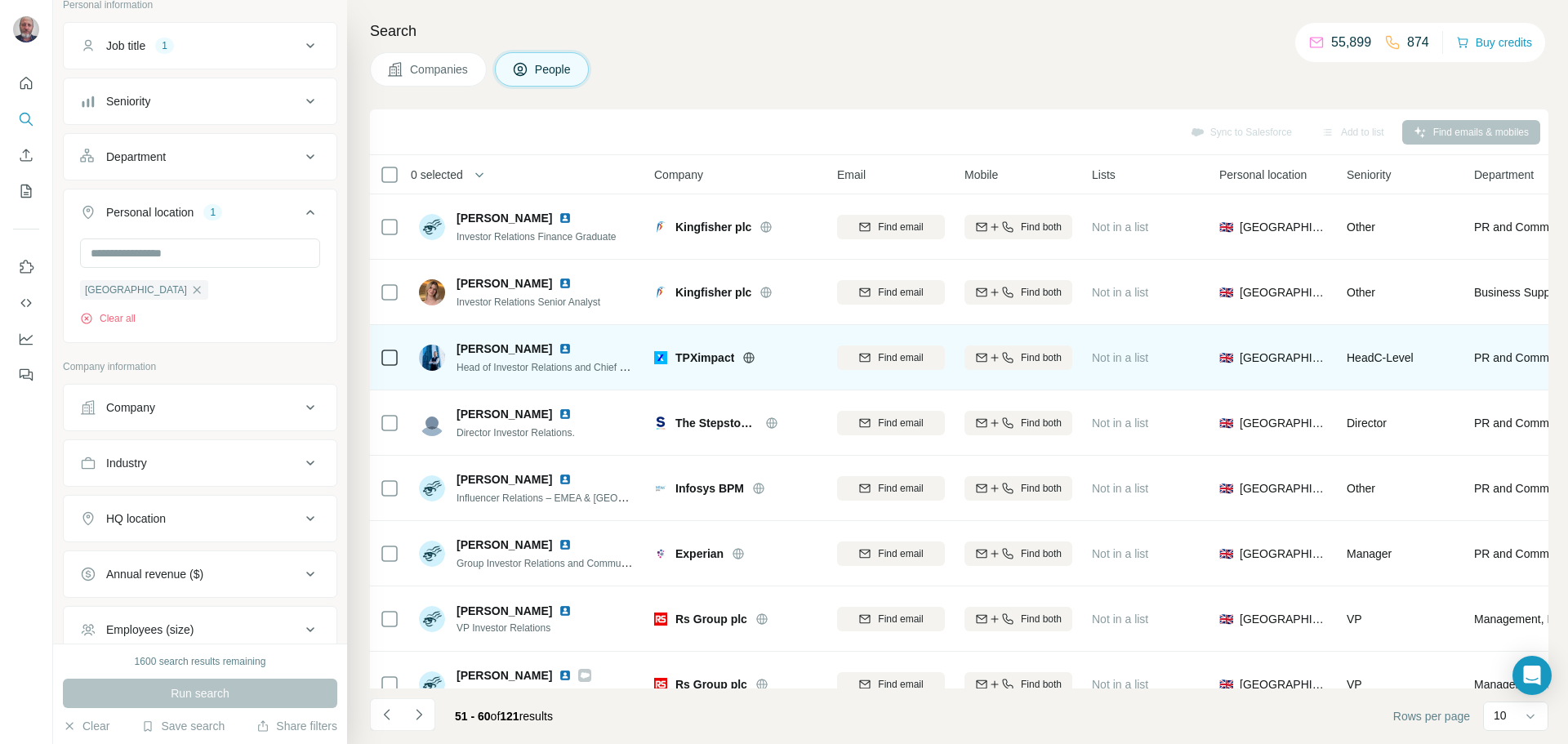
click at [559, 348] on img at bounding box center [564, 348] width 13 height 13
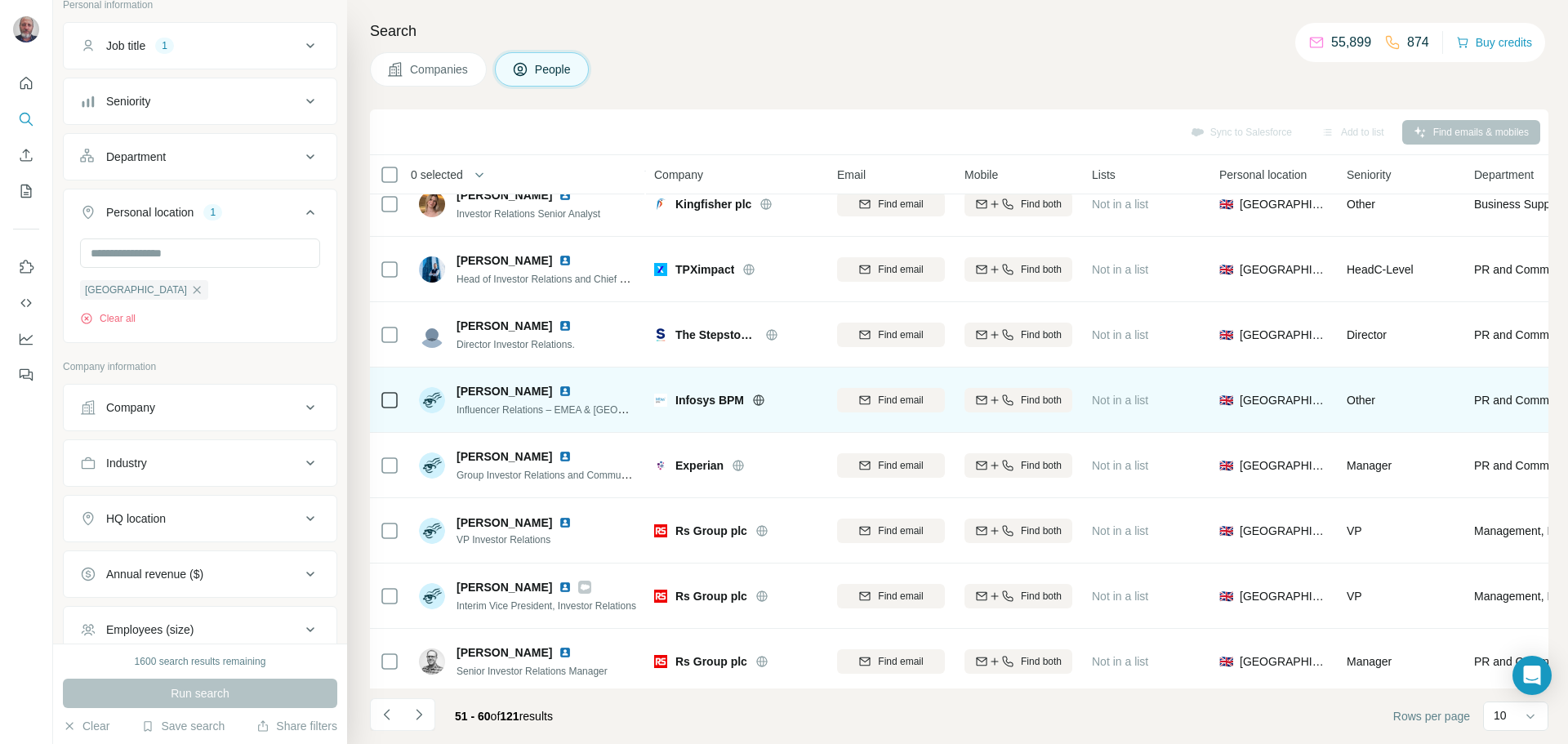
scroll to position [109, 0]
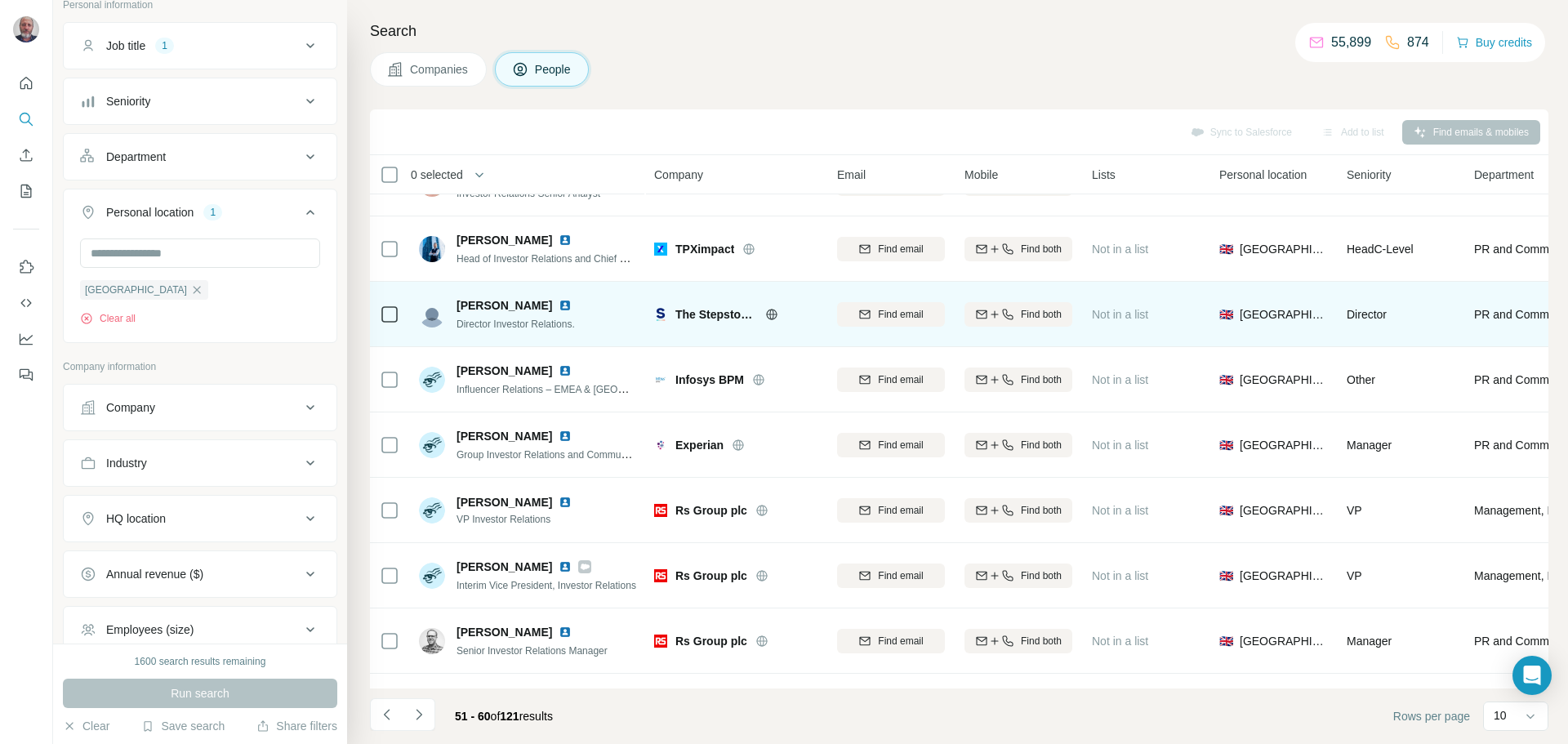
click at [559, 305] on img at bounding box center [564, 305] width 13 height 13
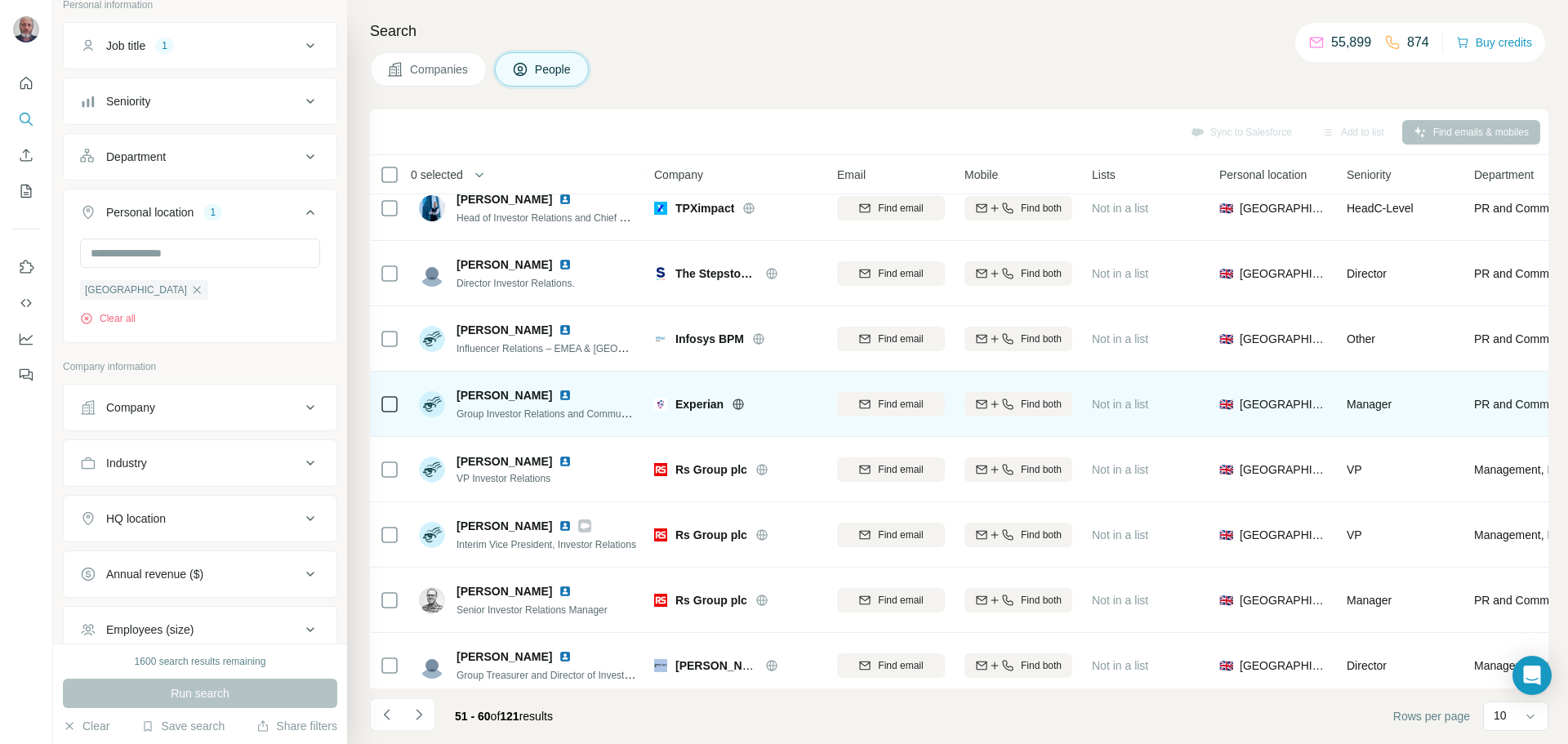
scroll to position [167, 0]
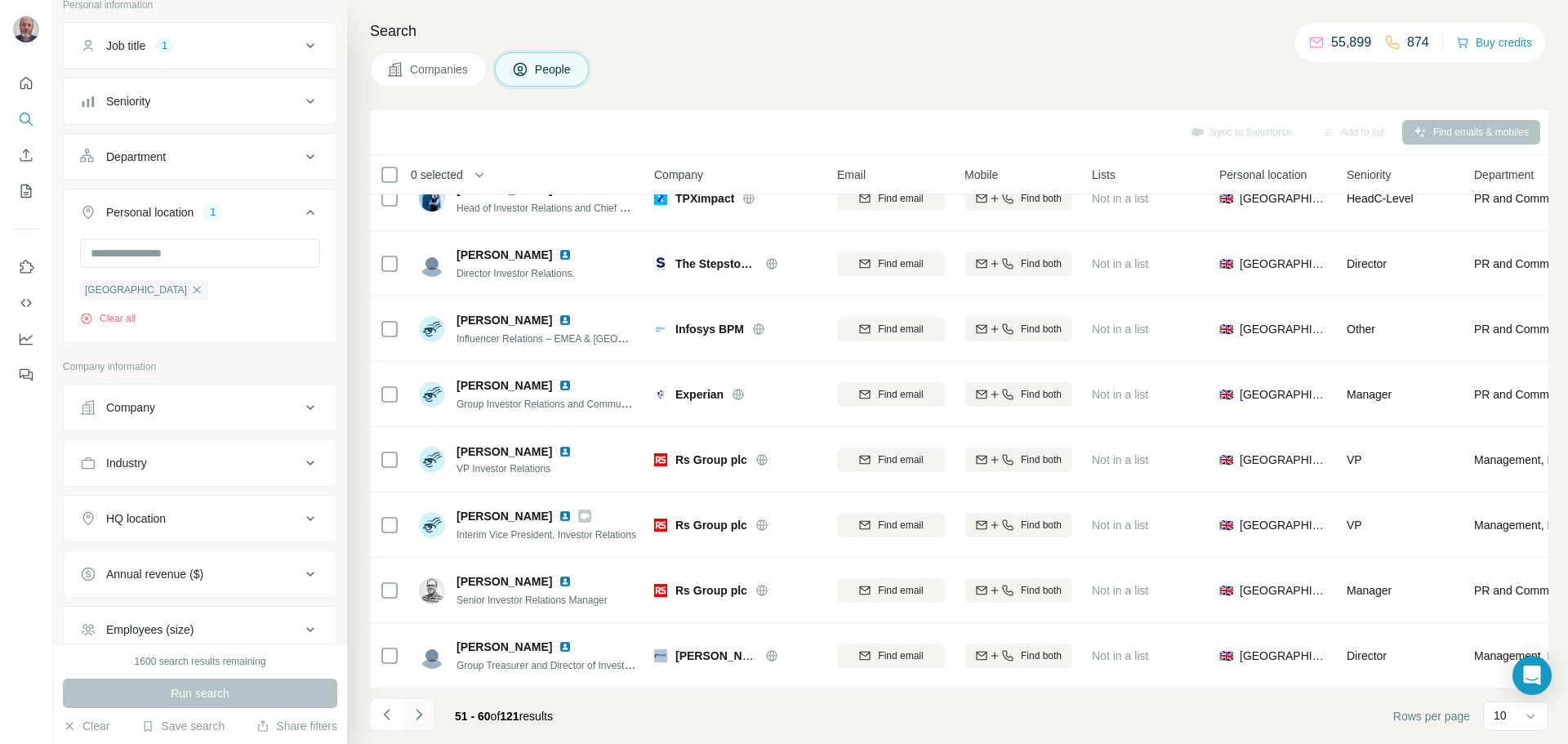
click at [424, 716] on icon "Navigate to next page" at bounding box center [419, 714] width 17 height 17
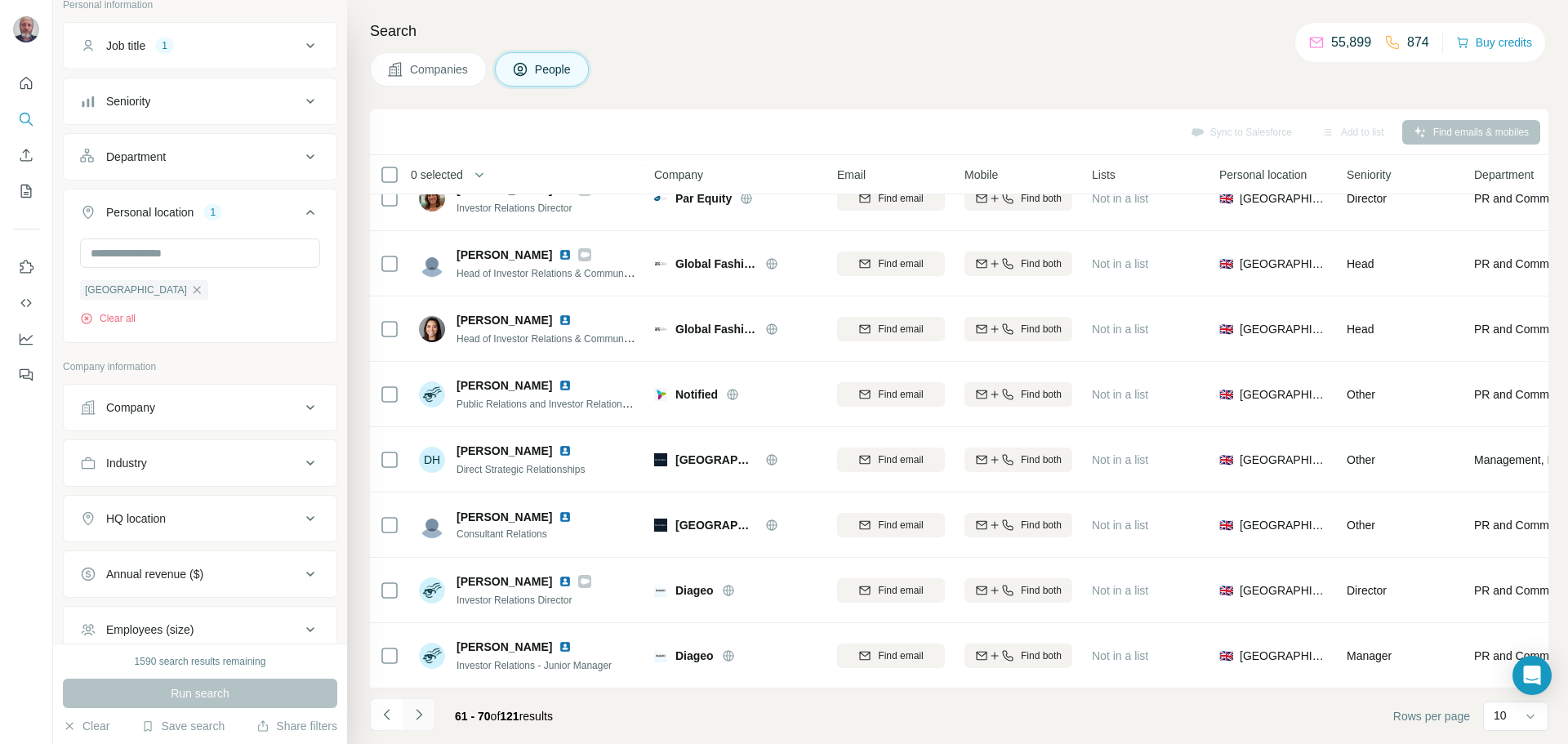
click at [424, 710] on icon "Navigate to next page" at bounding box center [419, 714] width 17 height 17
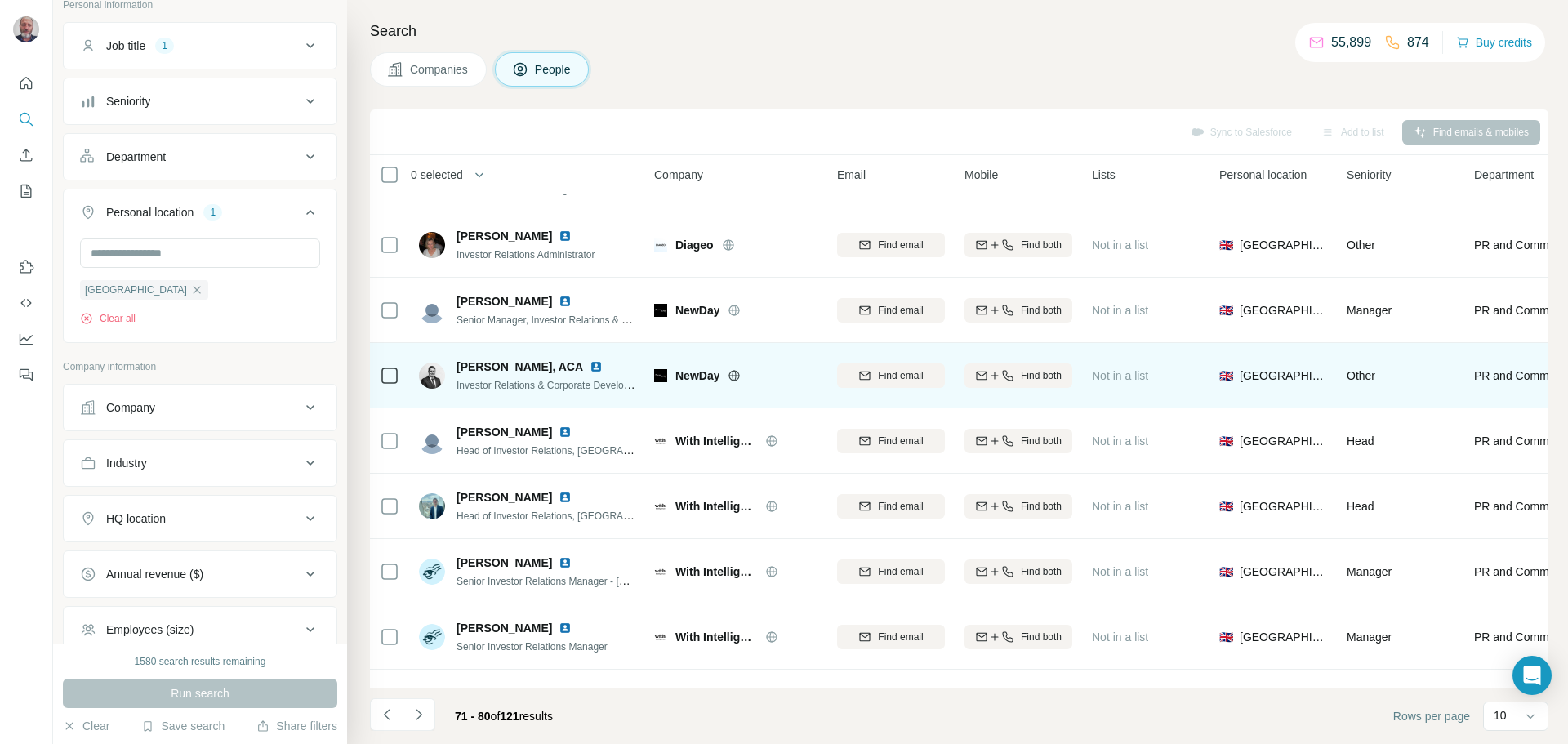
scroll to position [0, 0]
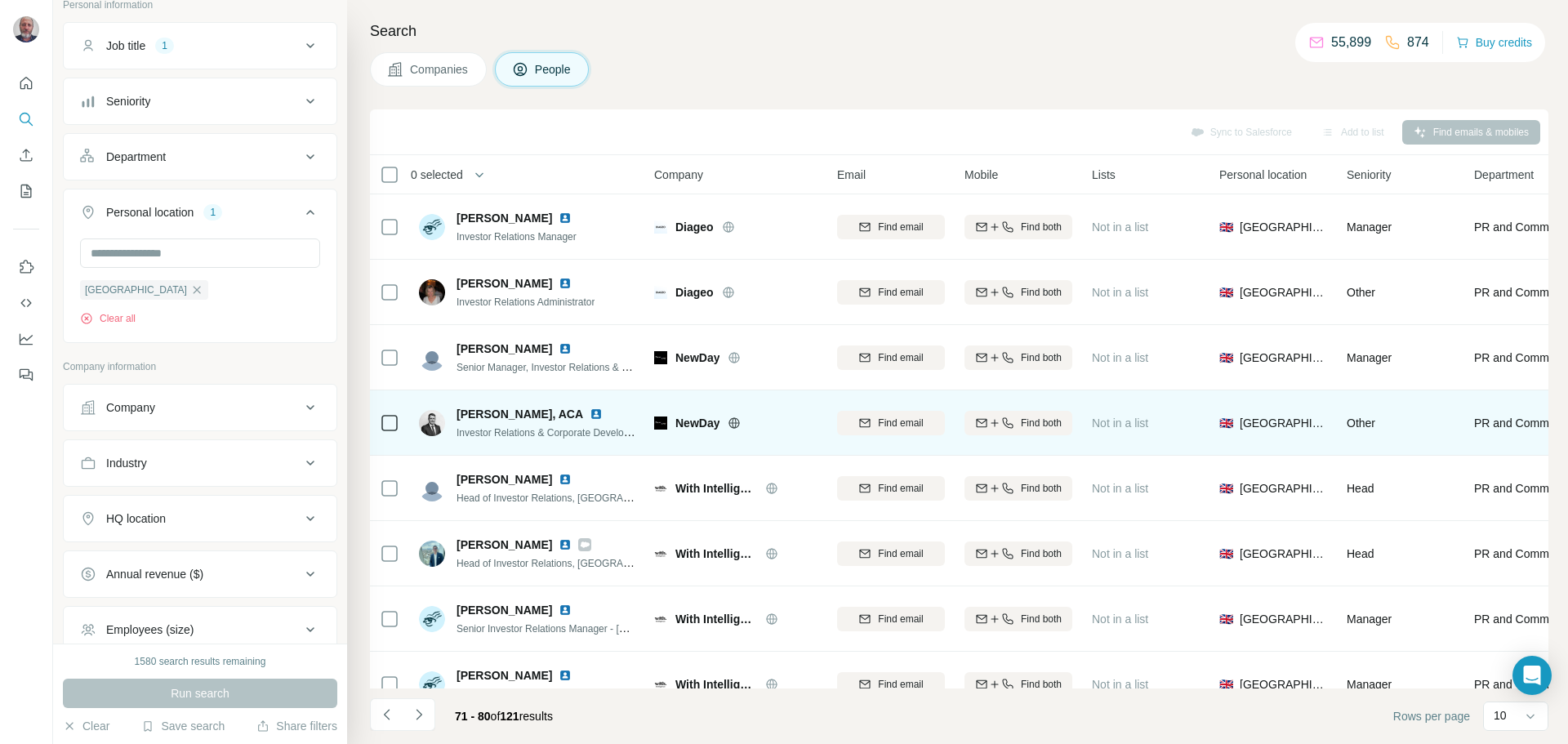
click at [590, 414] on img at bounding box center [596, 414] width 13 height 13
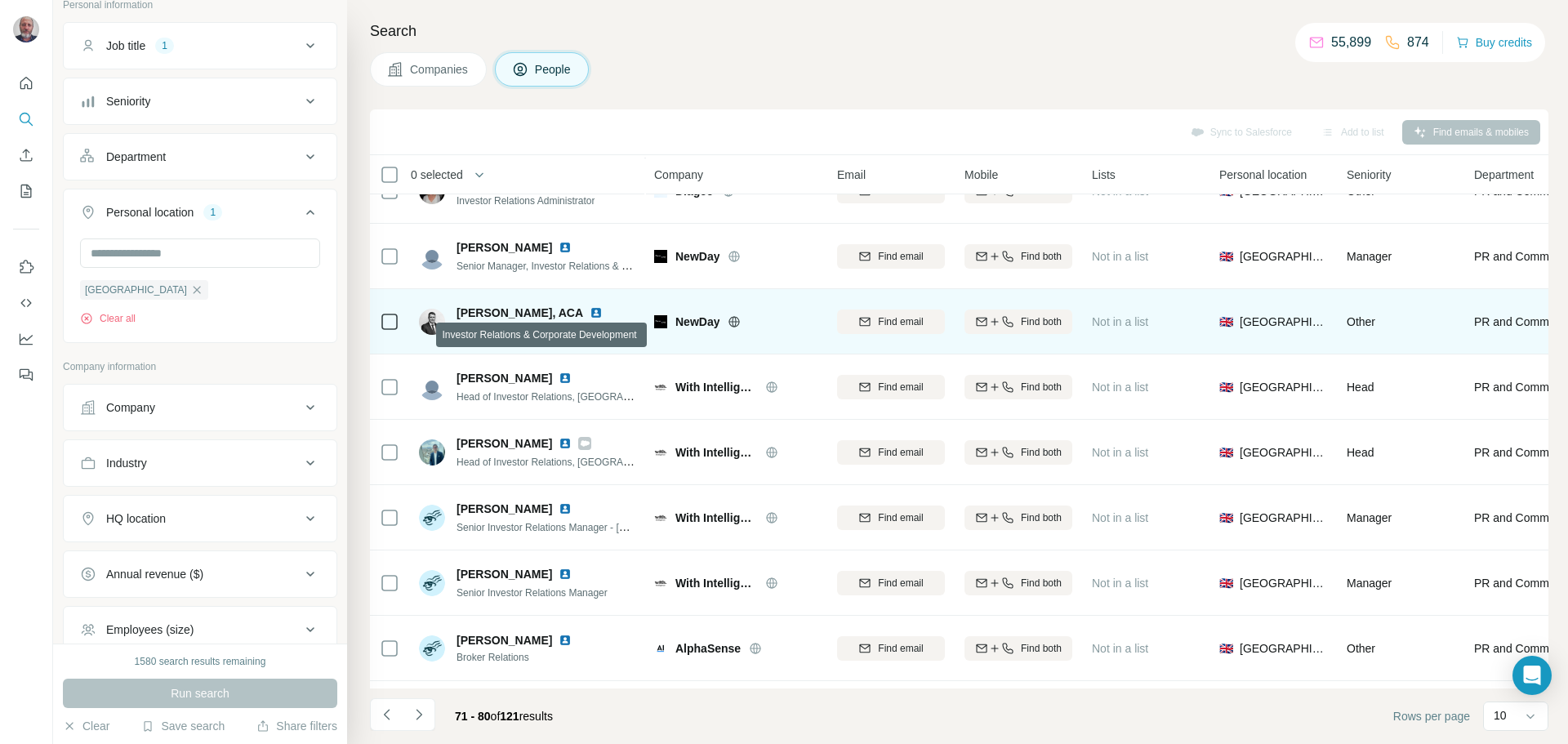
scroll to position [109, 0]
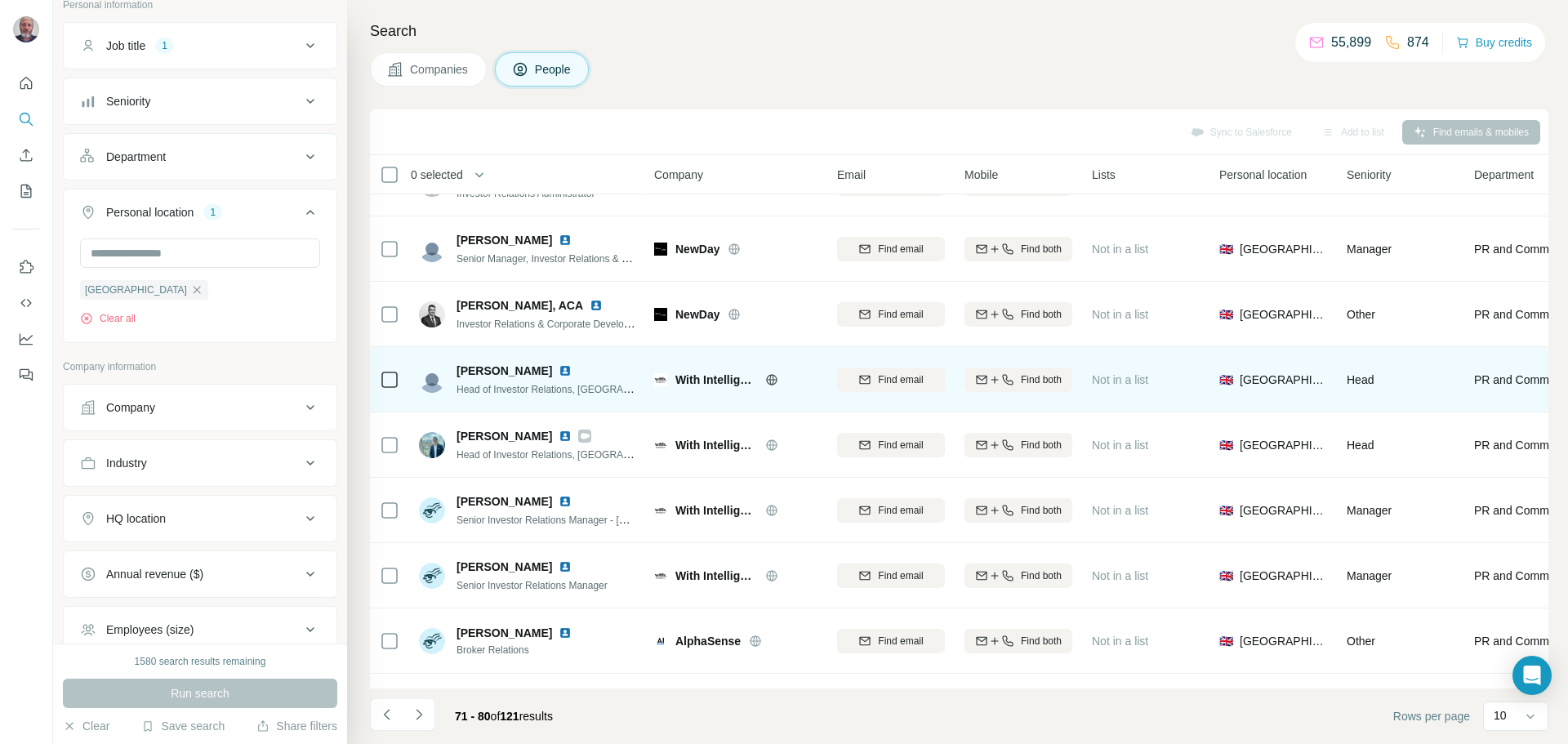
click at [559, 372] on img at bounding box center [564, 370] width 13 height 13
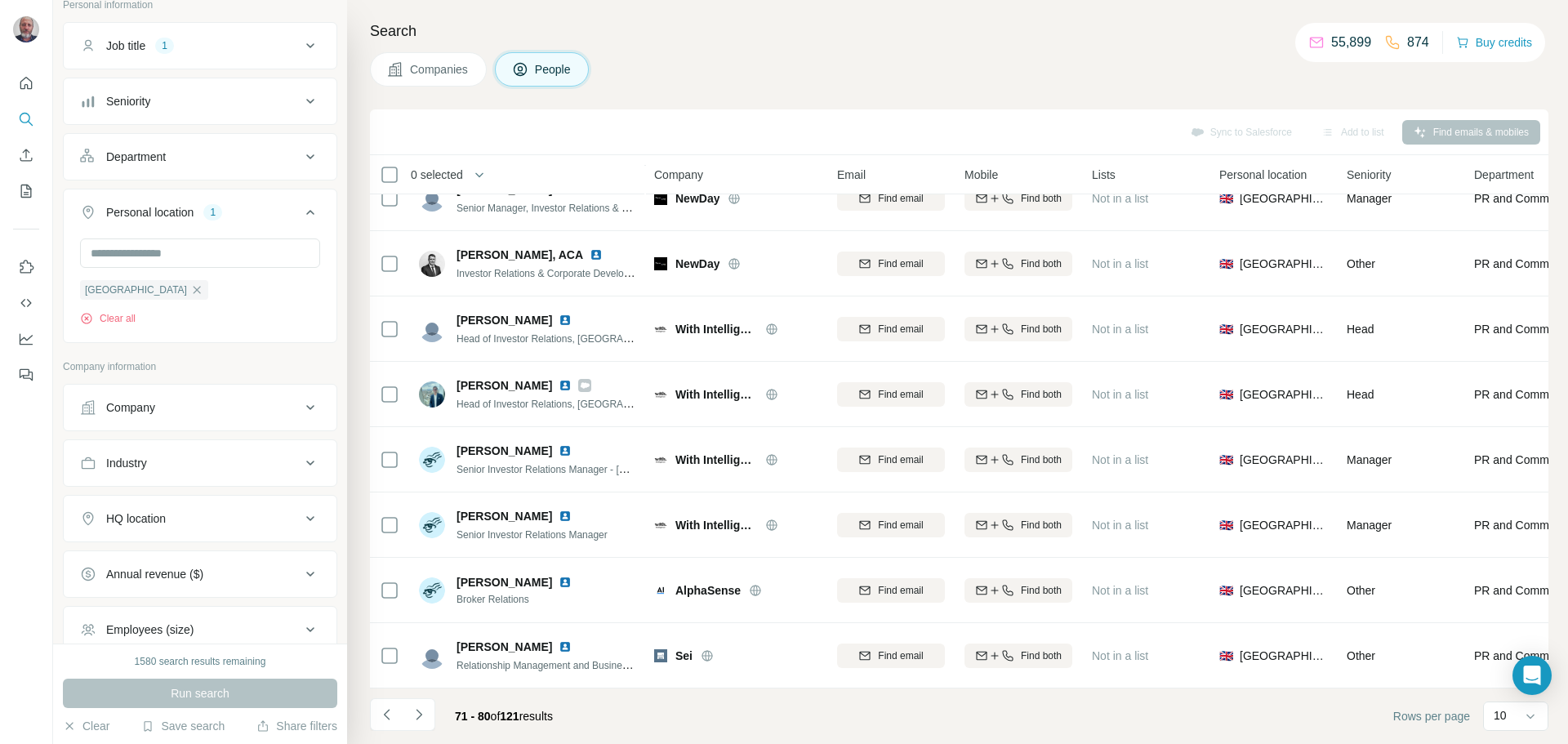
scroll to position [167, 0]
click at [417, 716] on icon "Navigate to next page" at bounding box center [419, 714] width 17 height 17
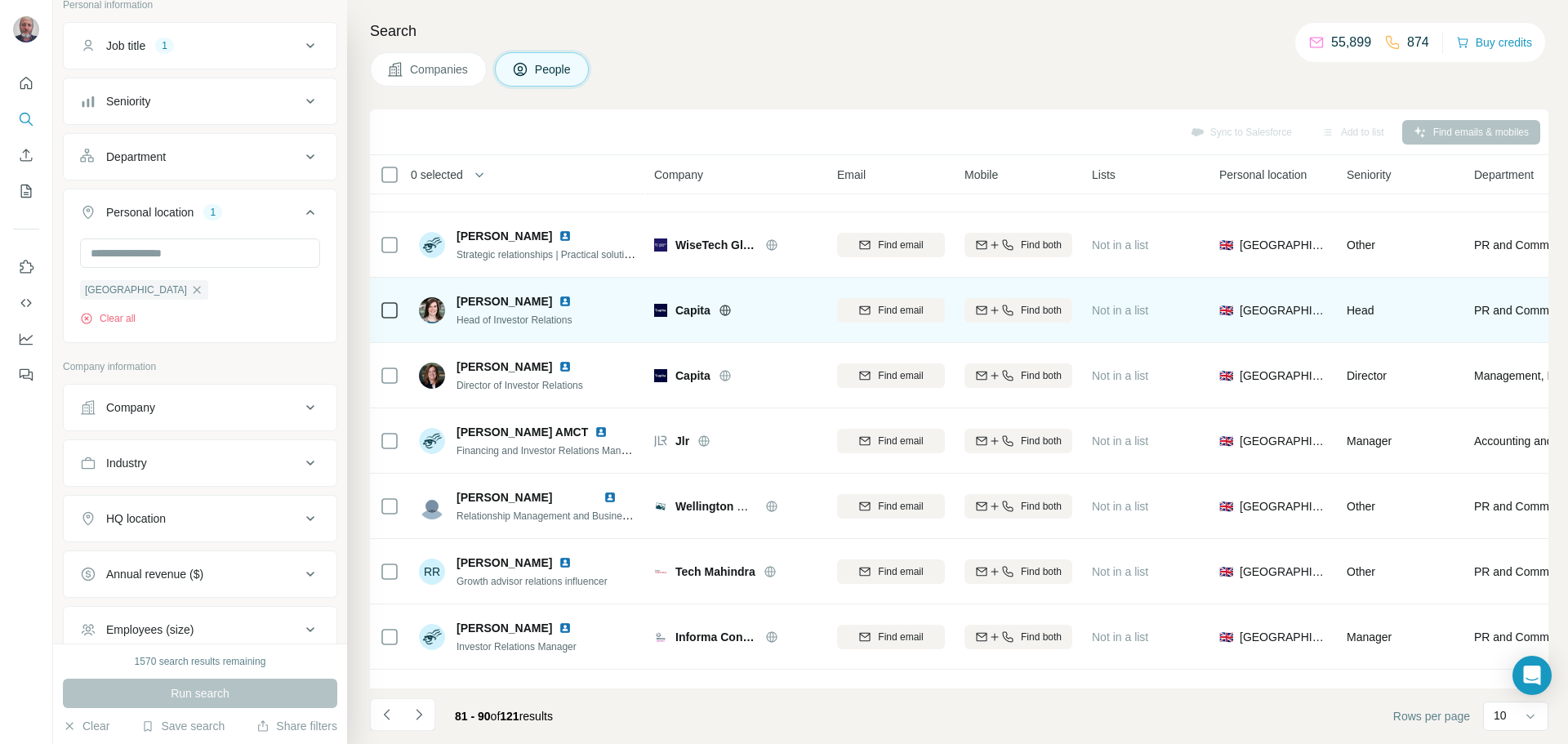
scroll to position [0, 0]
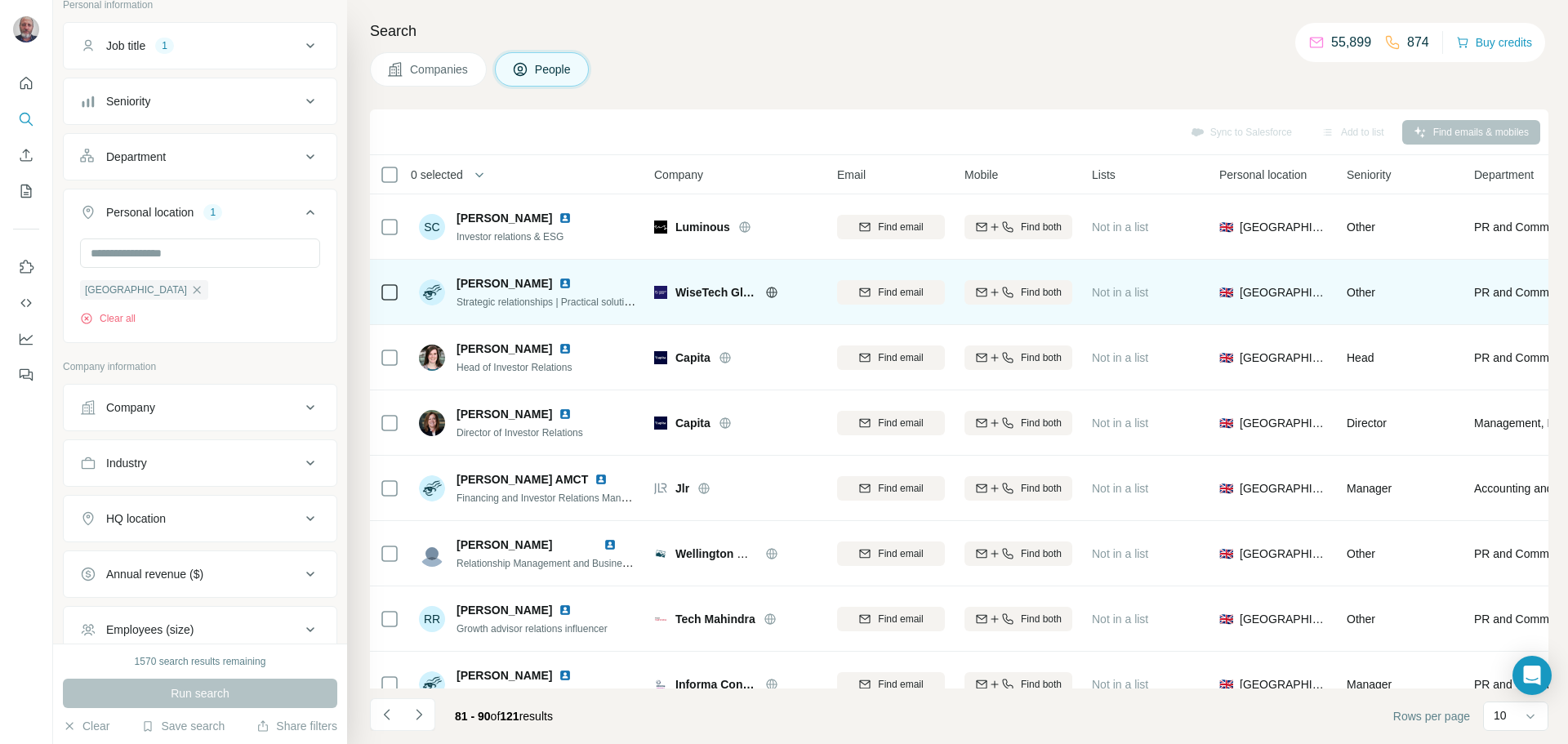
click at [559, 285] on img at bounding box center [564, 283] width 13 height 13
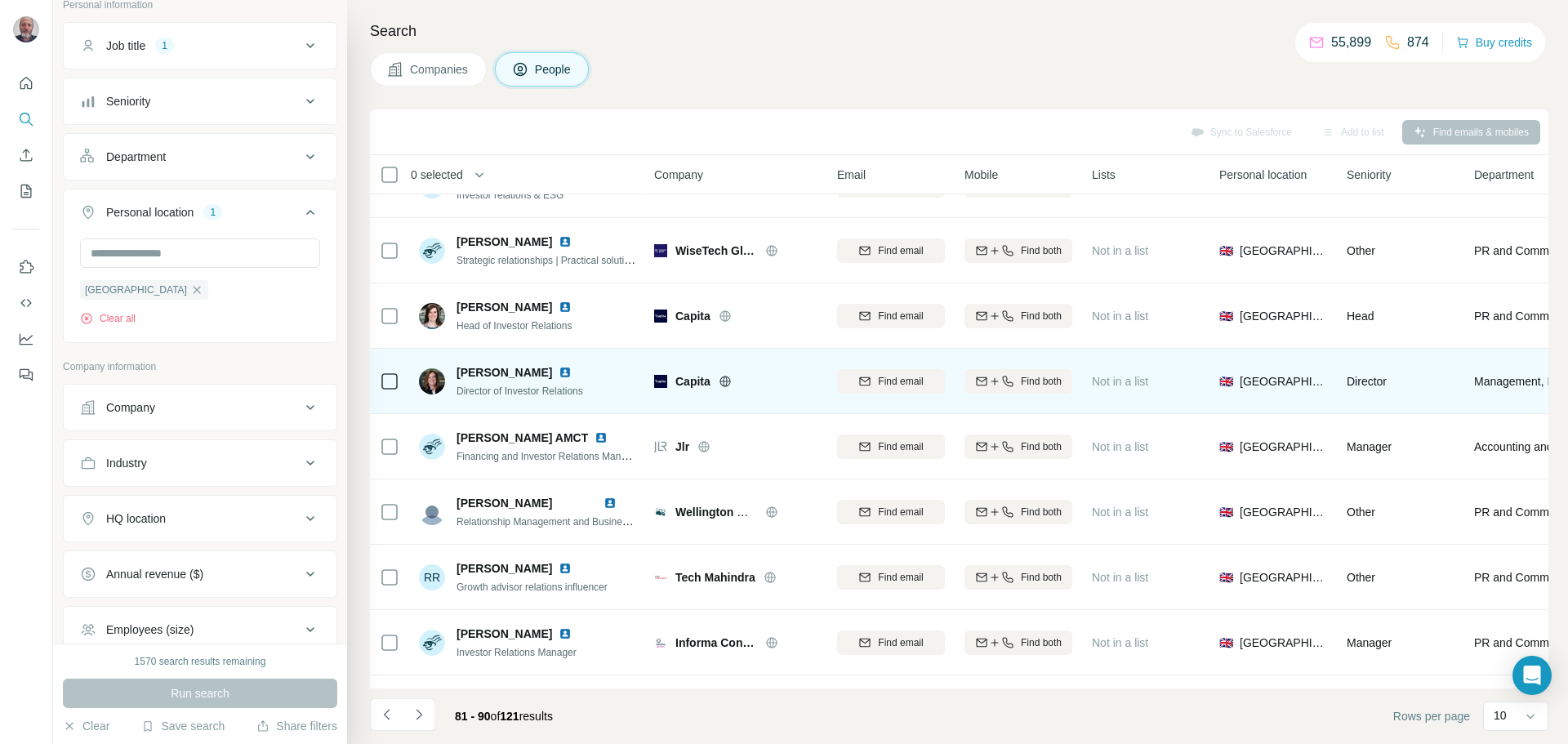
scroll to position [54, 0]
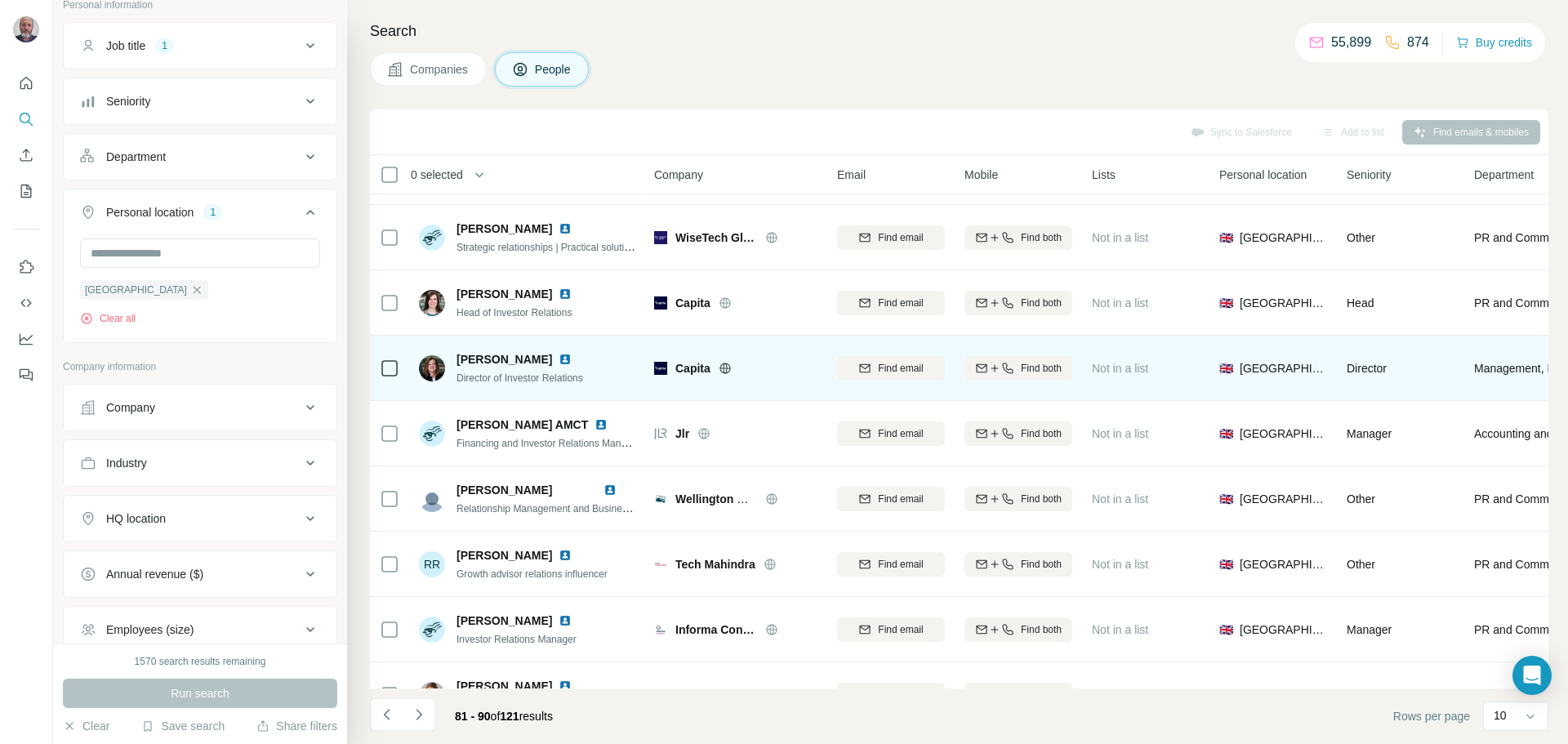
click at [559, 355] on img at bounding box center [564, 358] width 13 height 13
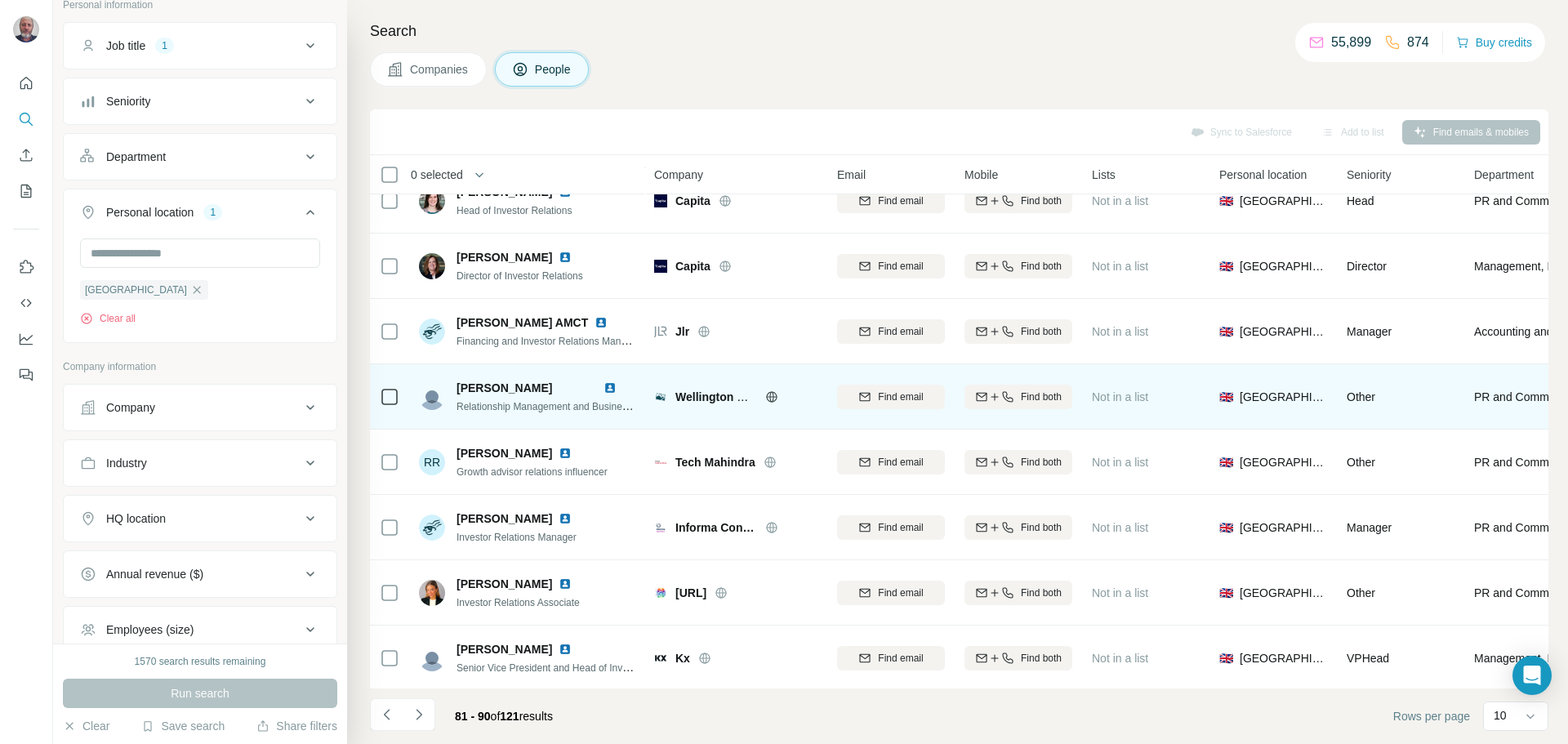
scroll to position [163, 0]
click at [615, 379] on img at bounding box center [609, 385] width 13 height 13
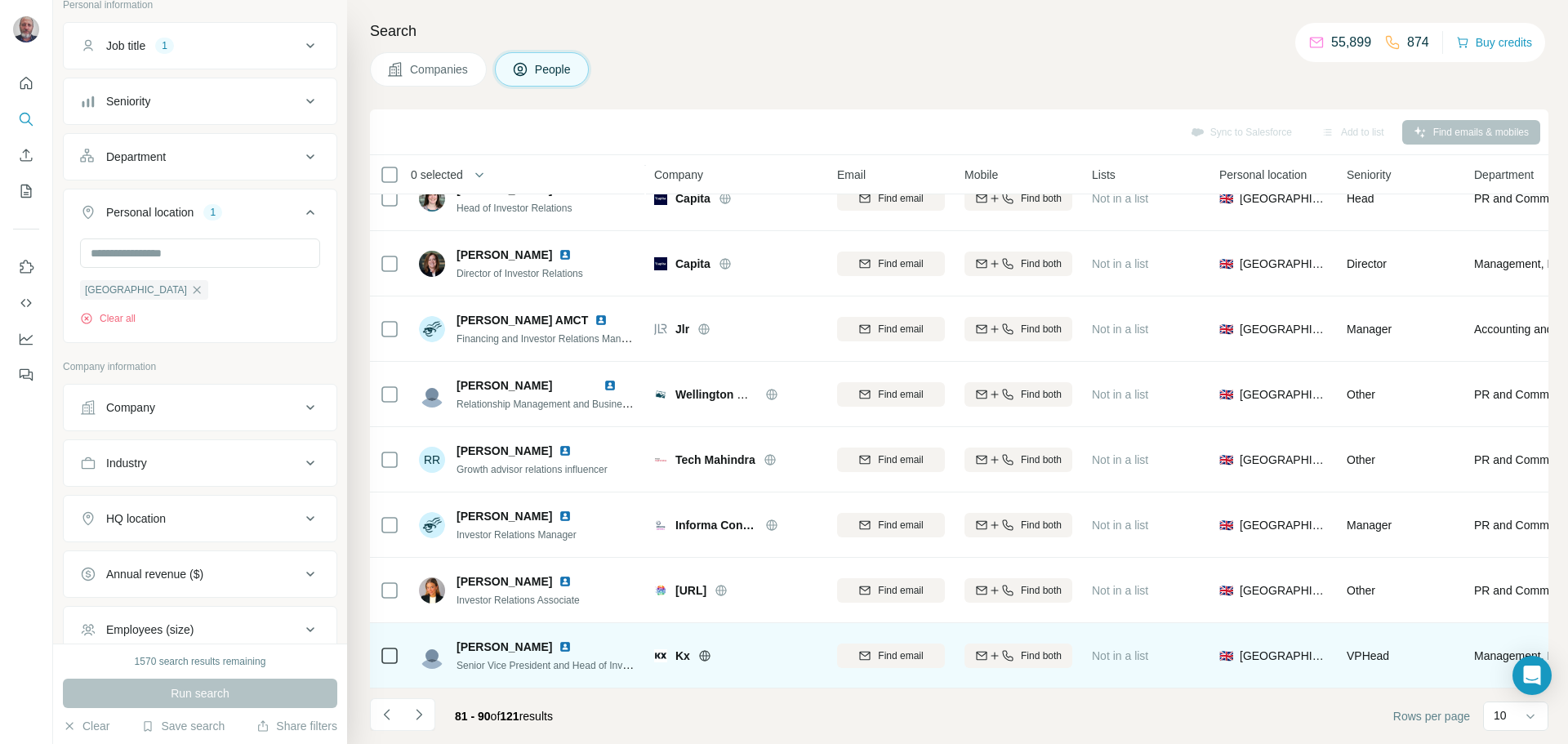
click at [559, 640] on img at bounding box center [564, 646] width 13 height 13
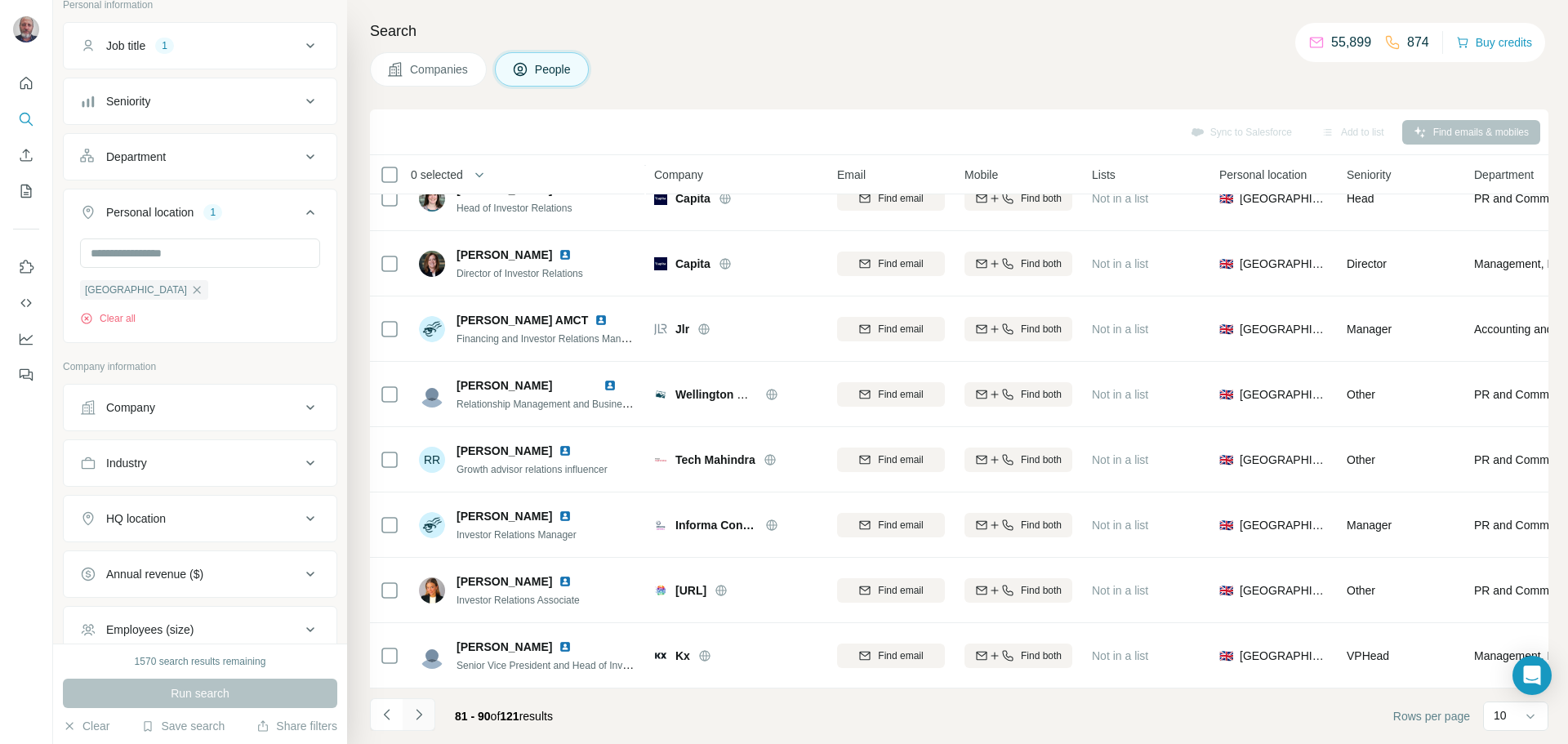
click at [414, 718] on icon "Navigate to next page" at bounding box center [419, 714] width 17 height 17
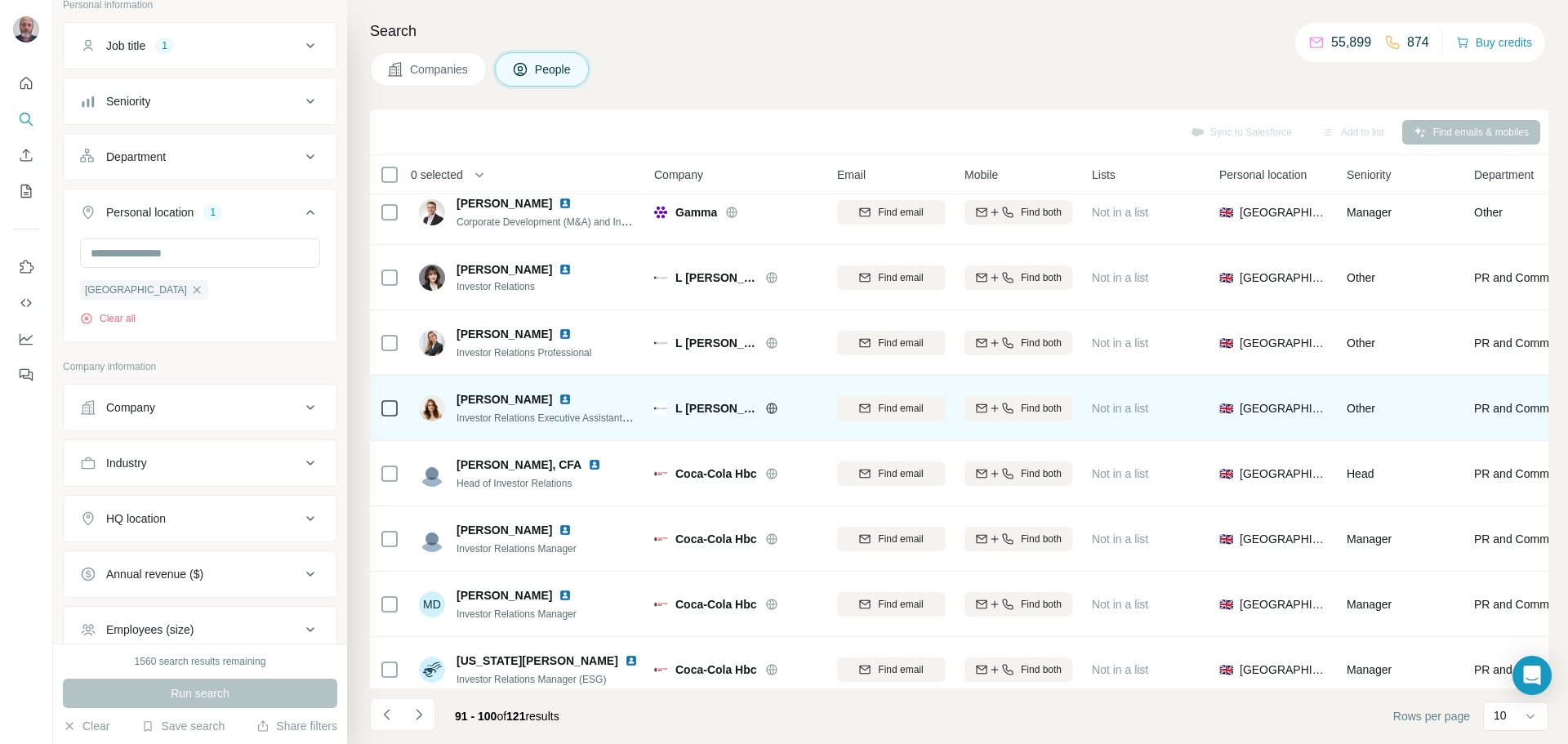
scroll to position [0, 0]
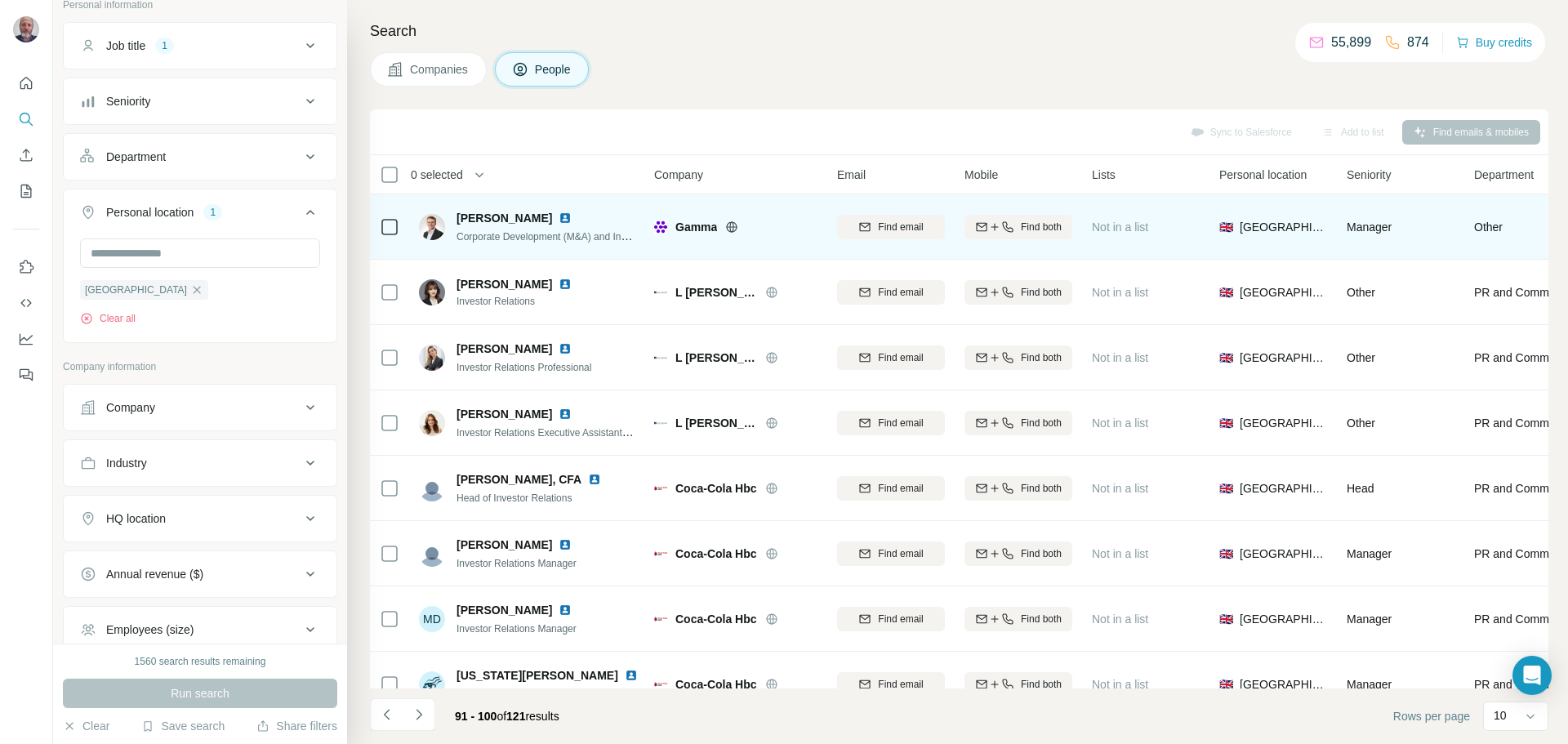
click at [572, 220] on img at bounding box center [564, 218] width 13 height 13
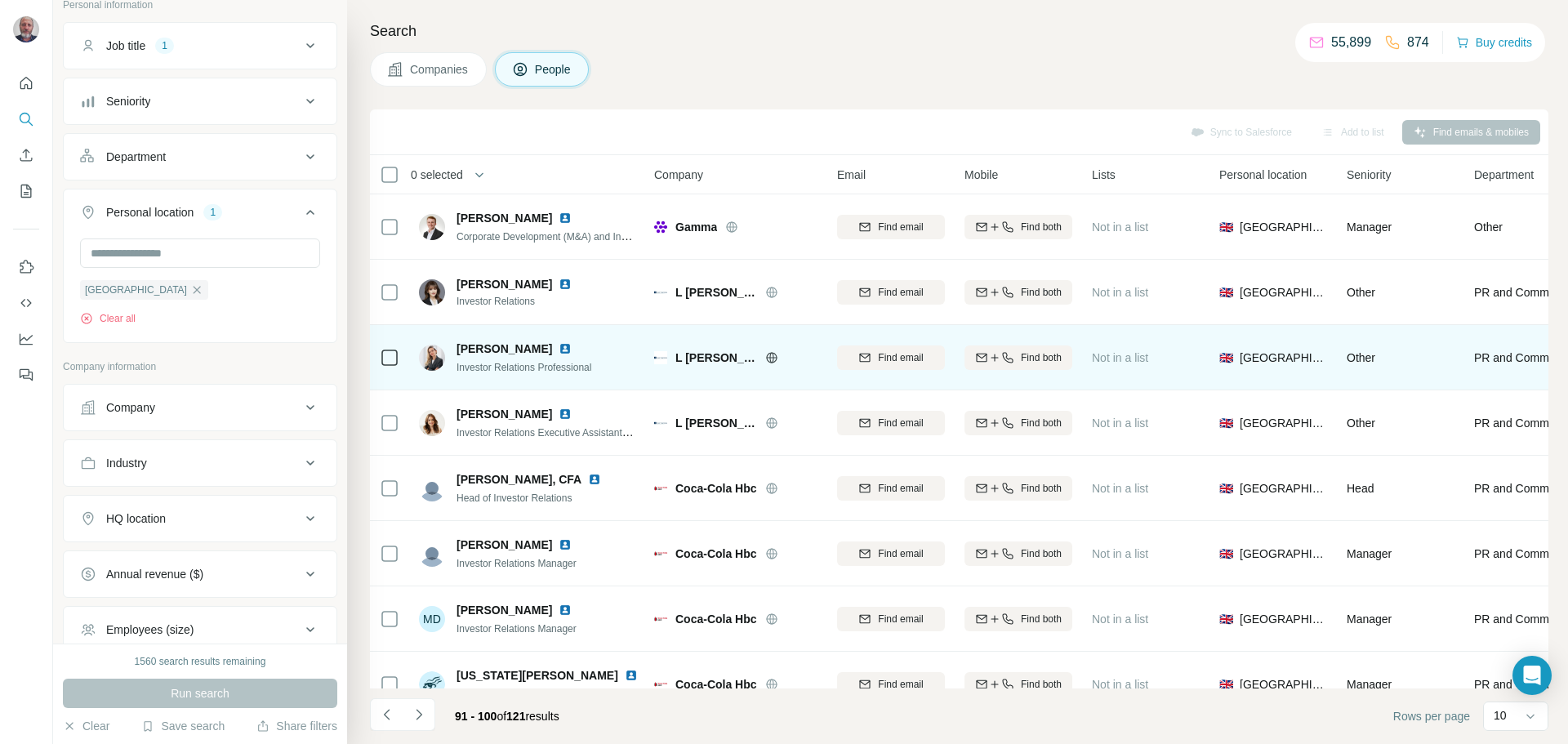
click at [572, 352] on img at bounding box center [564, 348] width 13 height 13
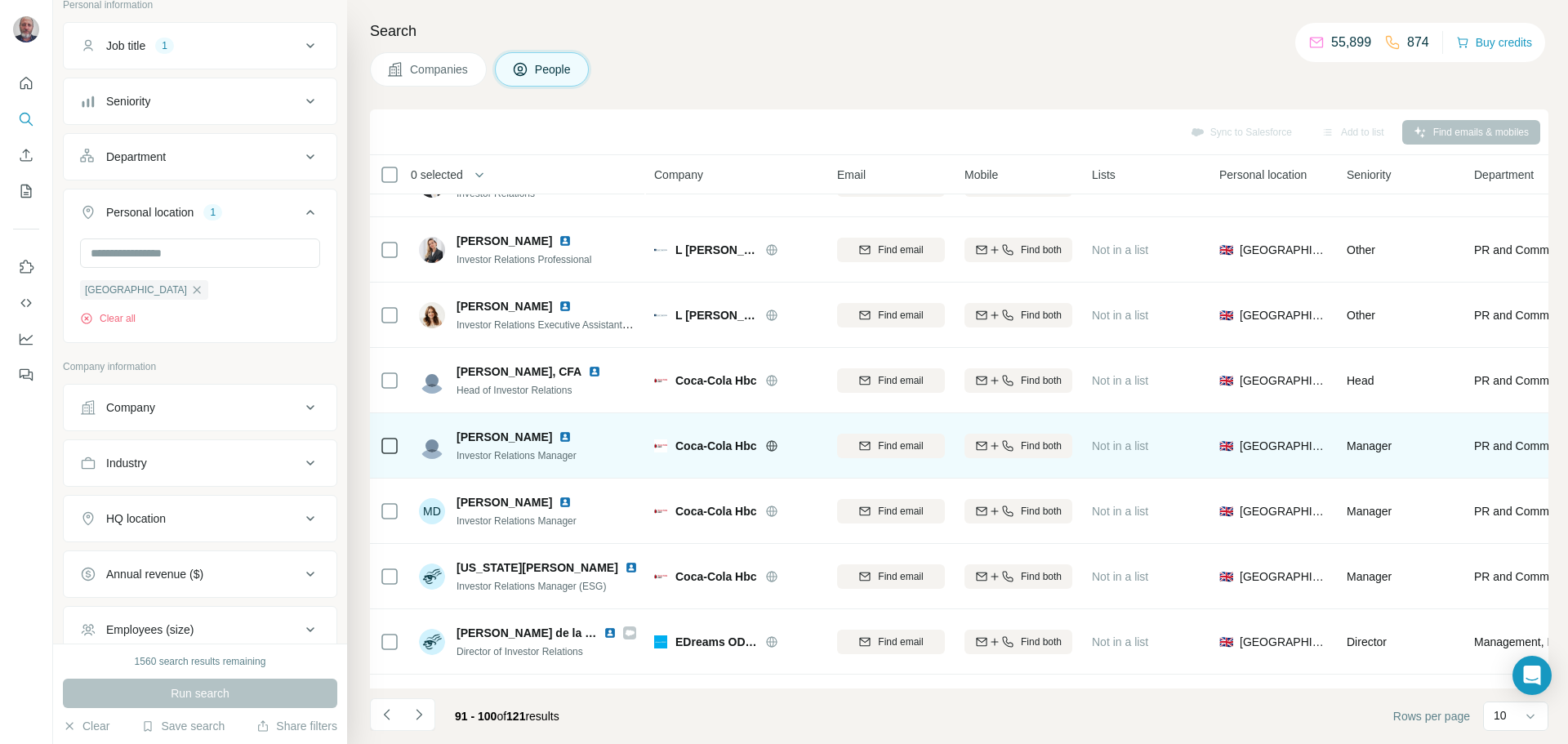
scroll to position [109, 0]
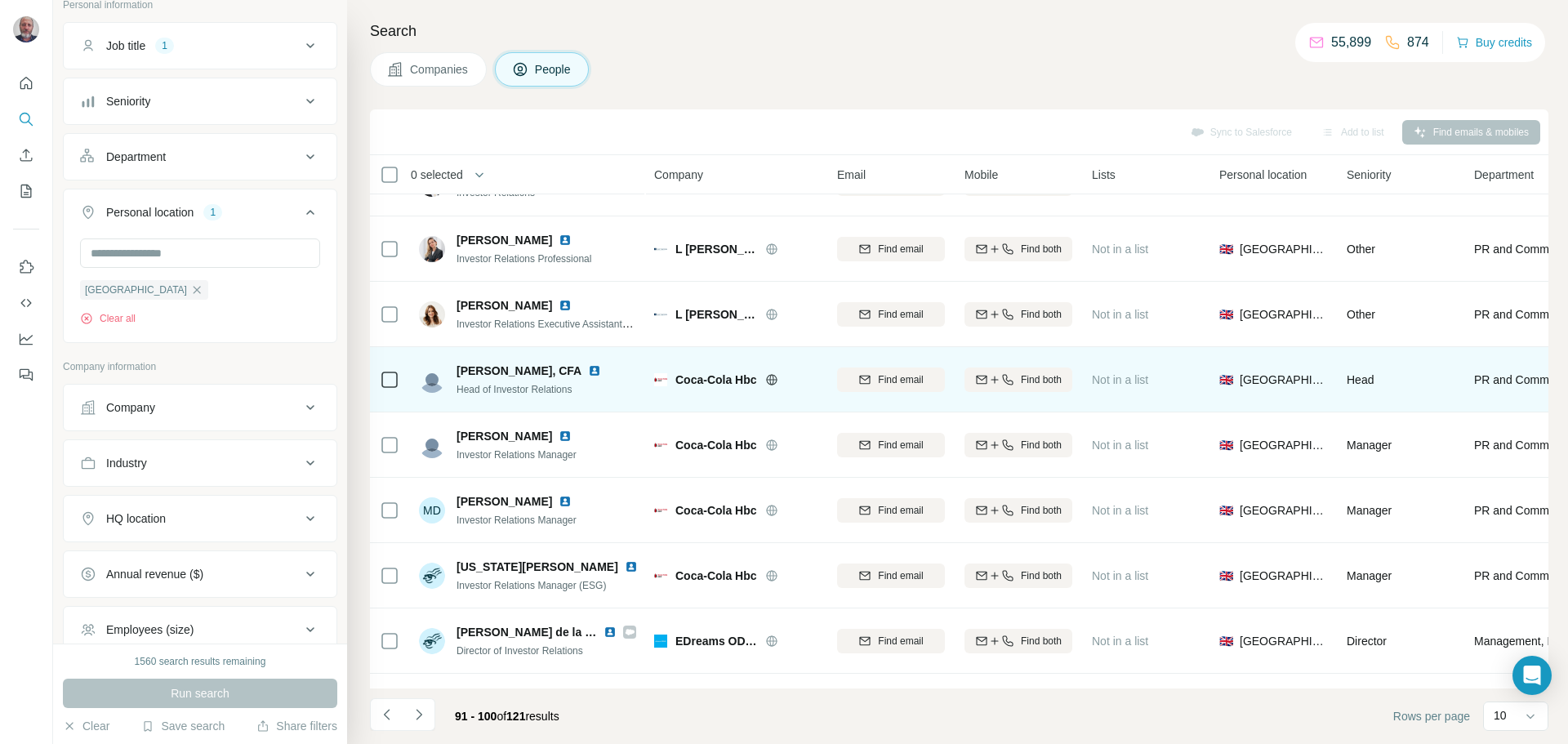
click at [593, 367] on img at bounding box center [594, 370] width 13 height 13
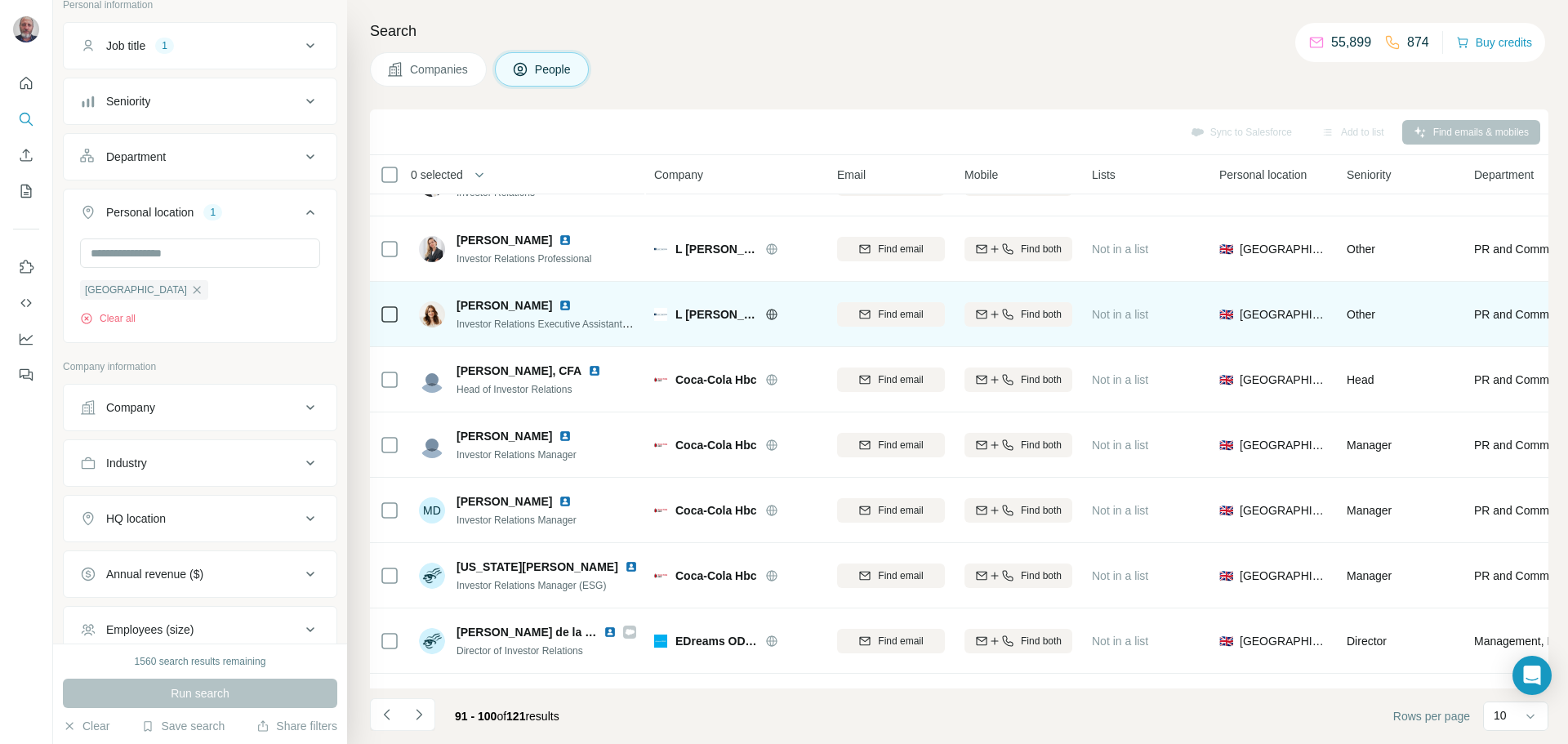
click at [564, 303] on img at bounding box center [564, 305] width 13 height 13
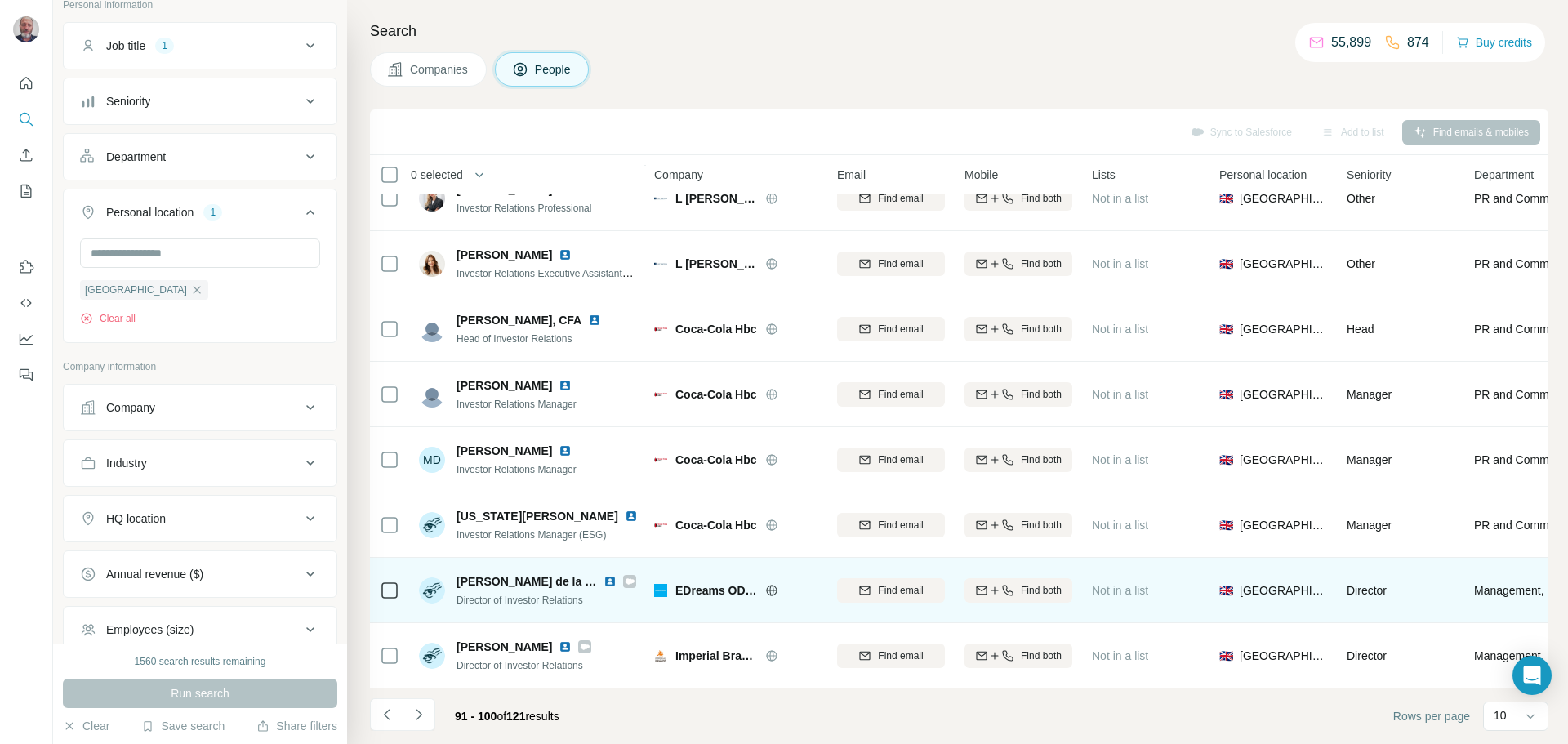
scroll to position [167, 0]
click at [603, 575] on img at bounding box center [609, 581] width 13 height 13
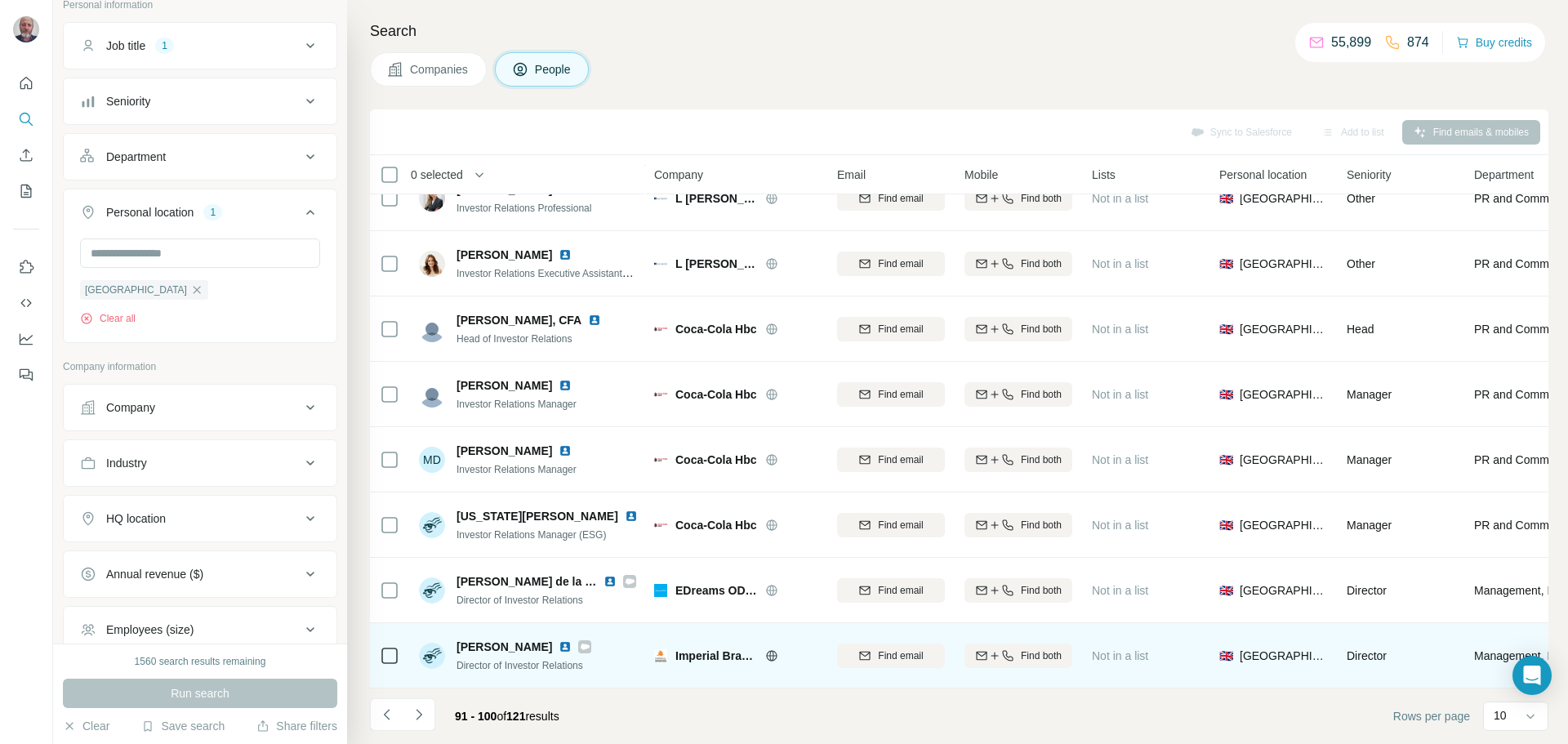
click at [559, 640] on img at bounding box center [564, 646] width 13 height 13
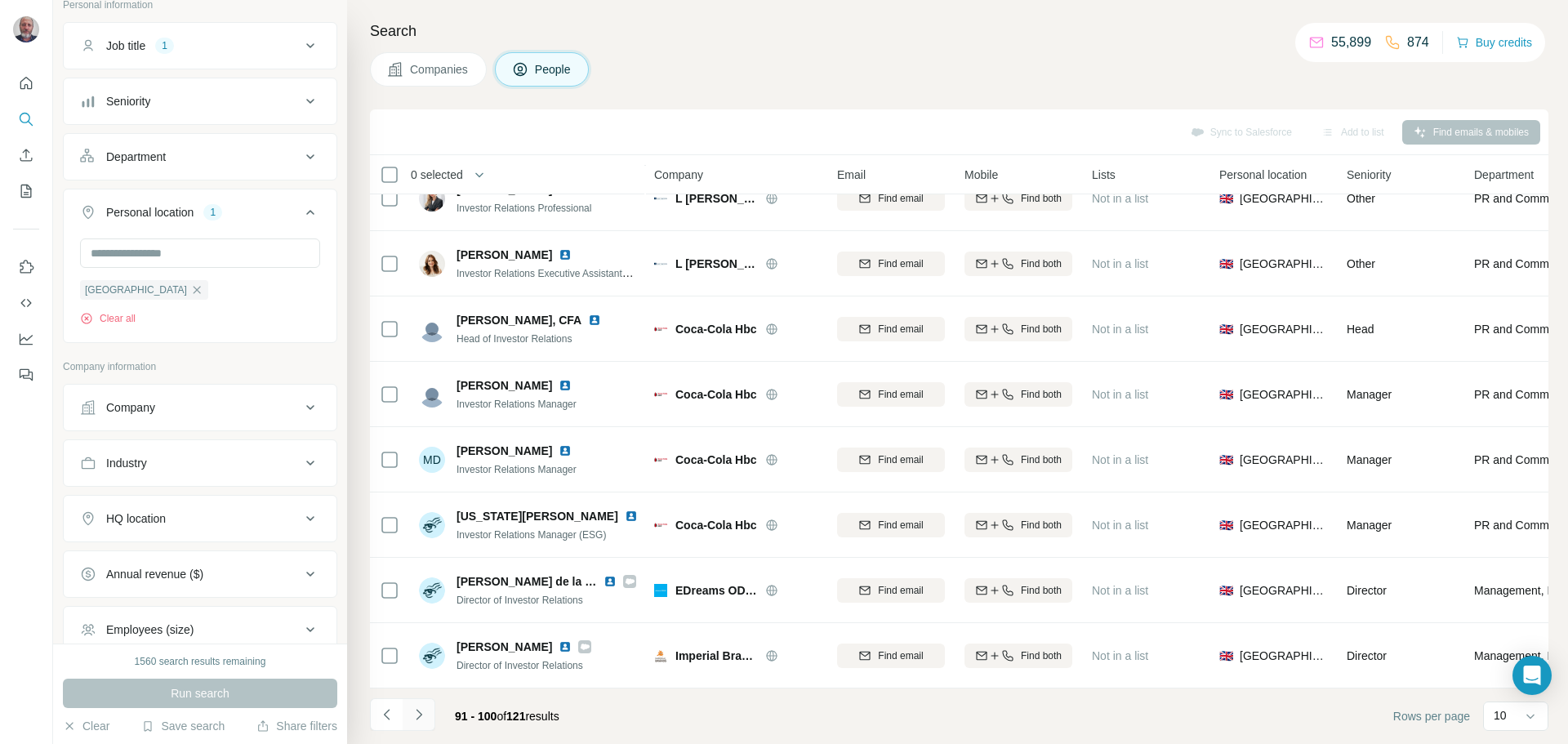
click at [423, 716] on icon "Navigate to next page" at bounding box center [419, 714] width 17 height 17
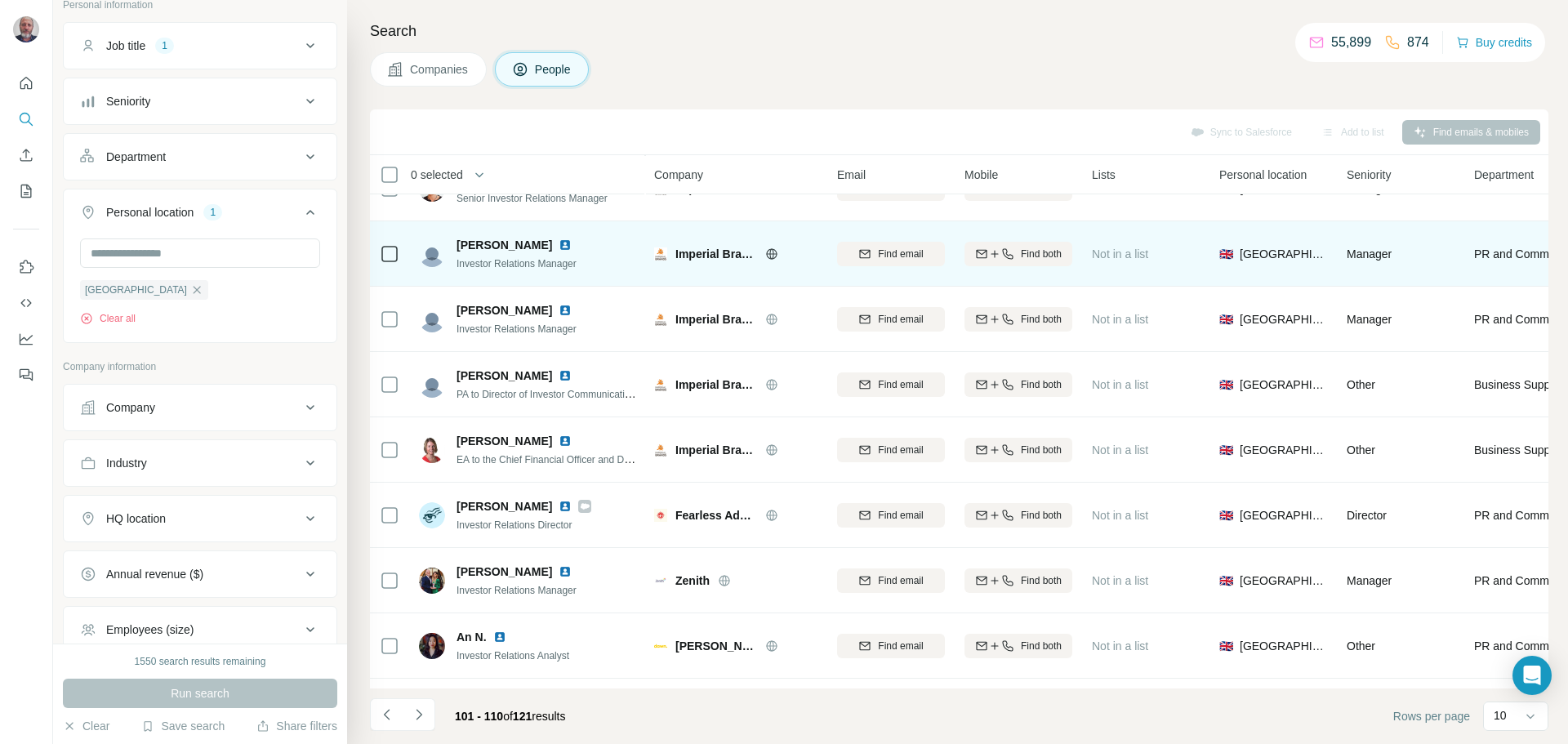
scroll to position [0, 0]
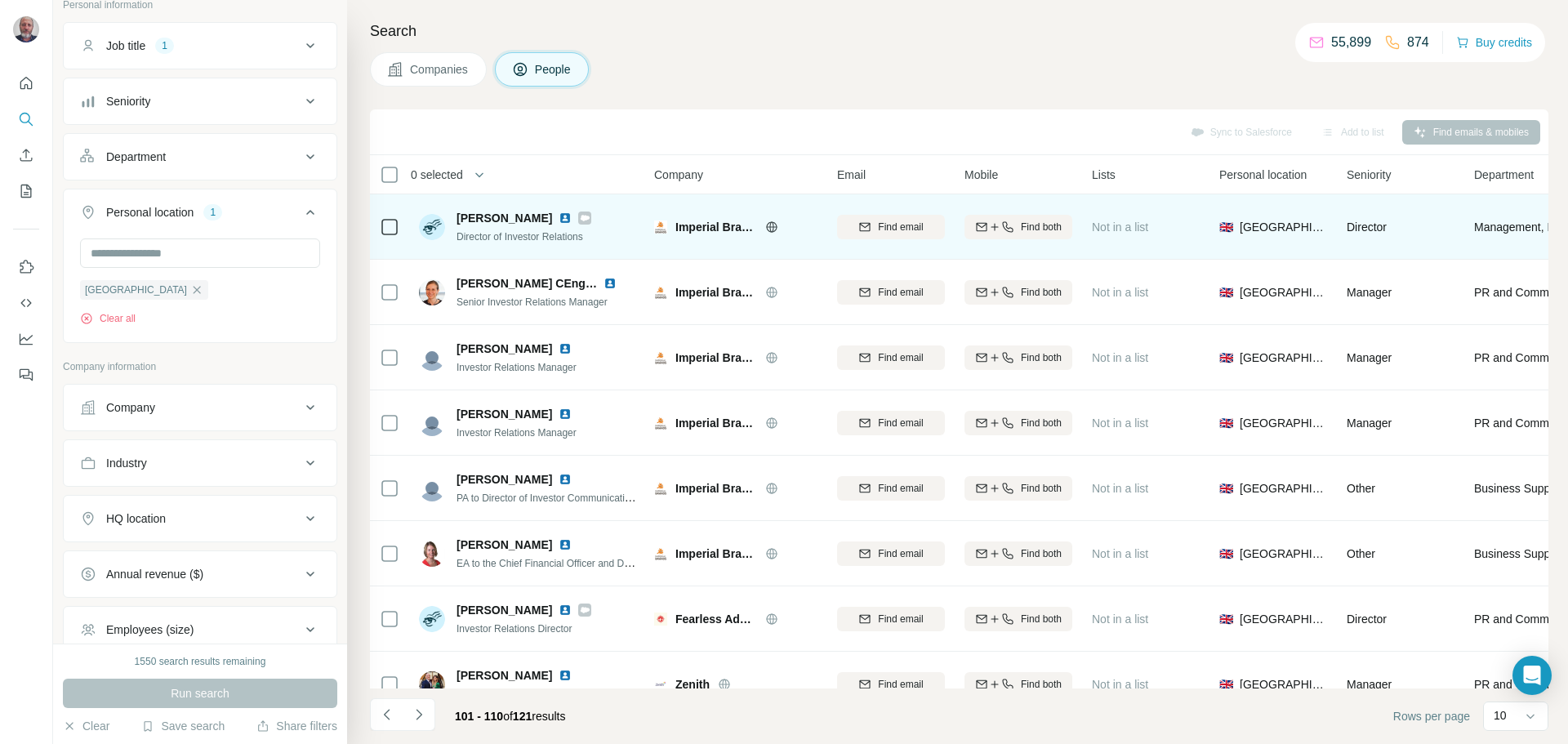
click at [559, 218] on img at bounding box center [564, 218] width 13 height 13
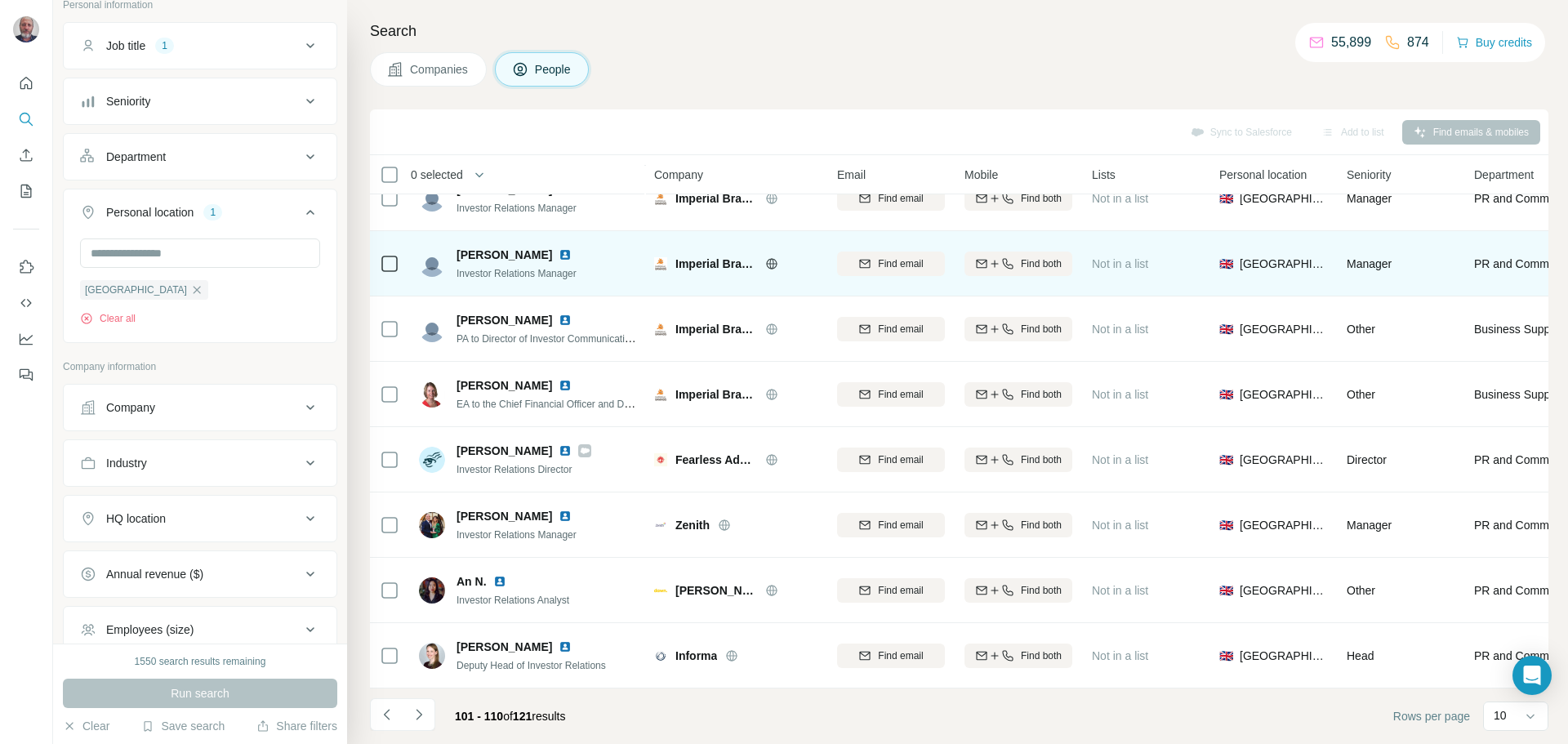
scroll to position [167, 0]
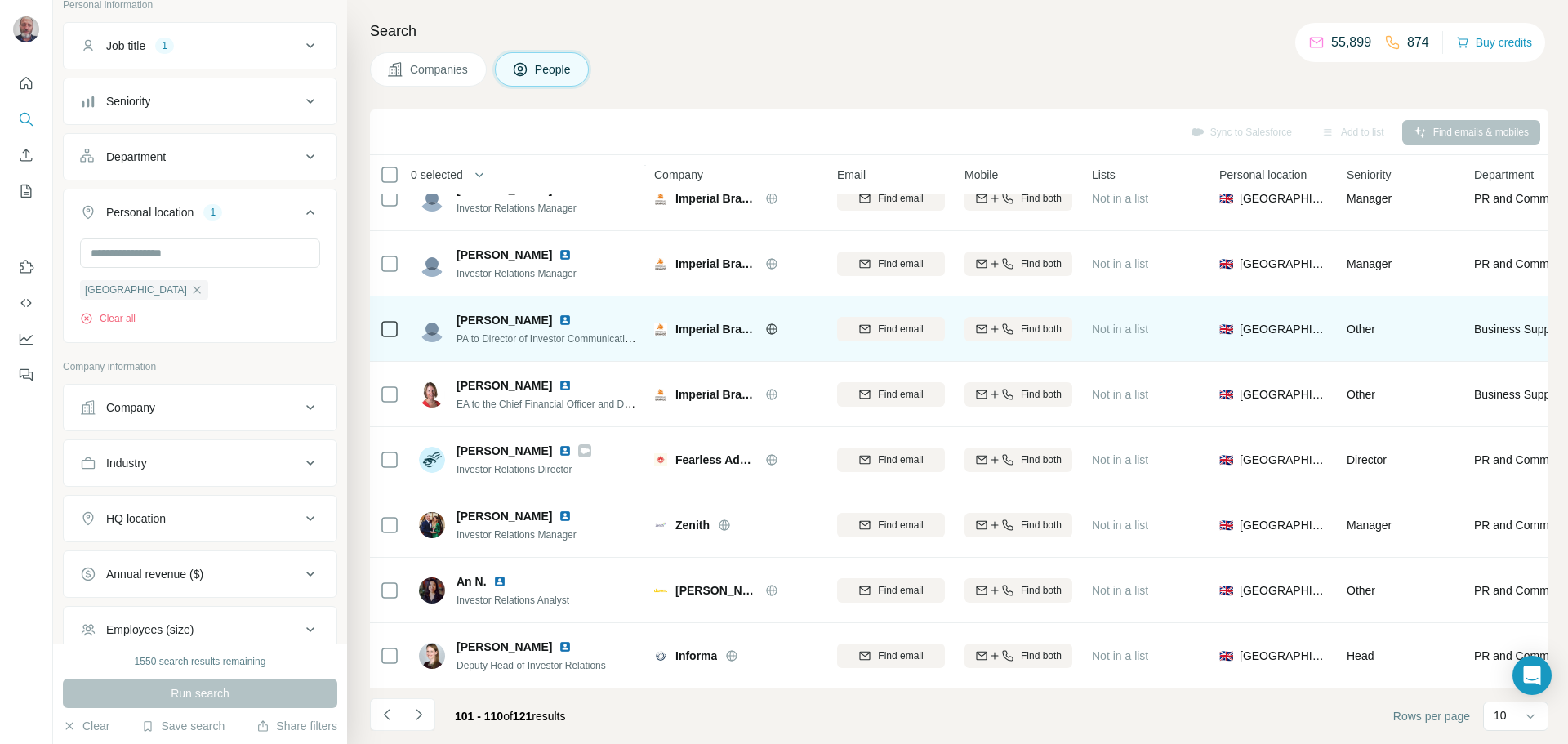
click at [559, 314] on img at bounding box center [564, 320] width 13 height 13
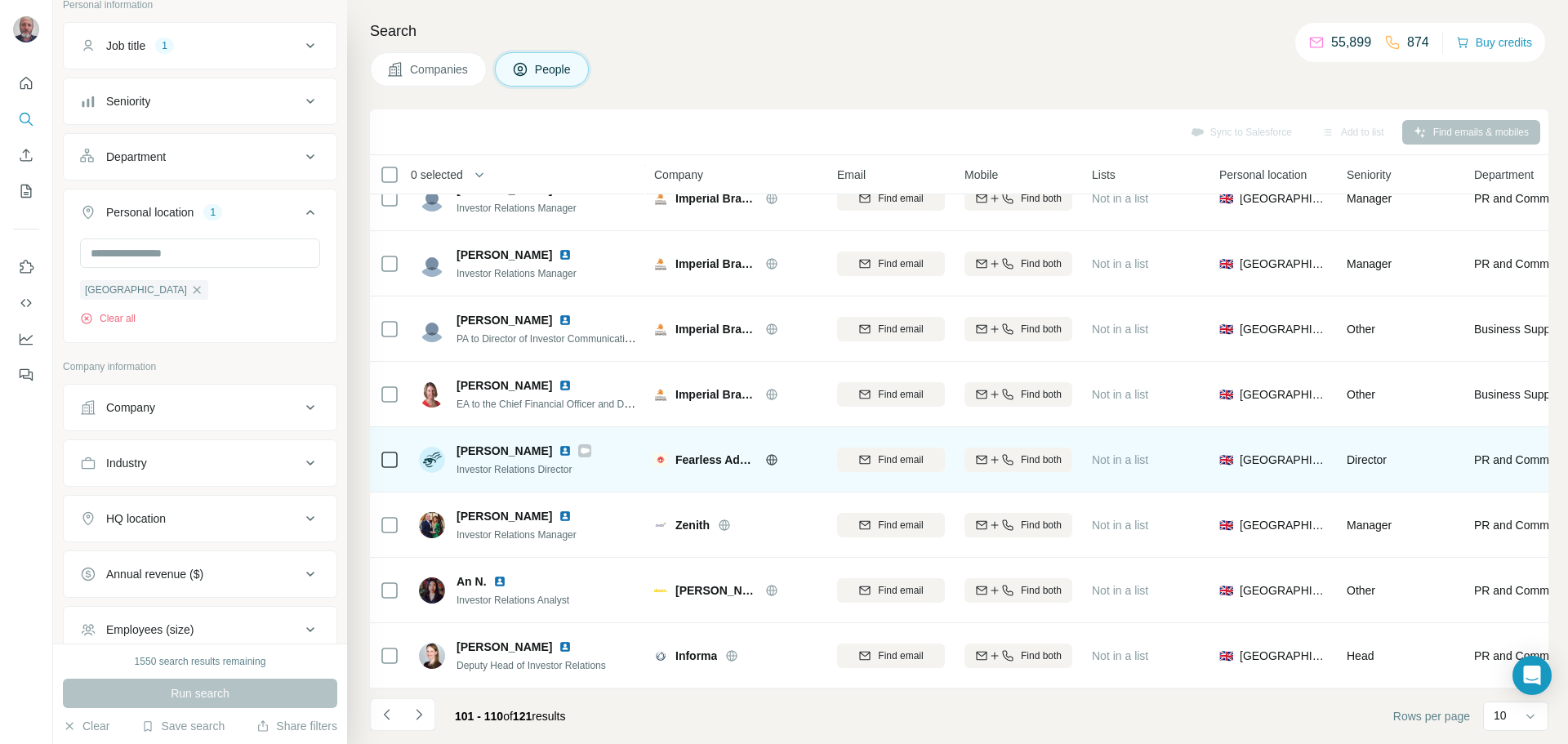
click at [559, 448] on img at bounding box center [564, 450] width 13 height 13
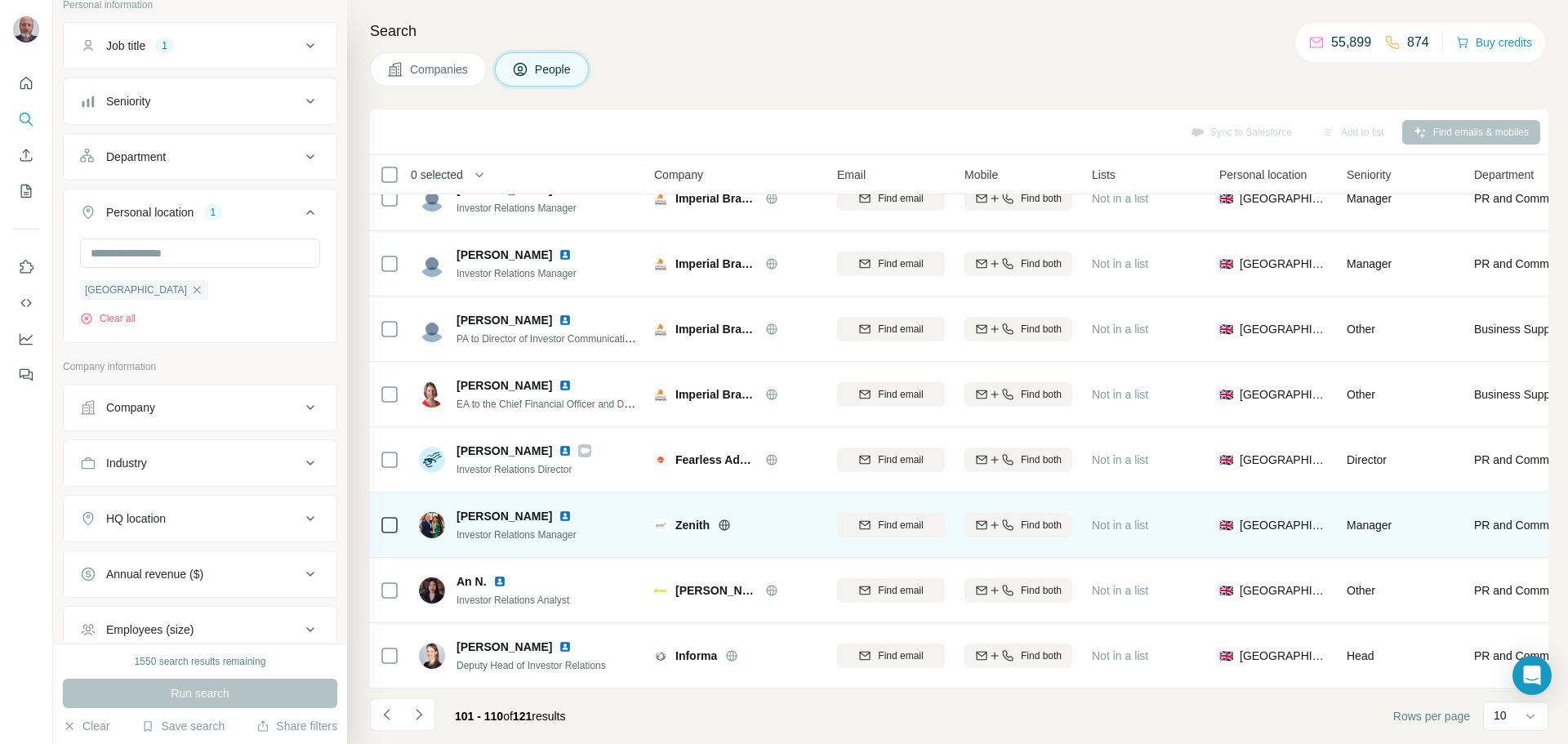
click at [559, 510] on img at bounding box center [564, 516] width 13 height 13
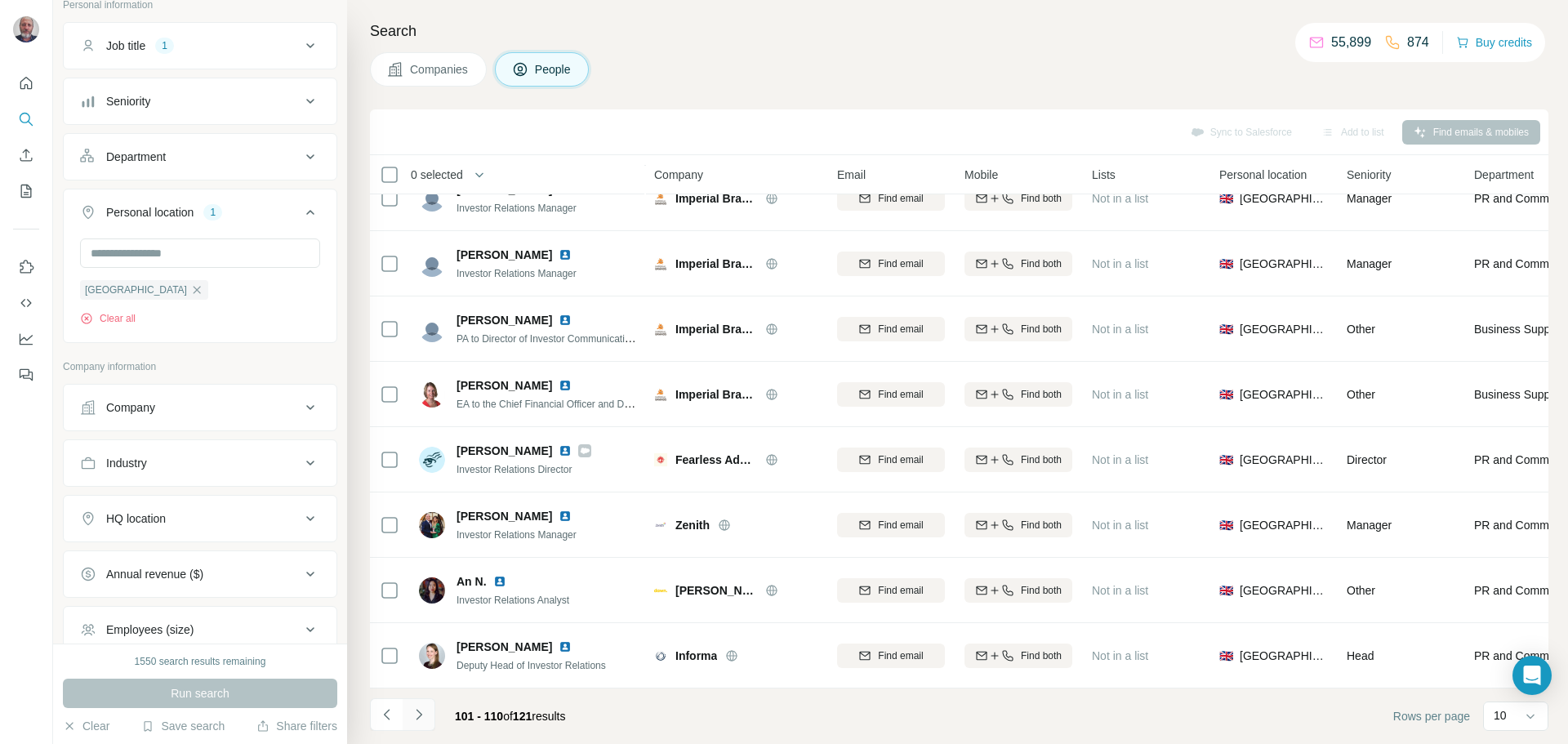
click at [426, 712] on icon "Navigate to next page" at bounding box center [419, 714] width 17 height 17
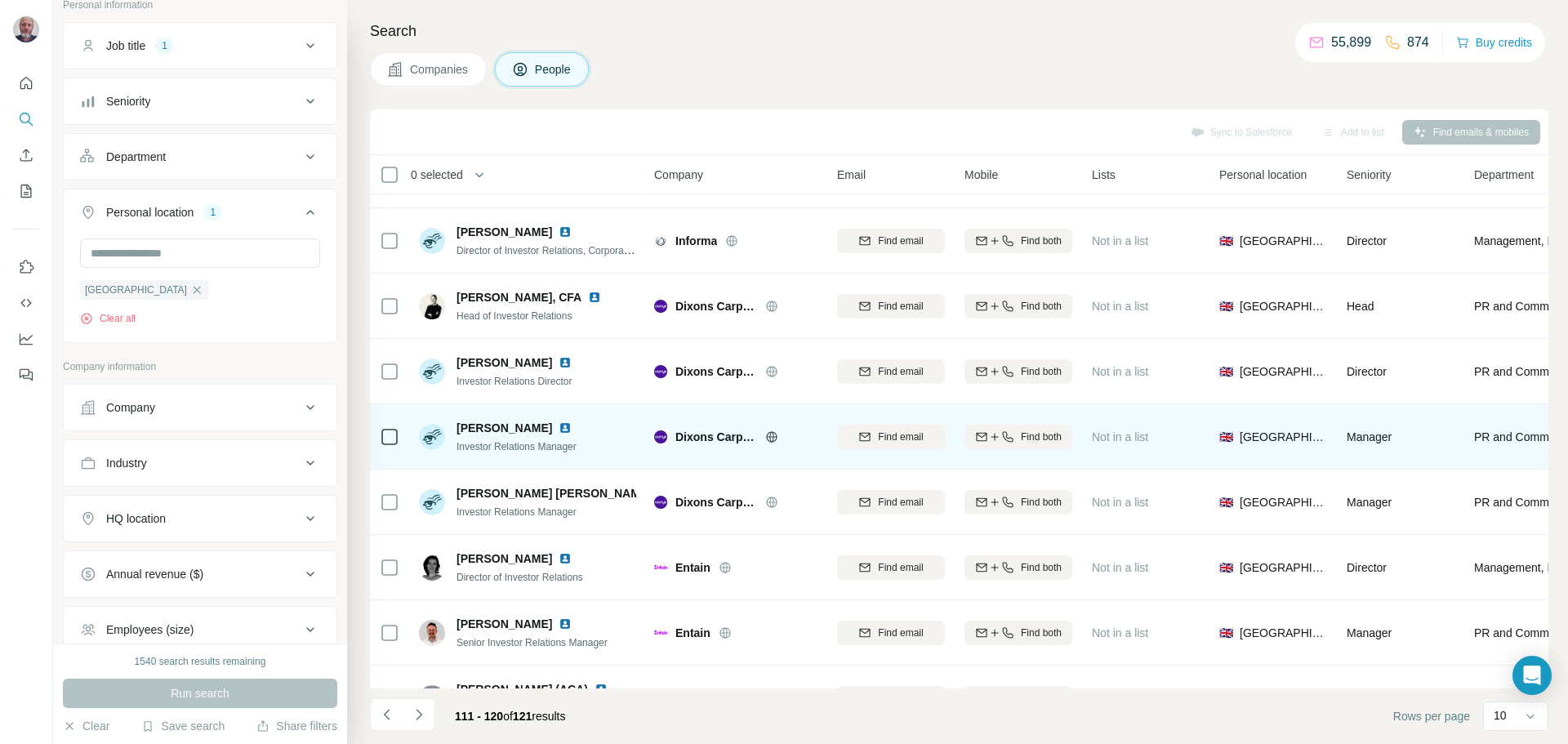
scroll to position [0, 0]
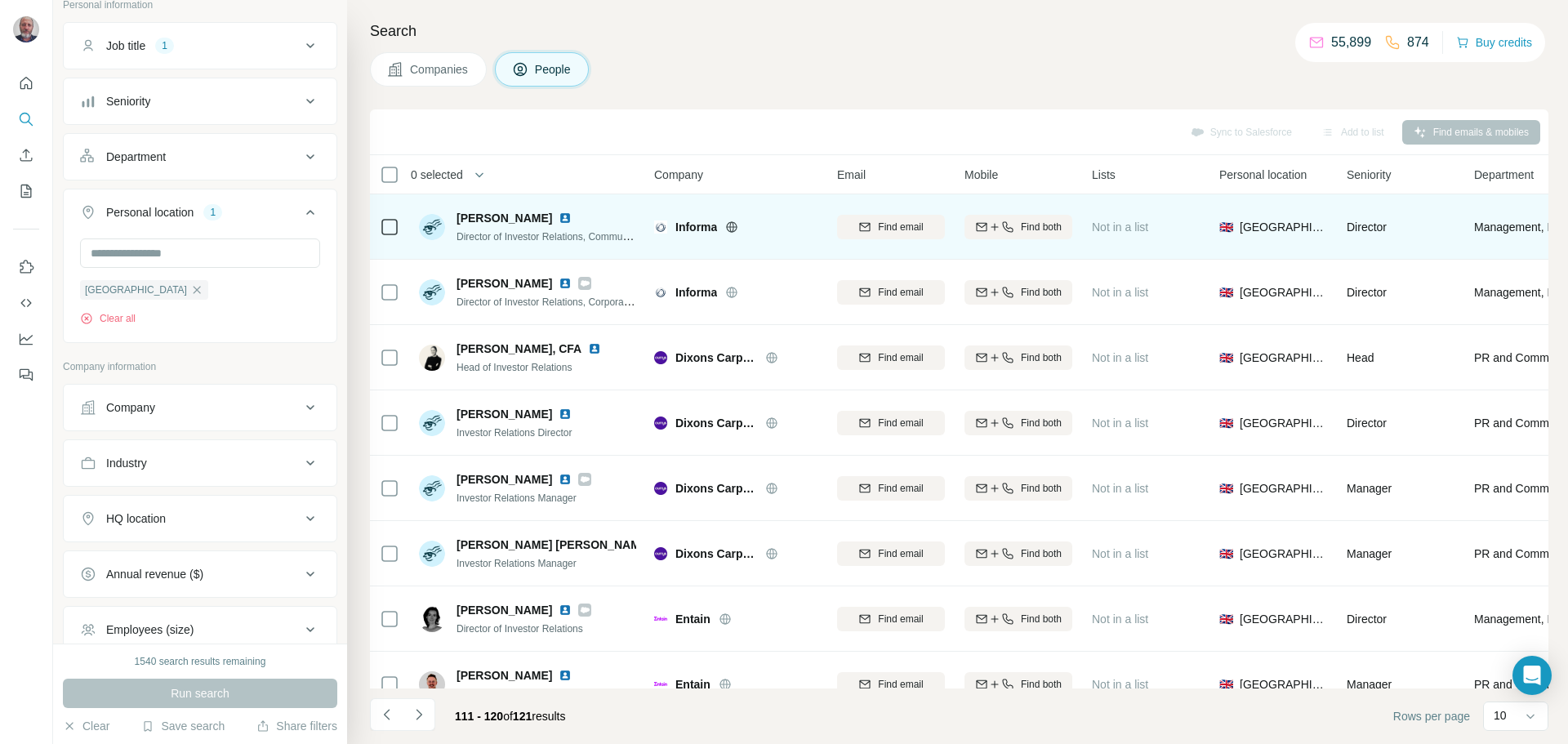
click at [572, 217] on img at bounding box center [564, 218] width 13 height 13
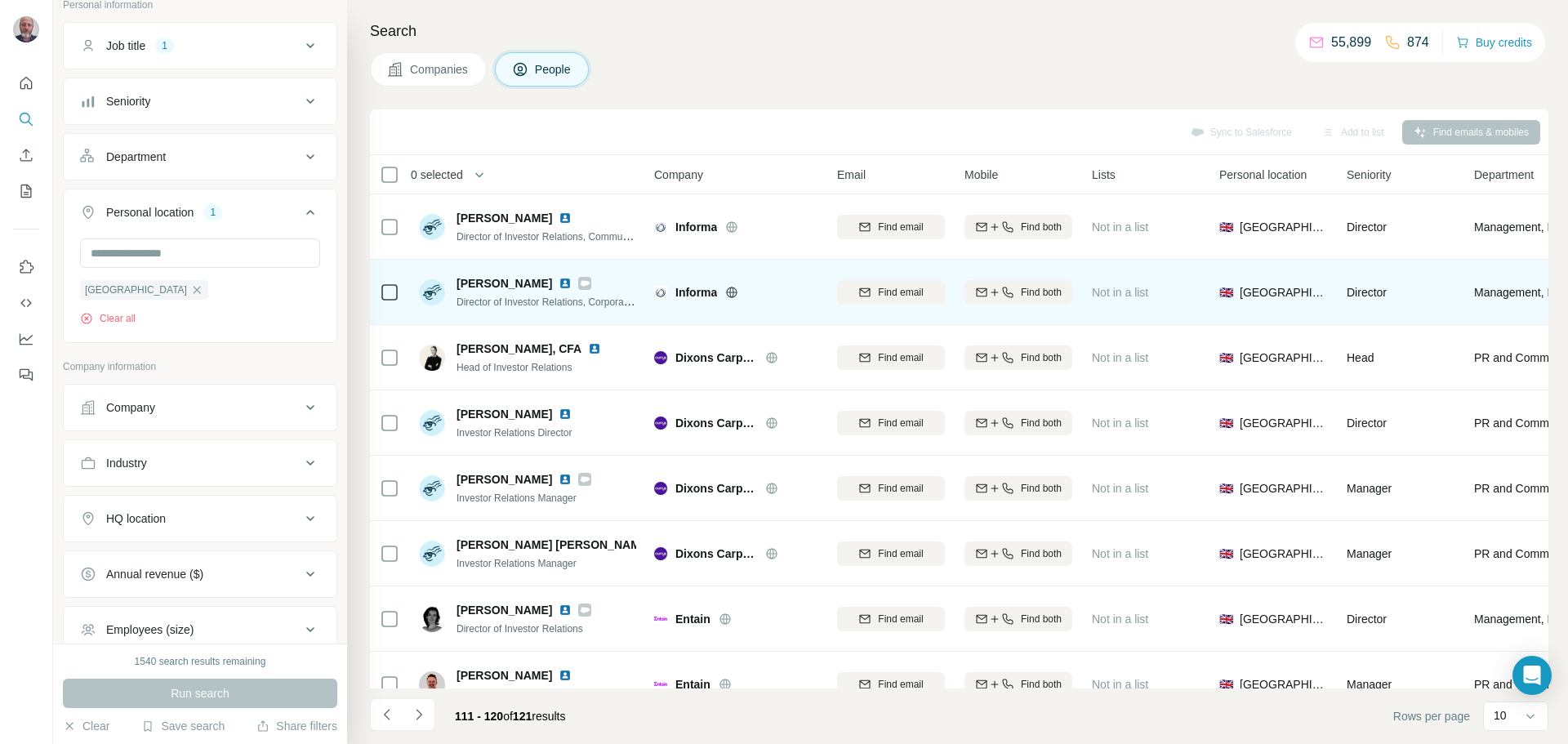
click at [572, 284] on img at bounding box center [564, 283] width 13 height 13
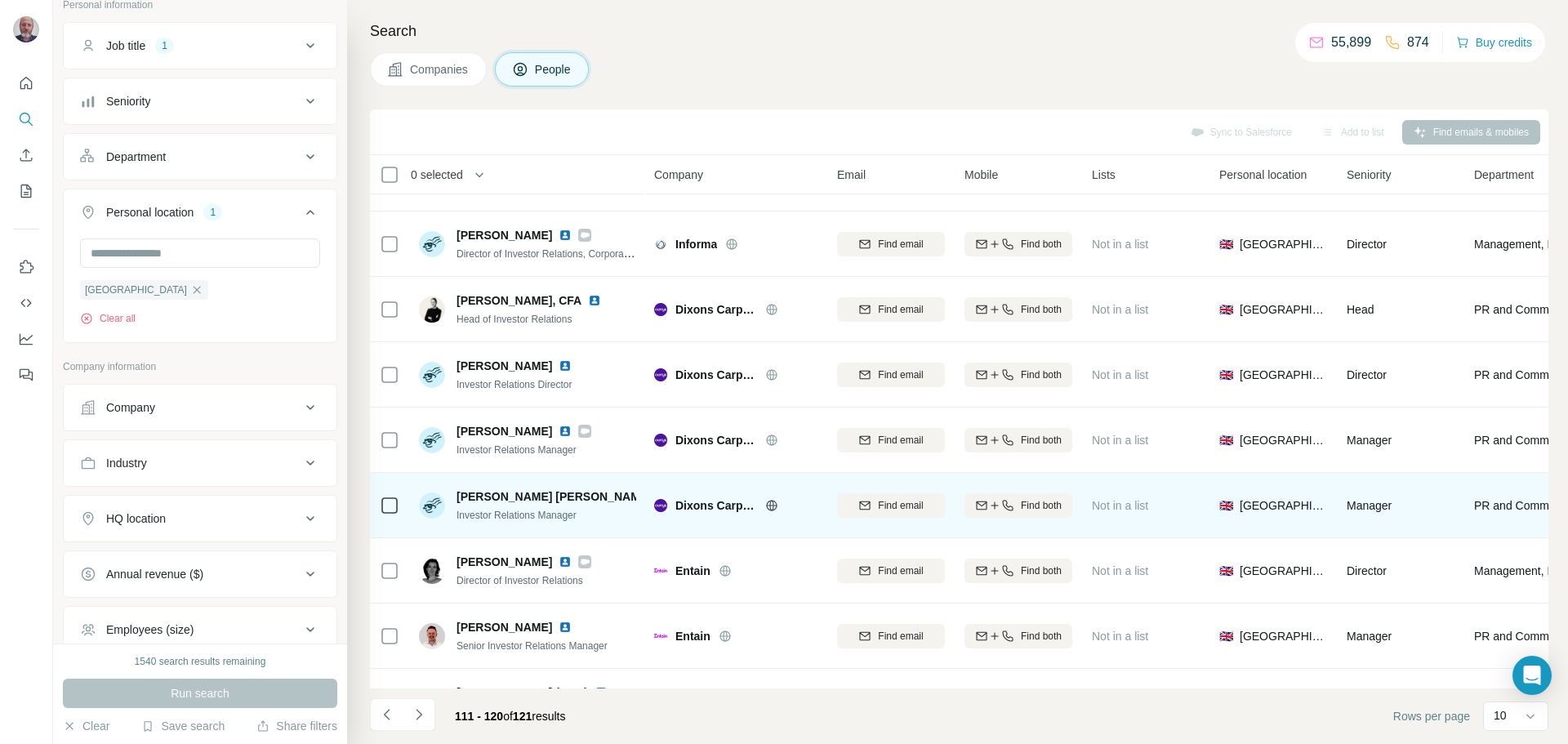
scroll to position [54, 0]
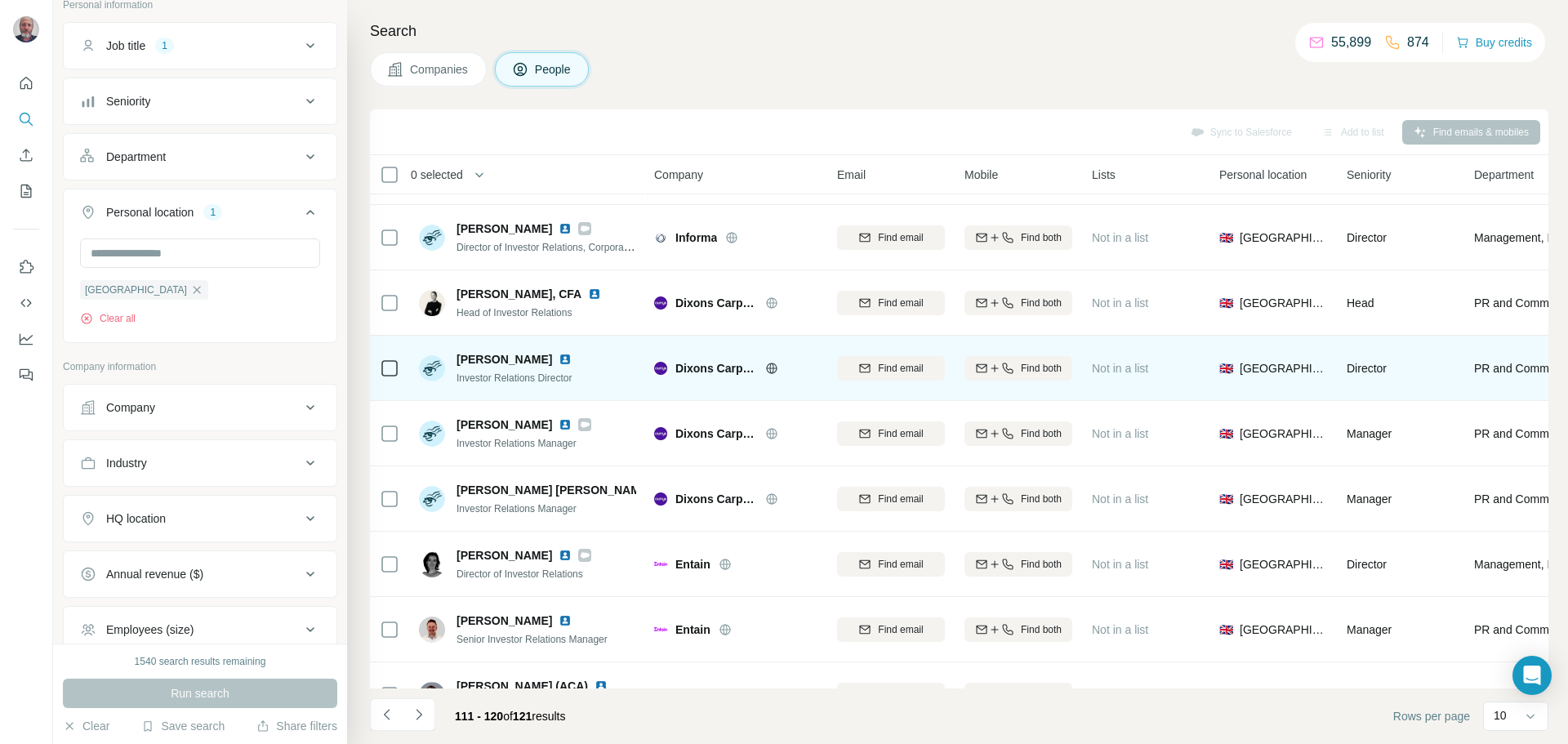
click at [559, 360] on img at bounding box center [564, 358] width 13 height 13
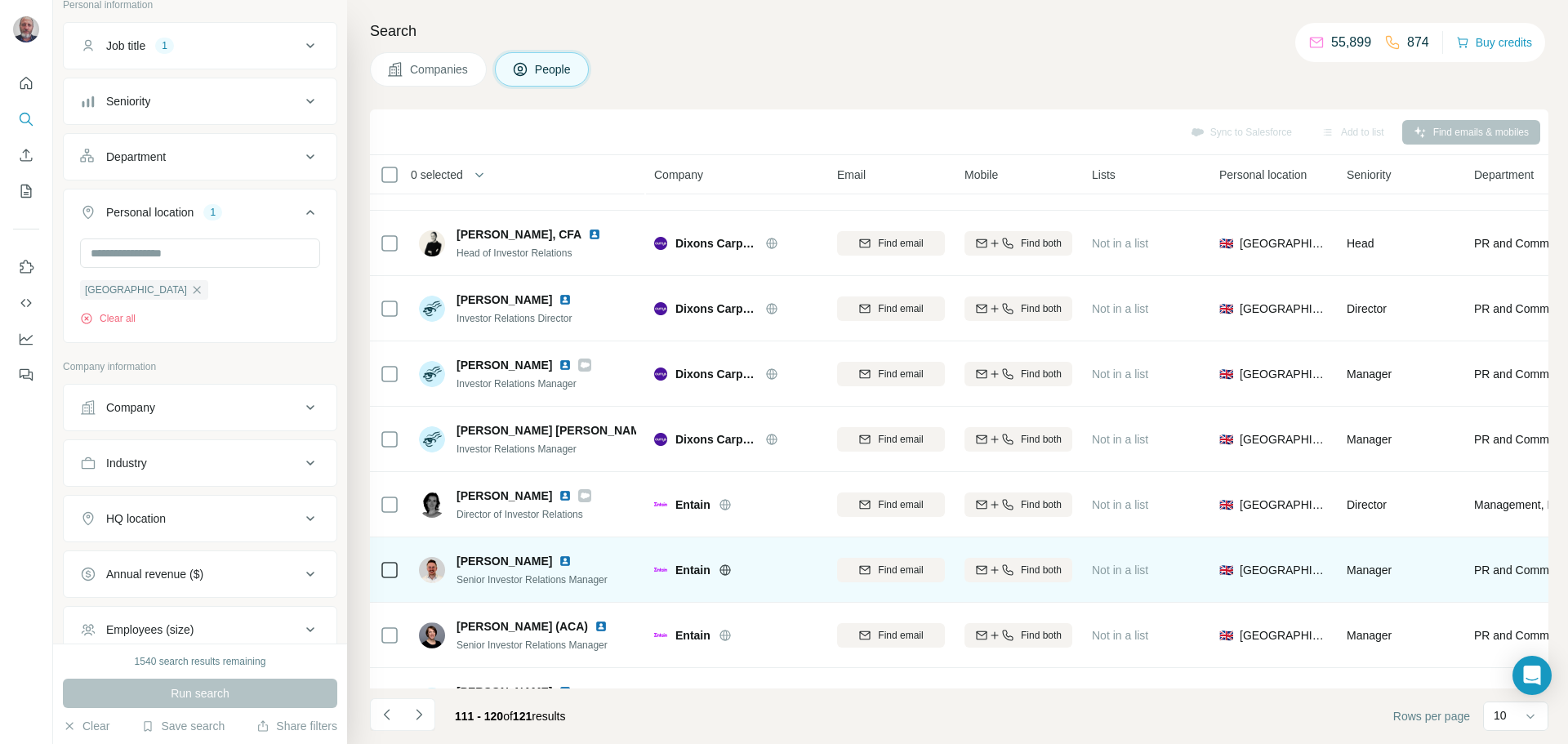
scroll to position [167, 0]
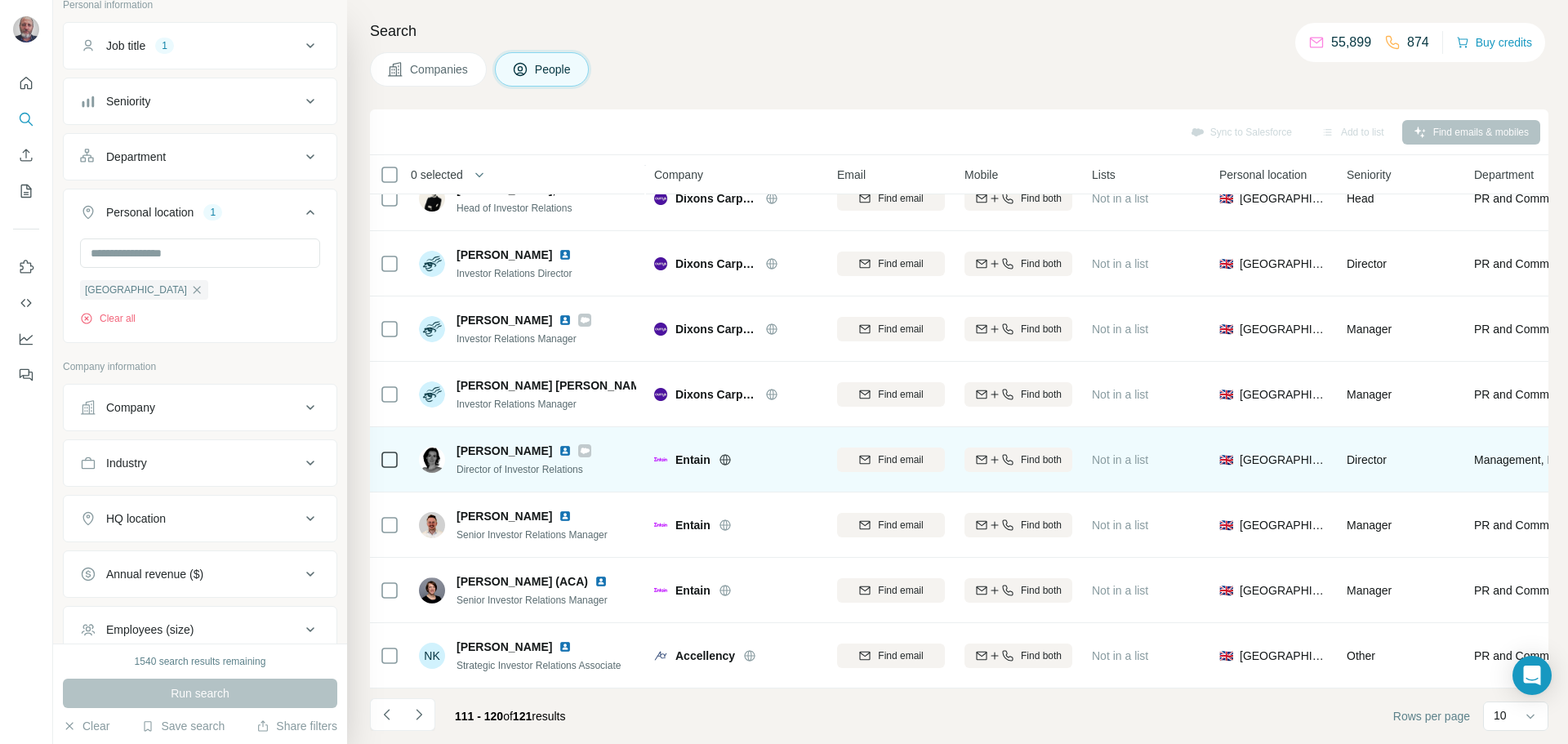
click at [559, 445] on img at bounding box center [564, 450] width 13 height 13
